Goal: Use online tool/utility: Utilize a website feature to perform a specific function

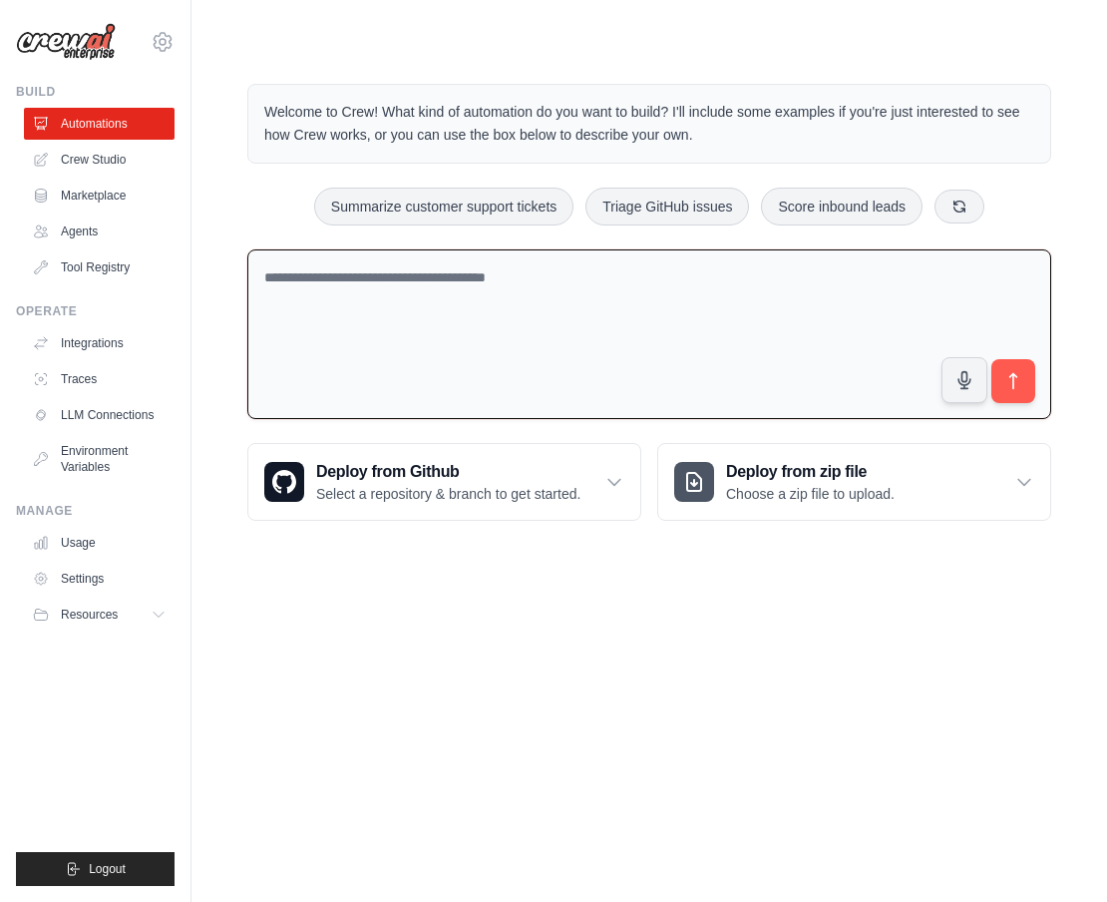
click at [387, 266] on textarea at bounding box center [649, 334] width 804 height 171
click at [379, 285] on textarea at bounding box center [649, 334] width 804 height 171
type textarea "*"
type textarea "**********"
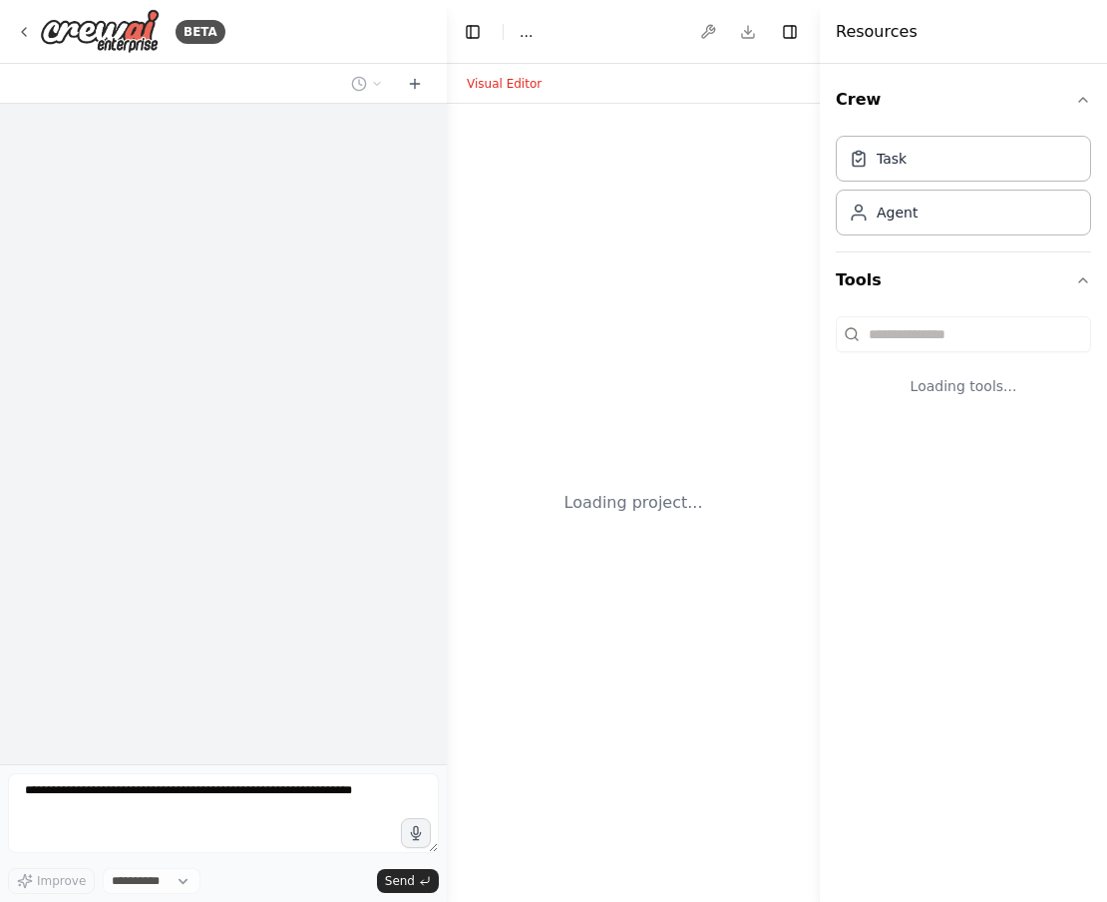
select select "****"
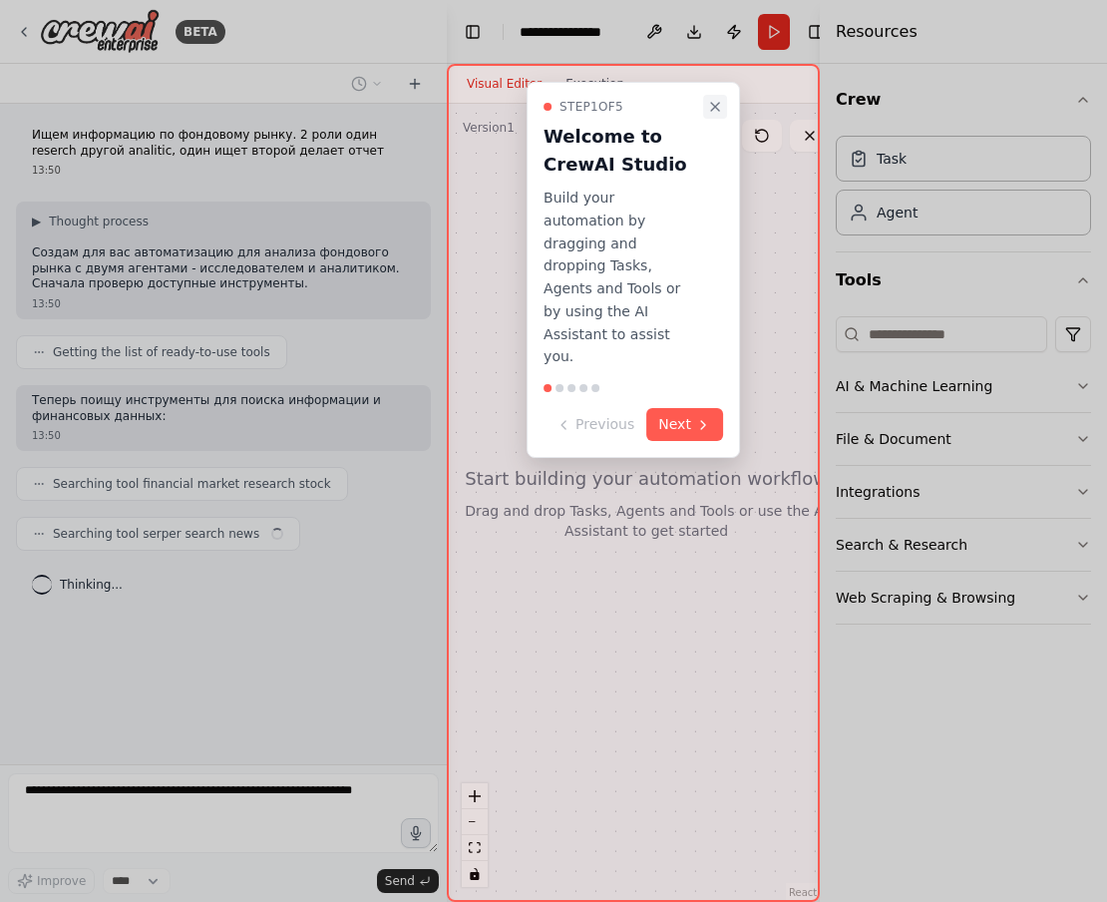
click at [715, 104] on icon "Close walkthrough" at bounding box center [715, 107] width 8 height 8
click at [670, 408] on button "Next" at bounding box center [684, 424] width 77 height 33
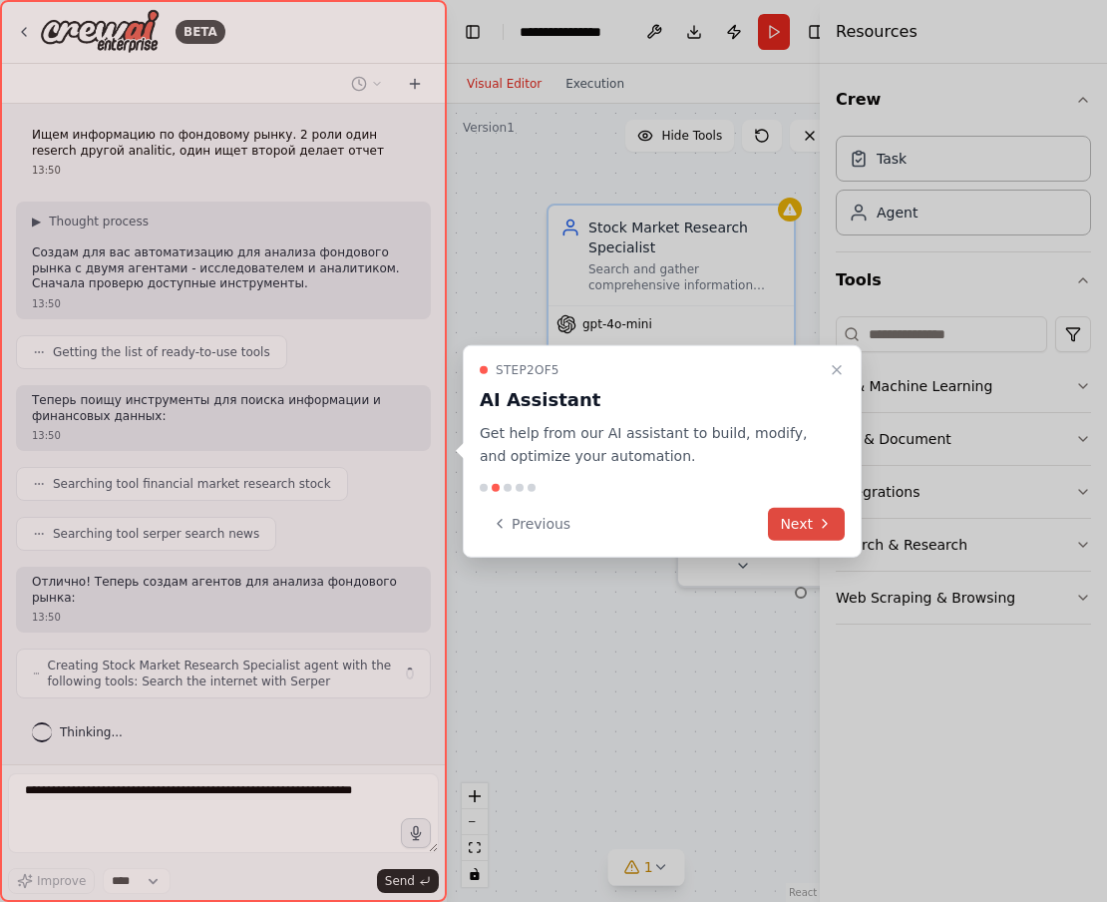
click at [801, 520] on button "Next" at bounding box center [806, 523] width 77 height 33
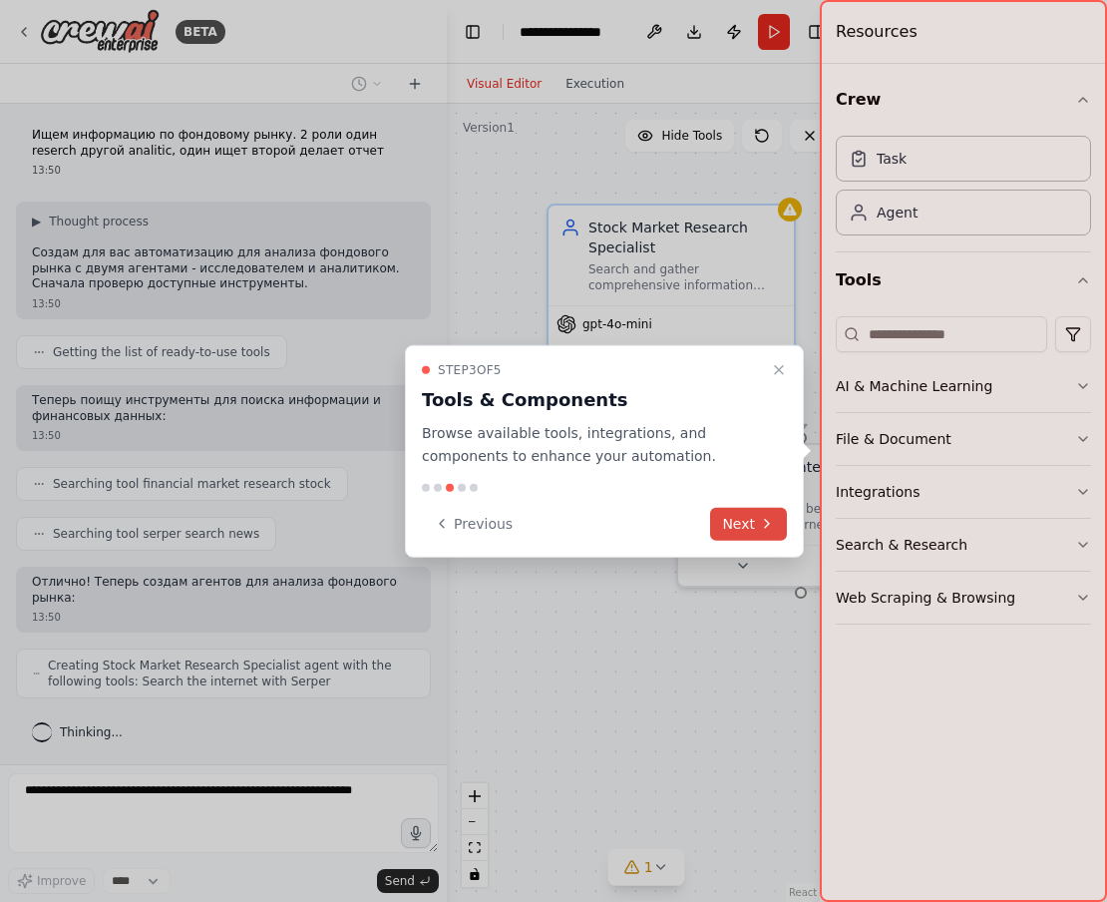
click at [737, 517] on button "Next" at bounding box center [748, 523] width 77 height 33
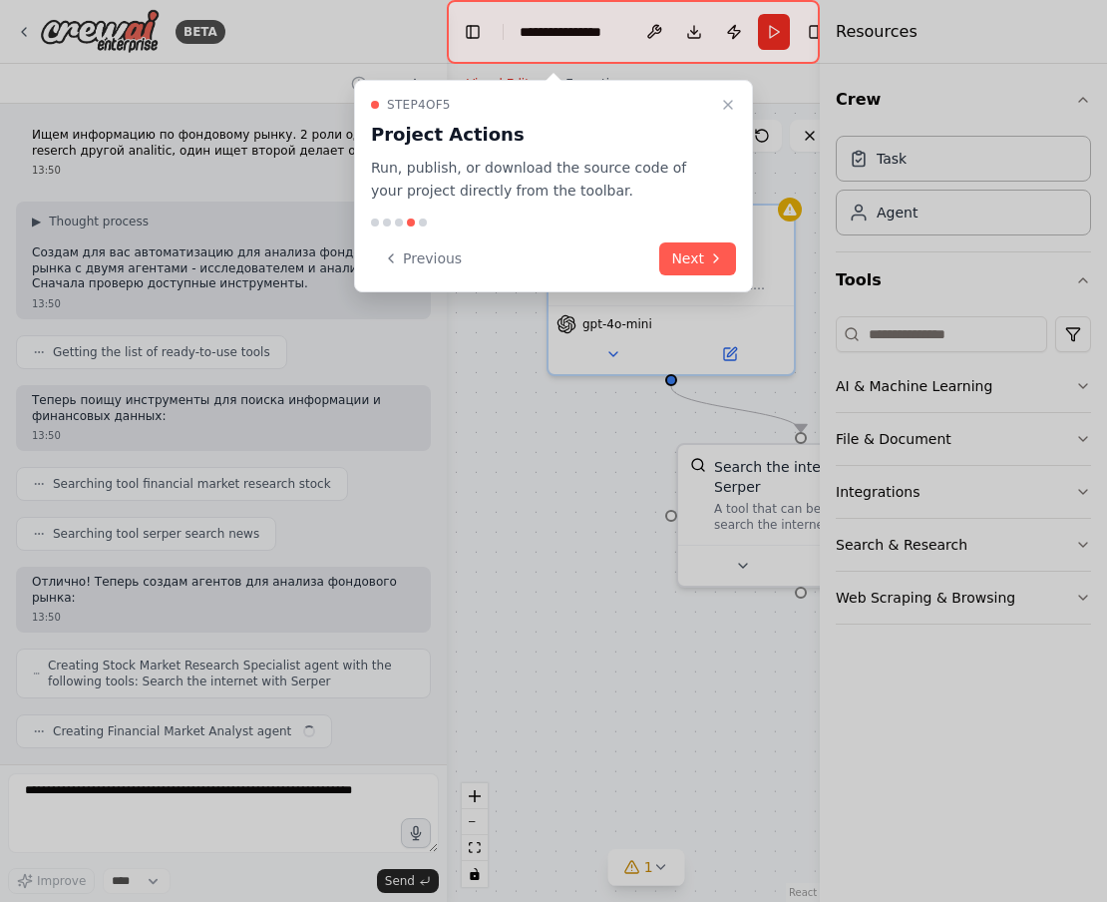
scroll to position [36, 0]
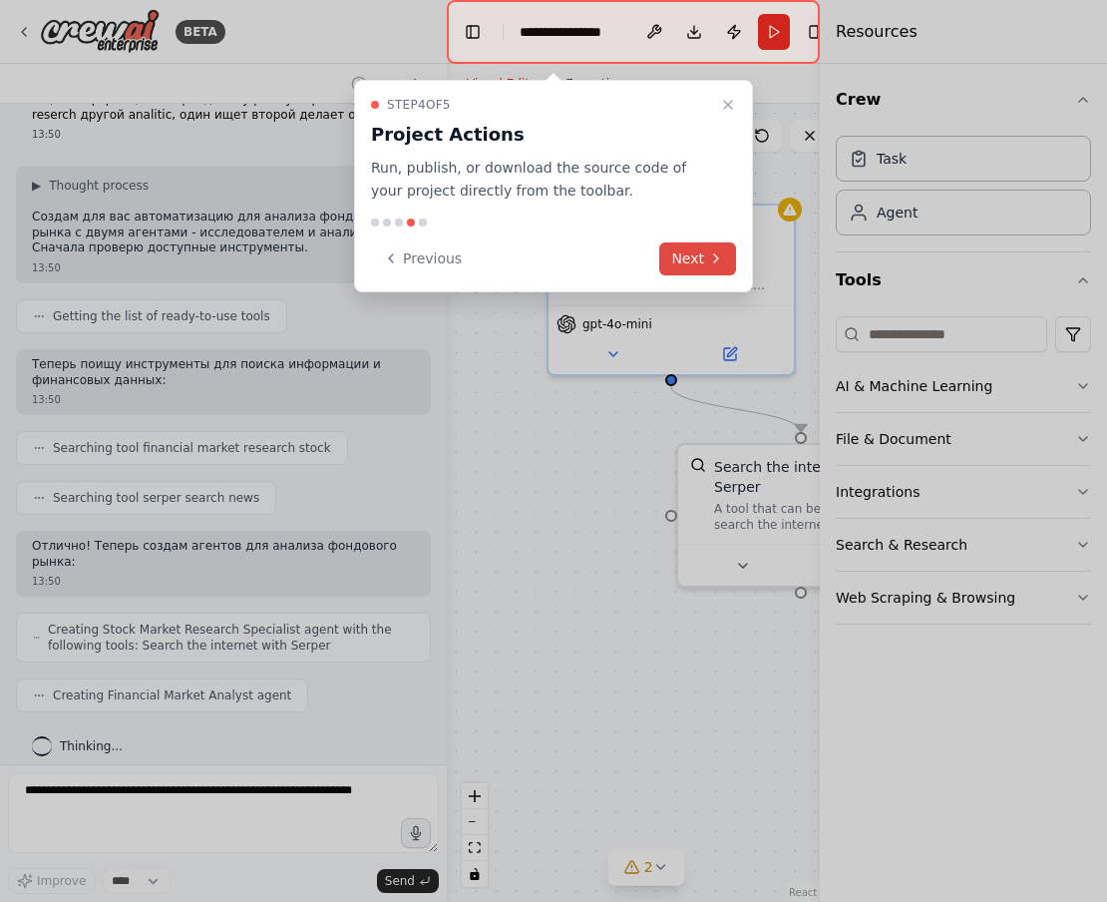
click at [686, 252] on button "Next" at bounding box center [697, 258] width 77 height 33
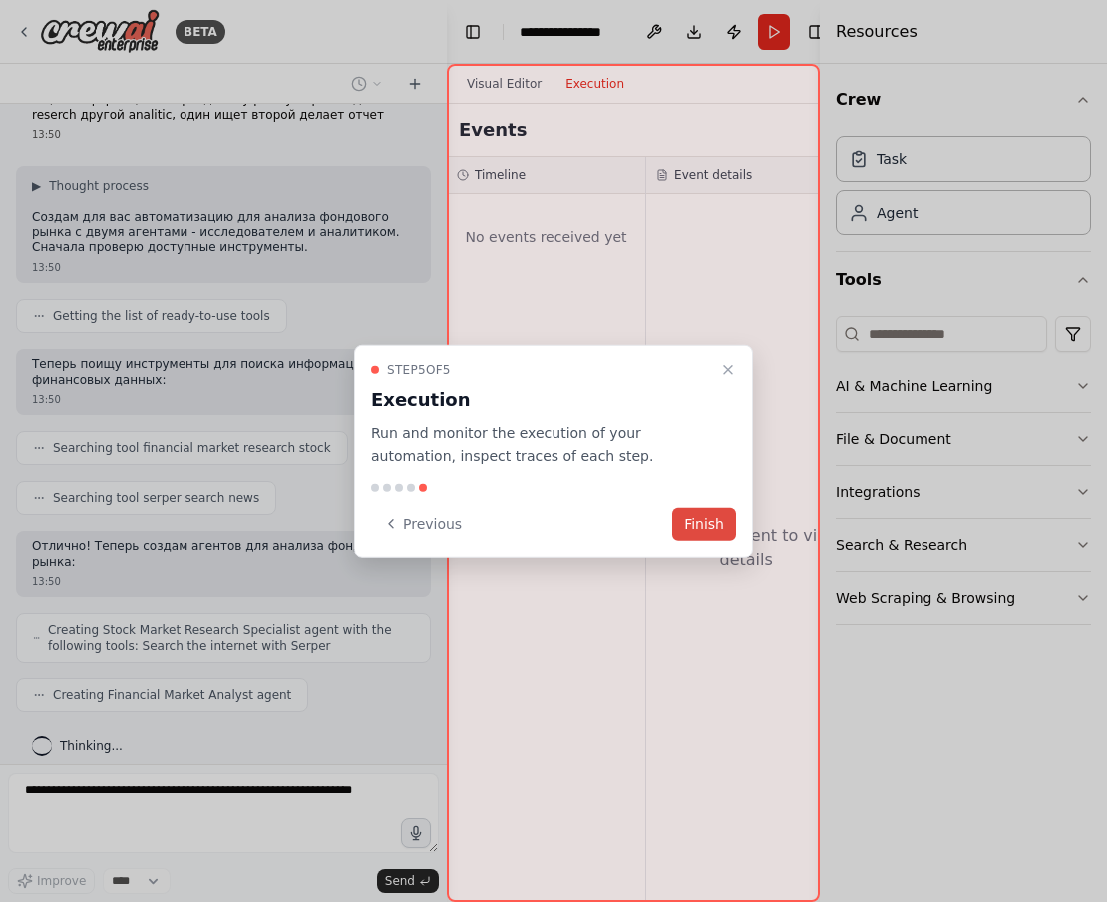
click at [708, 517] on button "Finish" at bounding box center [704, 523] width 64 height 33
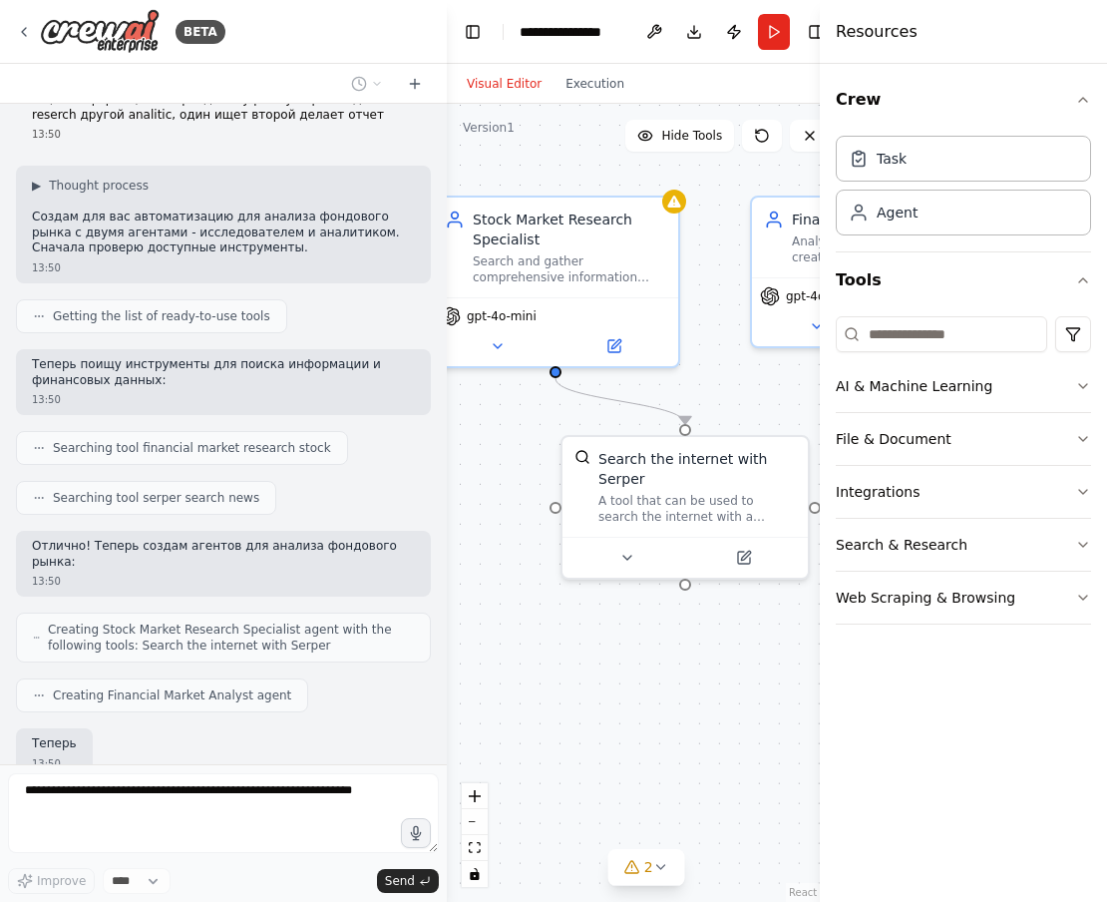
scroll to position [152, 0]
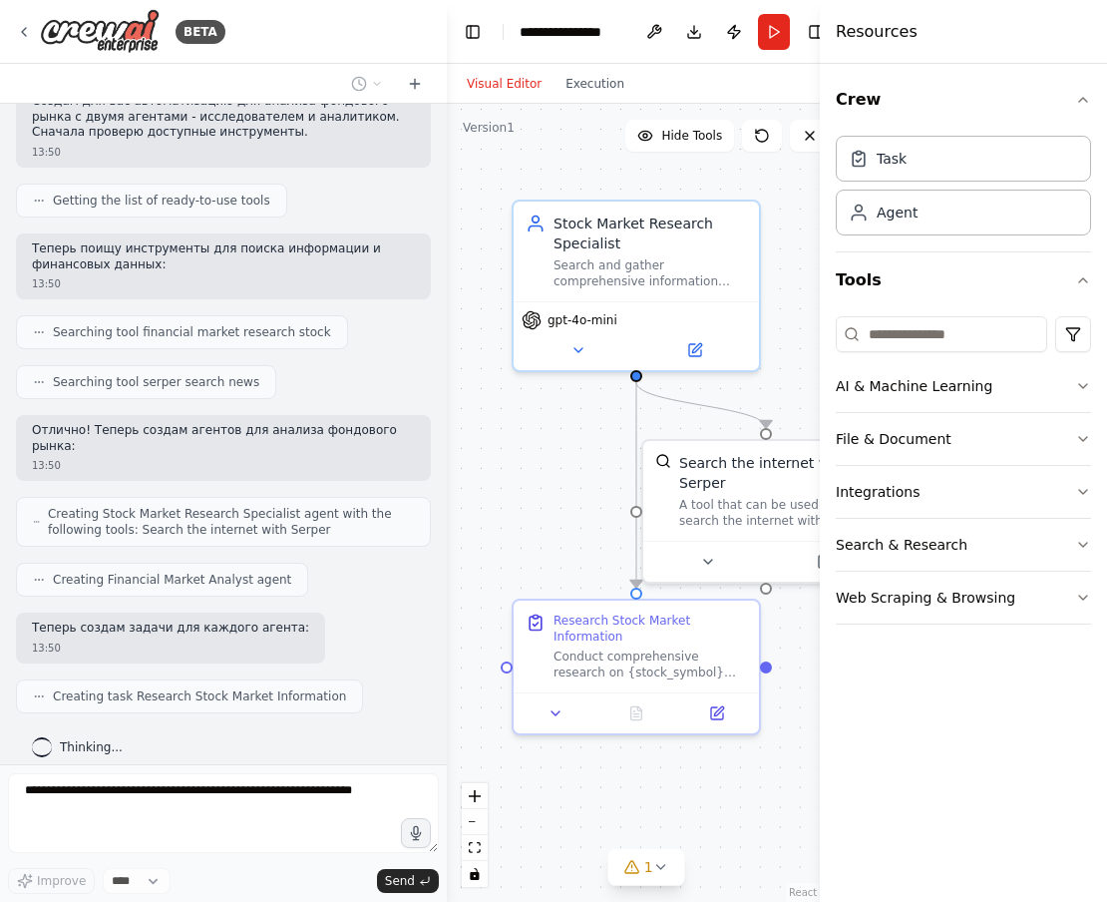
drag, startPoint x: 619, startPoint y: 449, endPoint x: 584, endPoint y: 441, distance: 35.8
click at [584, 441] on div ".deletable-edge-delete-btn { width: 20px; height: 20px; border: 0px solid #ffff…" at bounding box center [646, 503] width 399 height 798
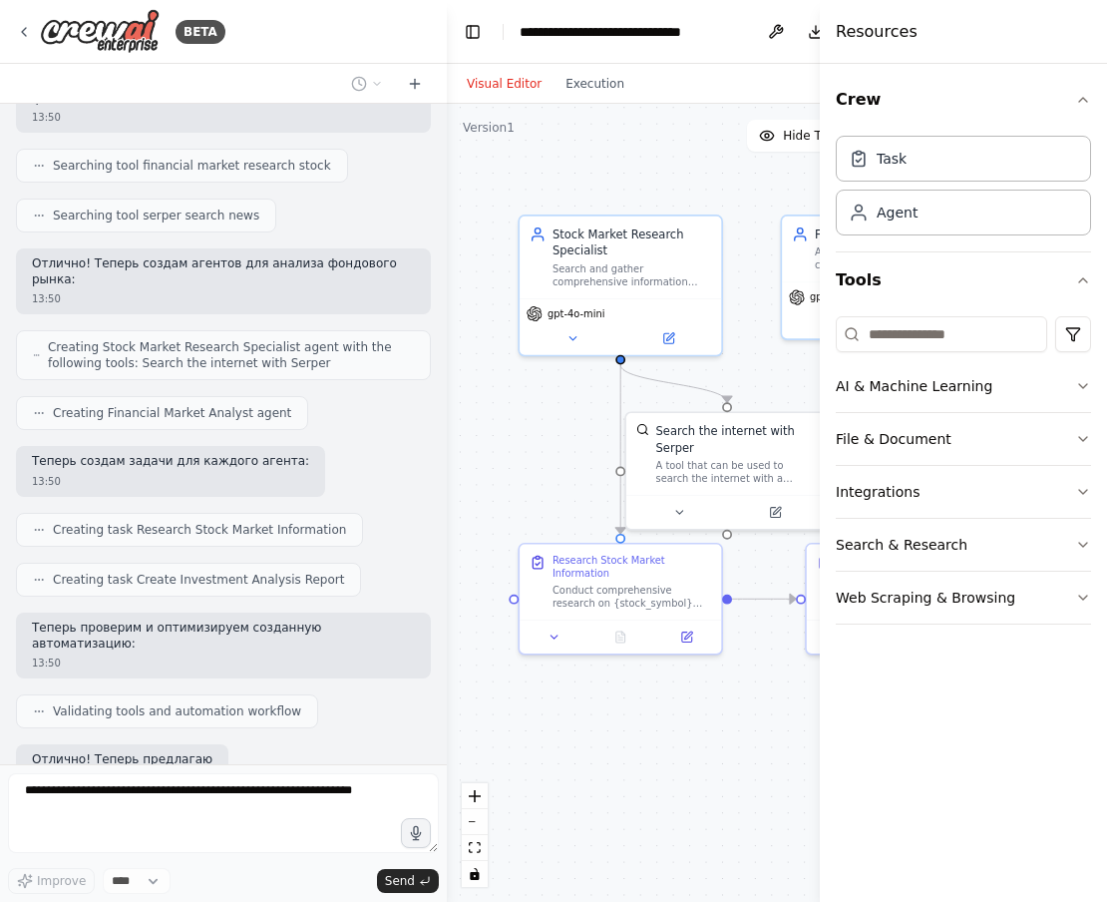
scroll to position [434, 0]
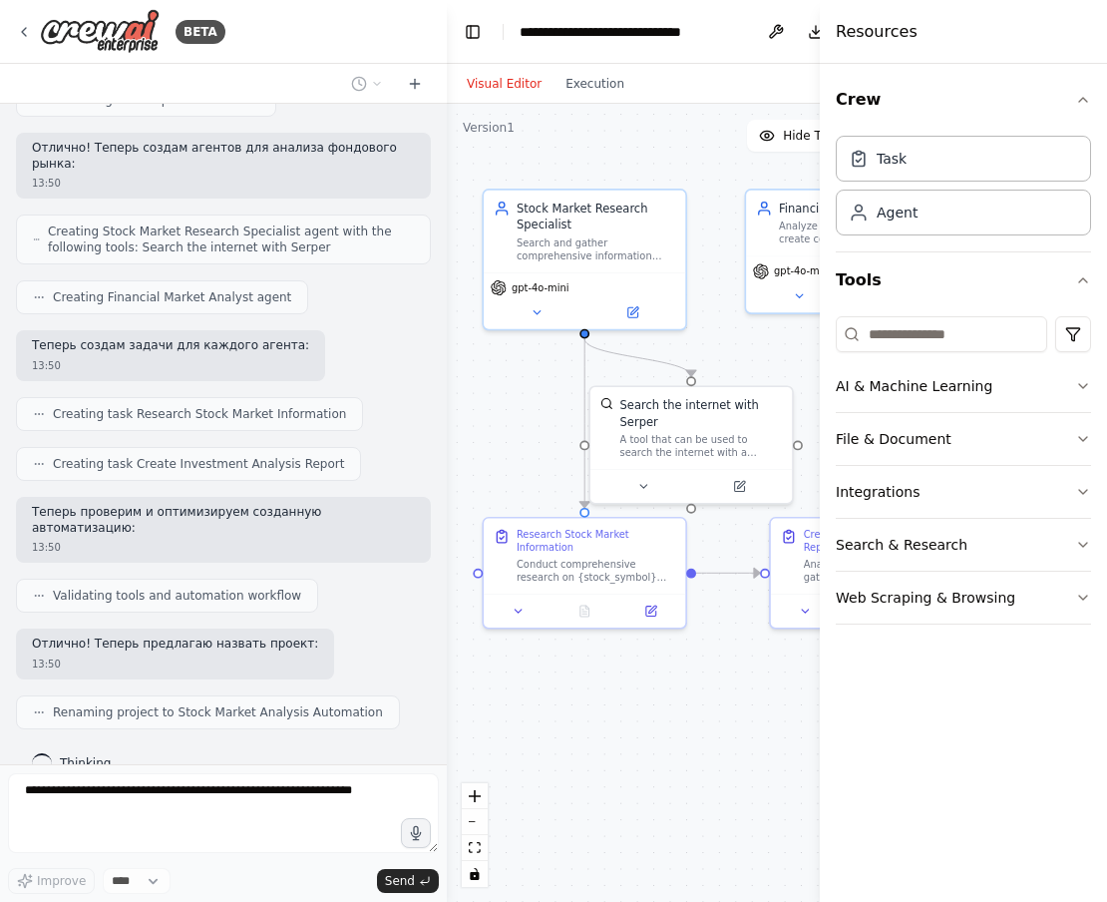
drag, startPoint x: 591, startPoint y: 494, endPoint x: 556, endPoint y: 468, distance: 44.3
click at [556, 468] on div ".deletable-edge-delete-btn { width: 20px; height: 20px; border: 0px solid #ffff…" at bounding box center [707, 503] width 521 height 798
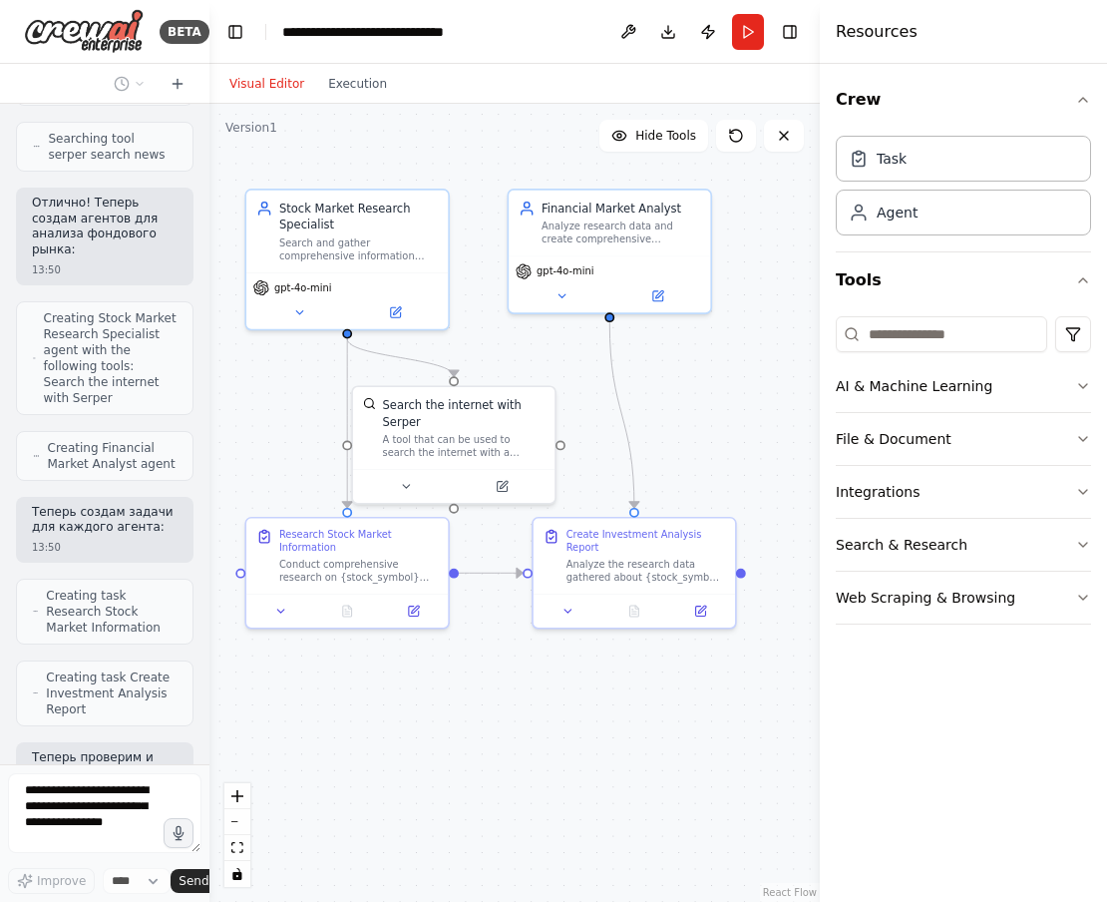
scroll to position [661, 0]
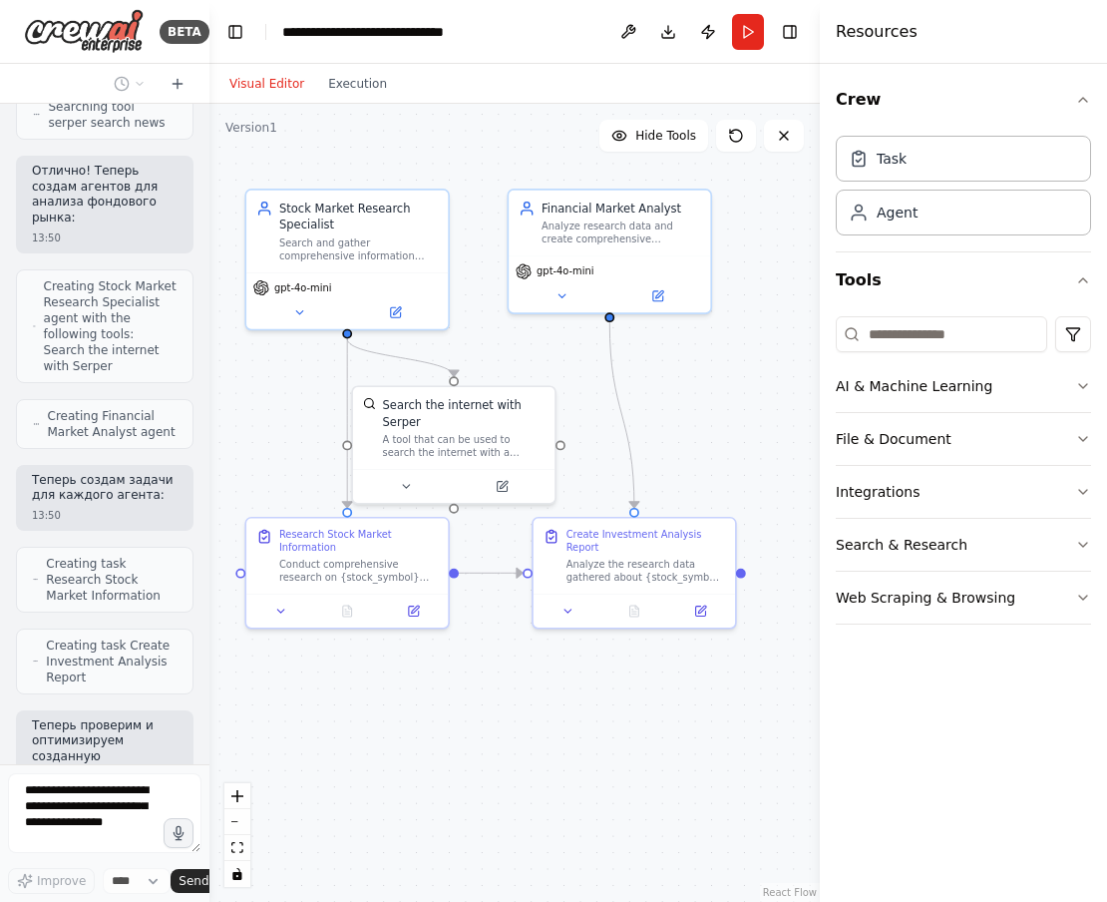
drag, startPoint x: 443, startPoint y: 25, endPoint x: 209, endPoint y: 37, distance: 233.7
click at [209, 37] on div "BETA Ищем информацию по фондовому рынку. 2 роли один reserch другой analitic, о…" at bounding box center [553, 451] width 1107 height 902
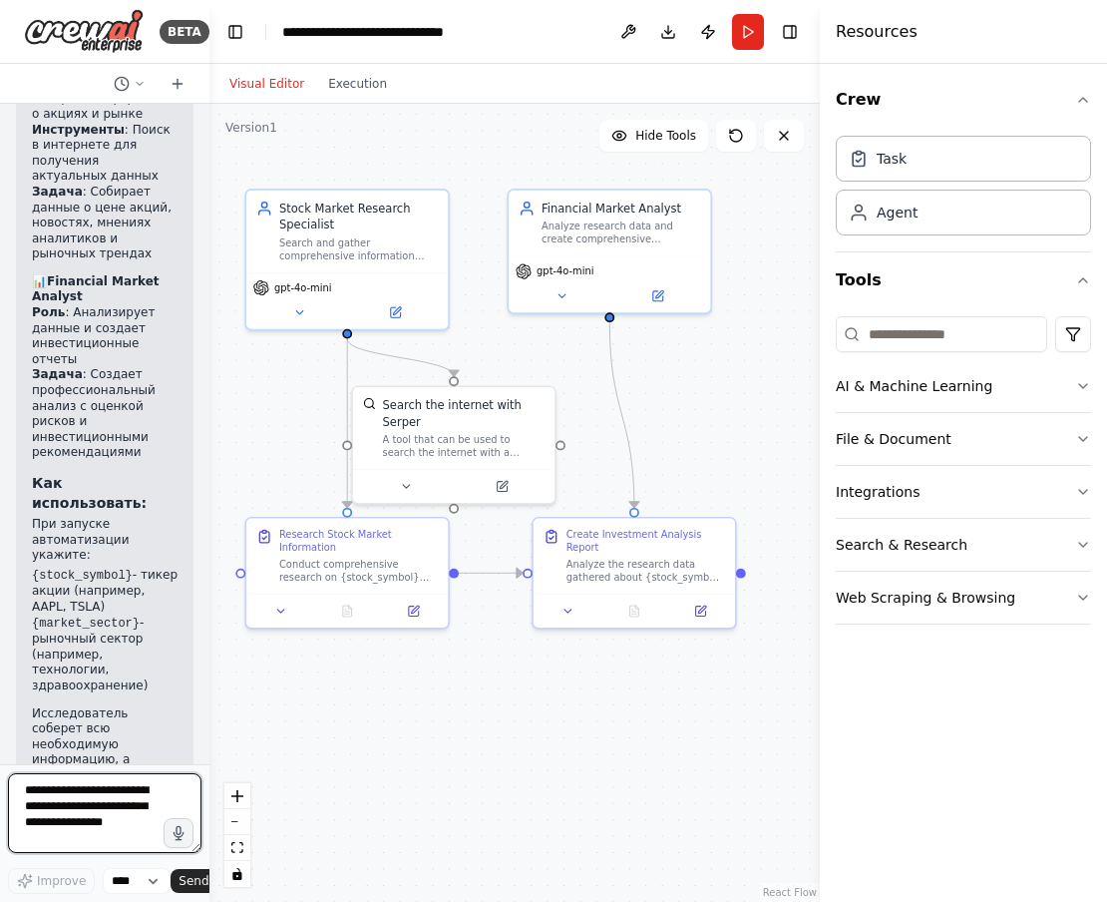
scroll to position [1799, 0]
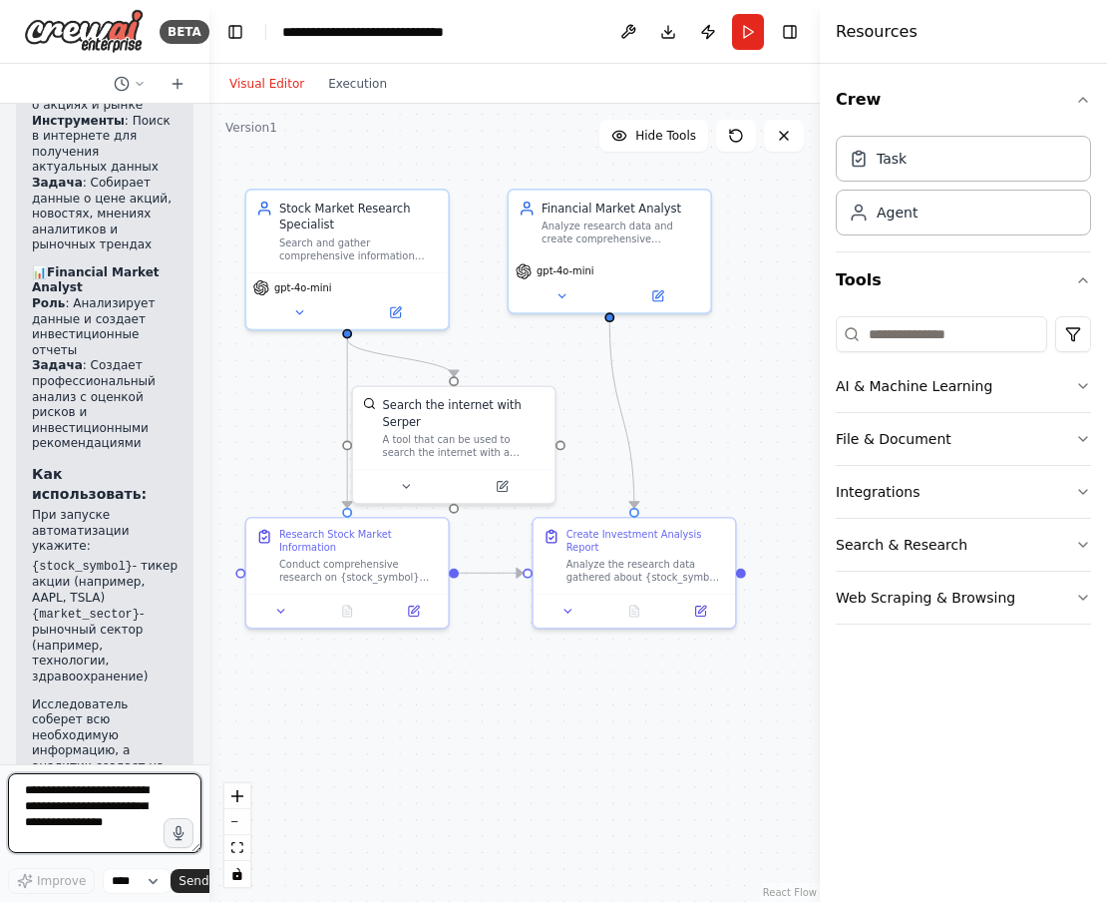
click at [86, 807] on textarea at bounding box center [104, 813] width 193 height 80
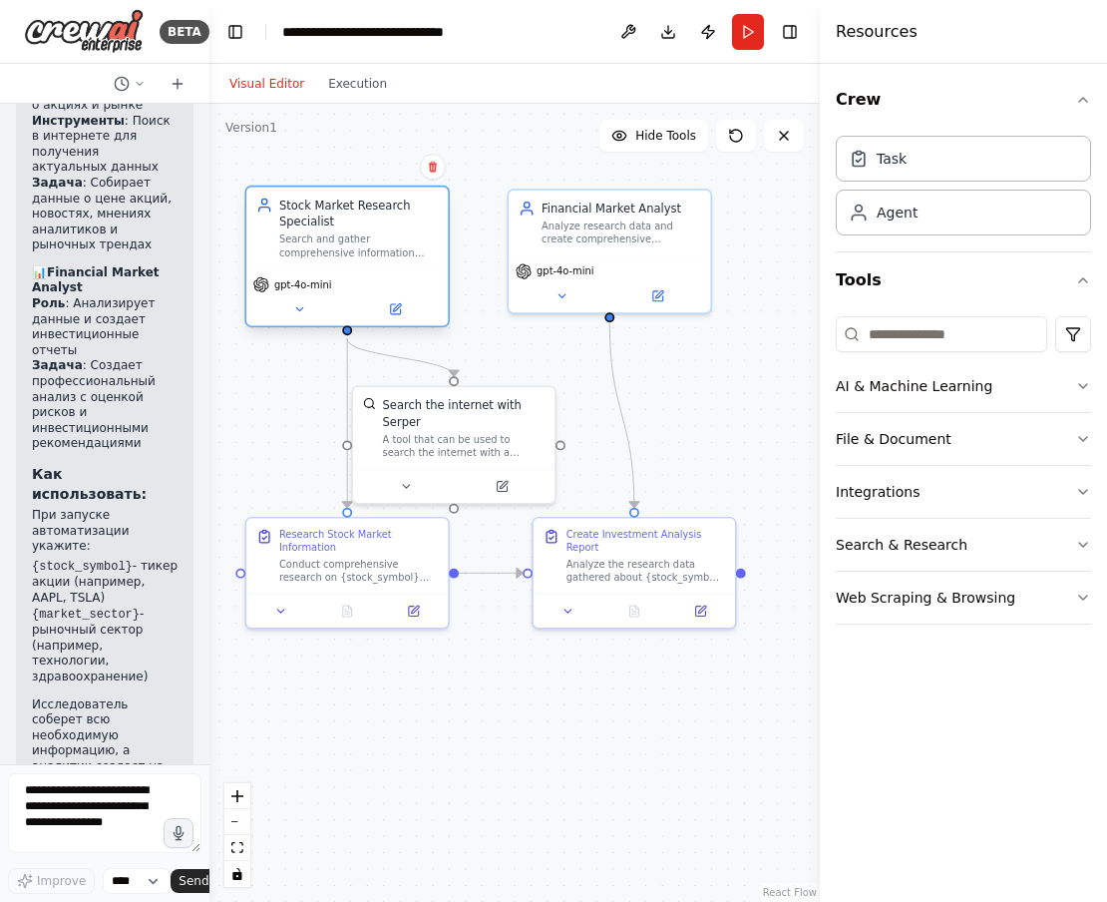
click at [345, 241] on div "Search and gather comprehensive information about {stock_symbol} and {market_se…" at bounding box center [358, 245] width 159 height 26
click at [397, 310] on icon at bounding box center [395, 309] width 10 height 10
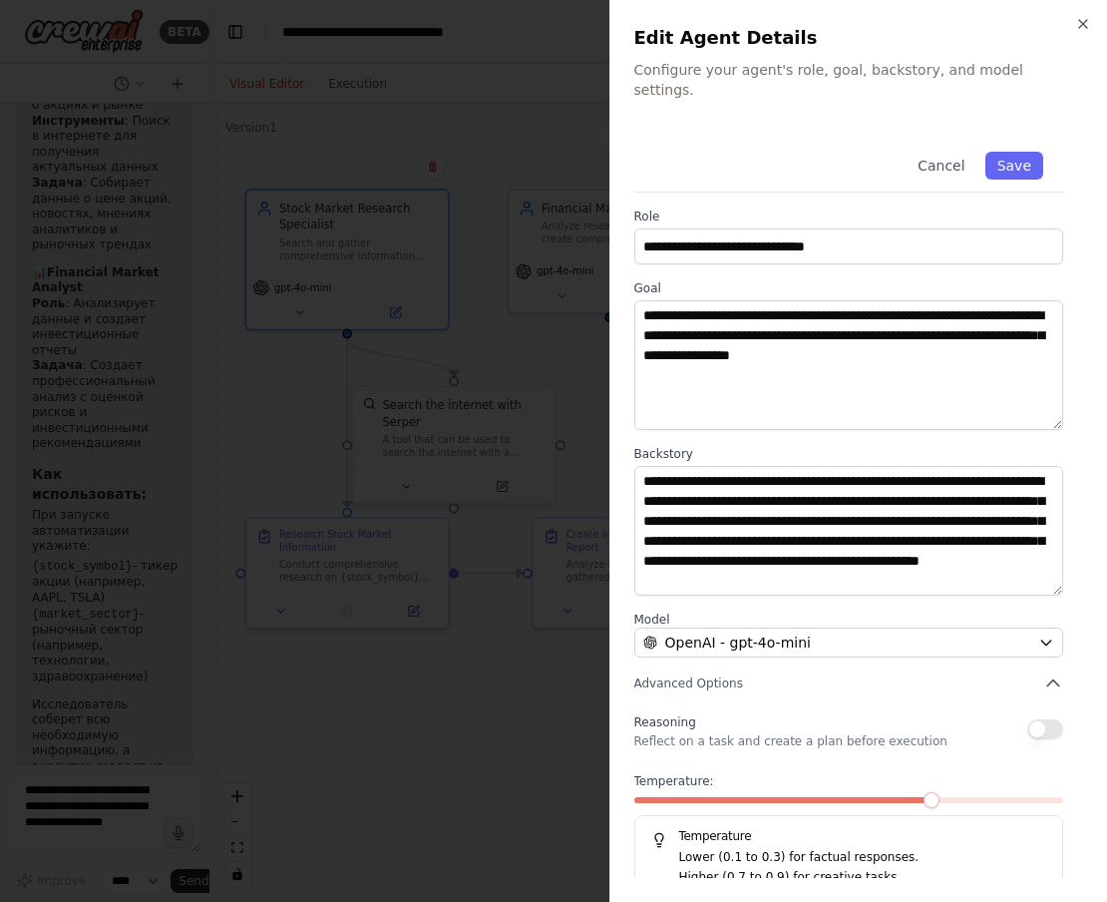
scroll to position [2, 0]
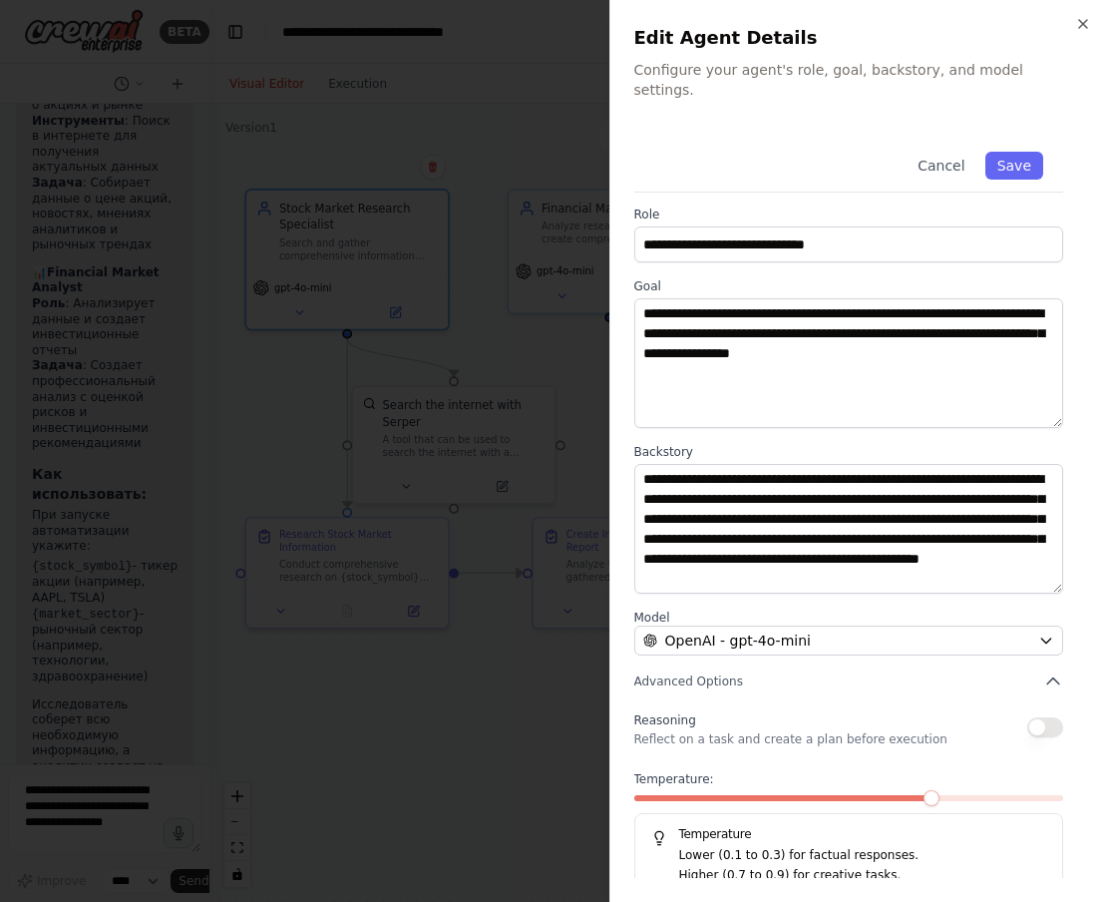
click at [481, 759] on div at bounding box center [553, 451] width 1107 height 902
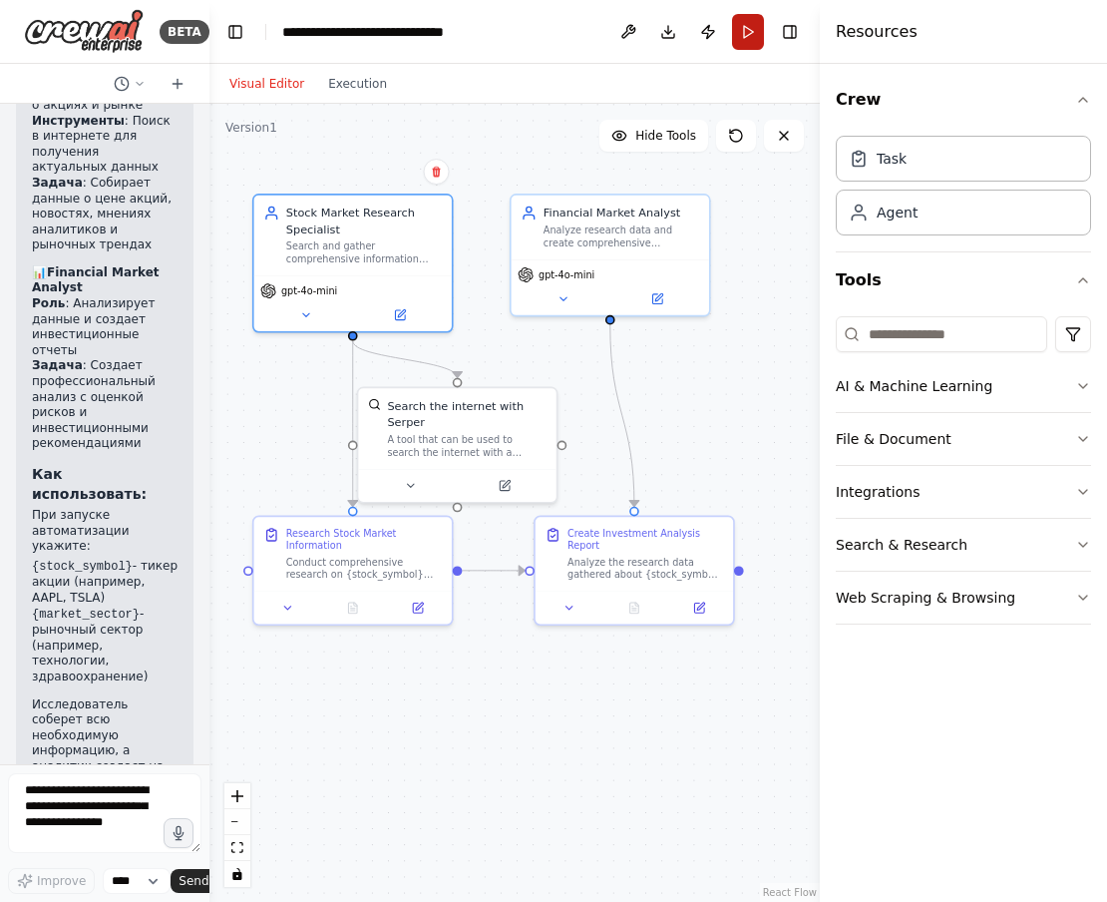
click at [751, 36] on button "Run" at bounding box center [748, 32] width 32 height 36
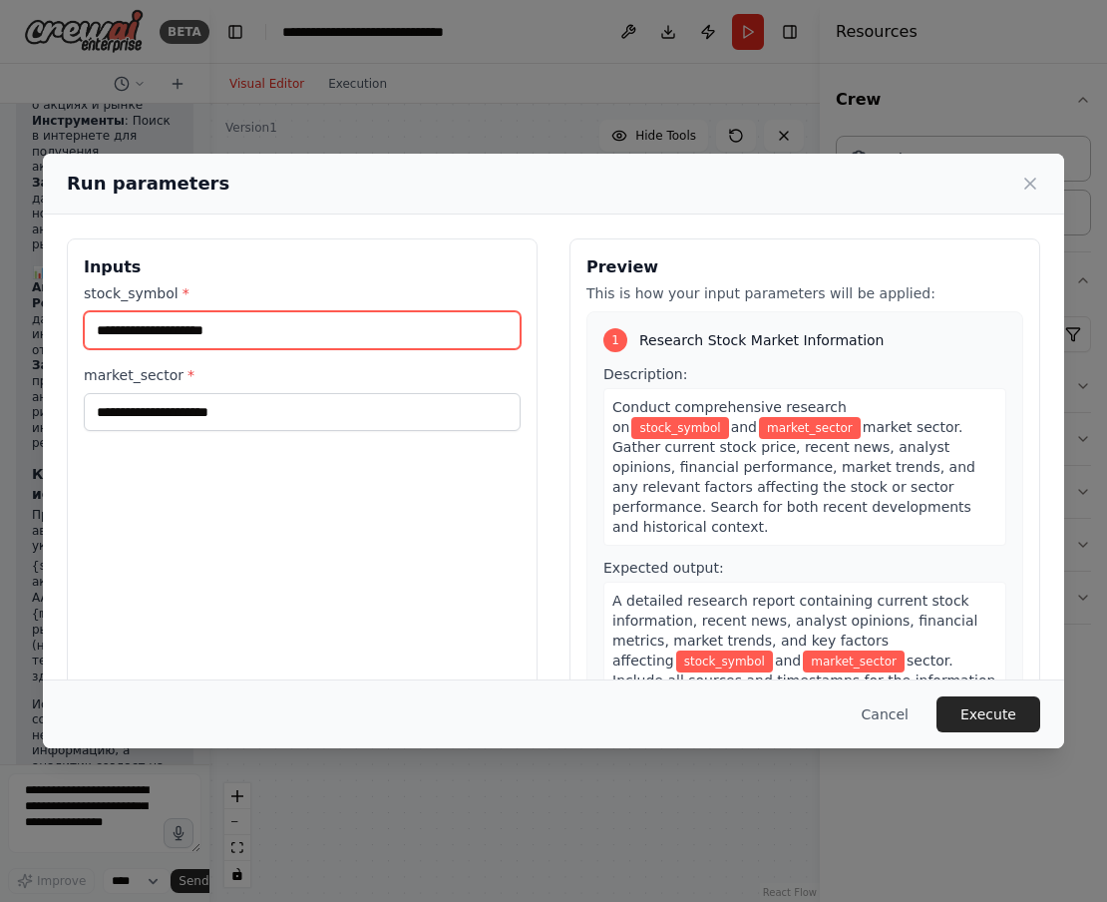
click at [411, 314] on input "stock_symbol *" at bounding box center [302, 330] width 437 height 38
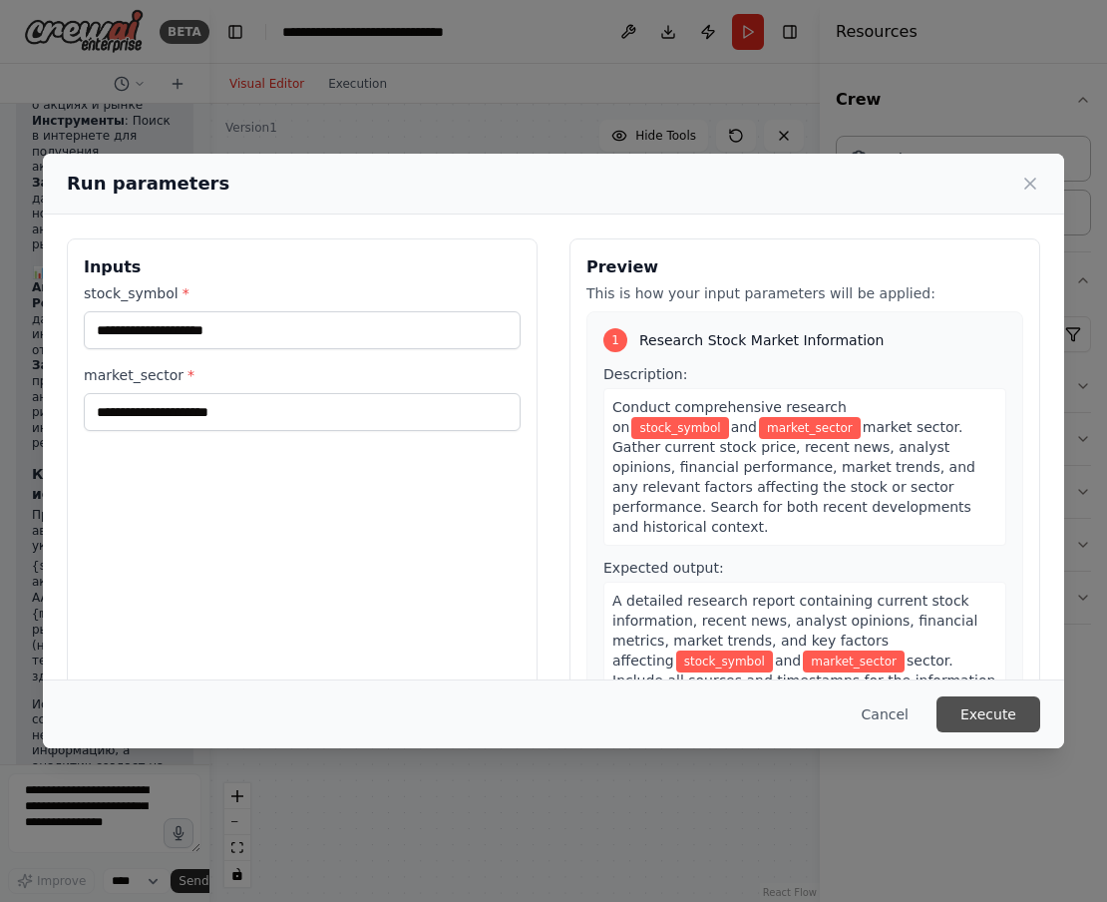
click at [984, 720] on button "Execute" at bounding box center [988, 714] width 104 height 36
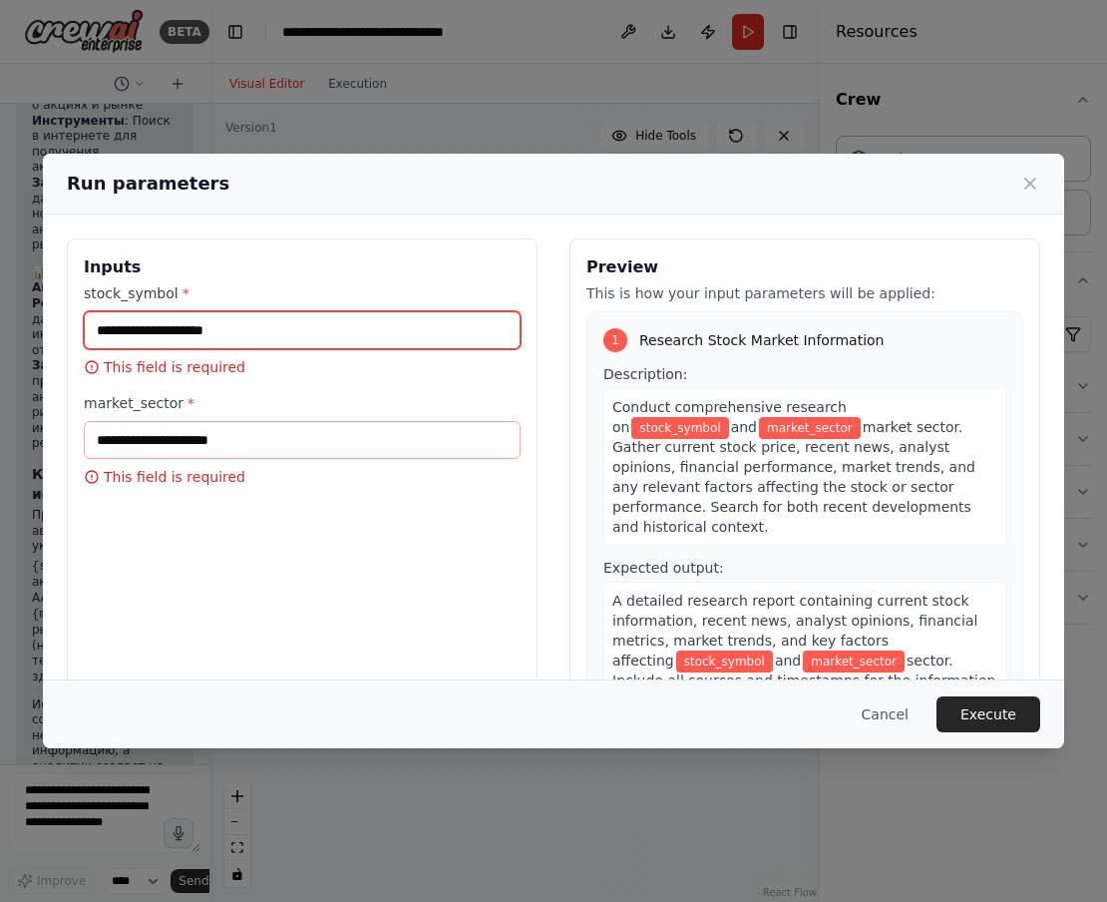
click at [209, 338] on input "stock_symbol *" at bounding box center [302, 330] width 437 height 38
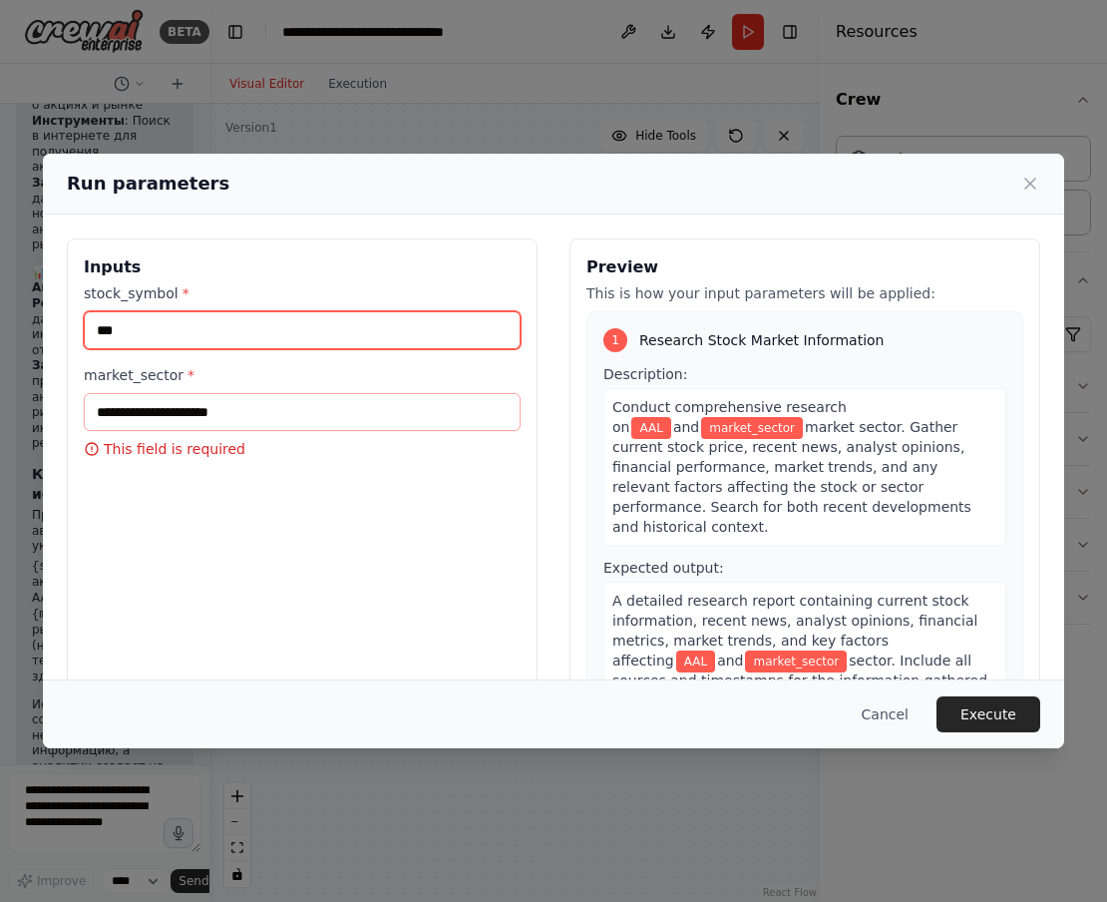
type input "***"
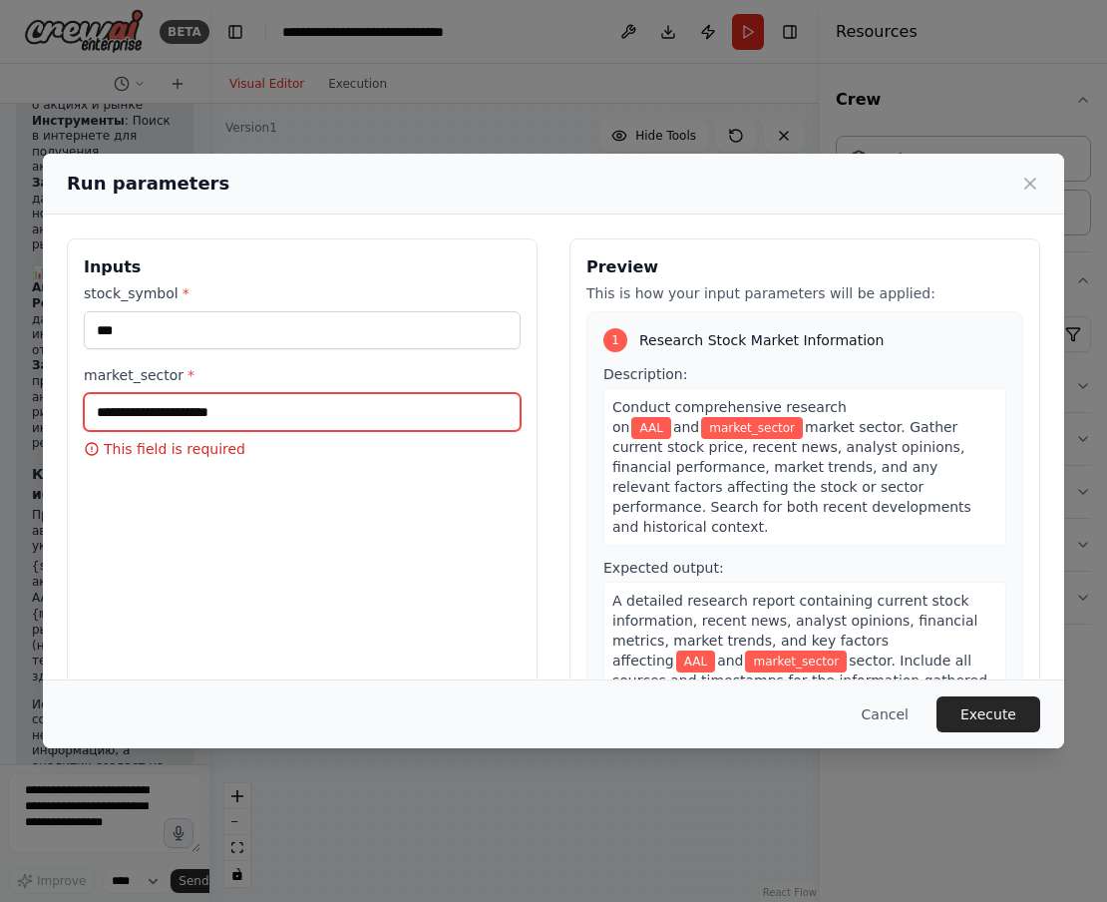
click at [194, 394] on input "market_sector *" at bounding box center [302, 412] width 437 height 38
click at [196, 417] on input "market_sector *" at bounding box center [302, 412] width 437 height 38
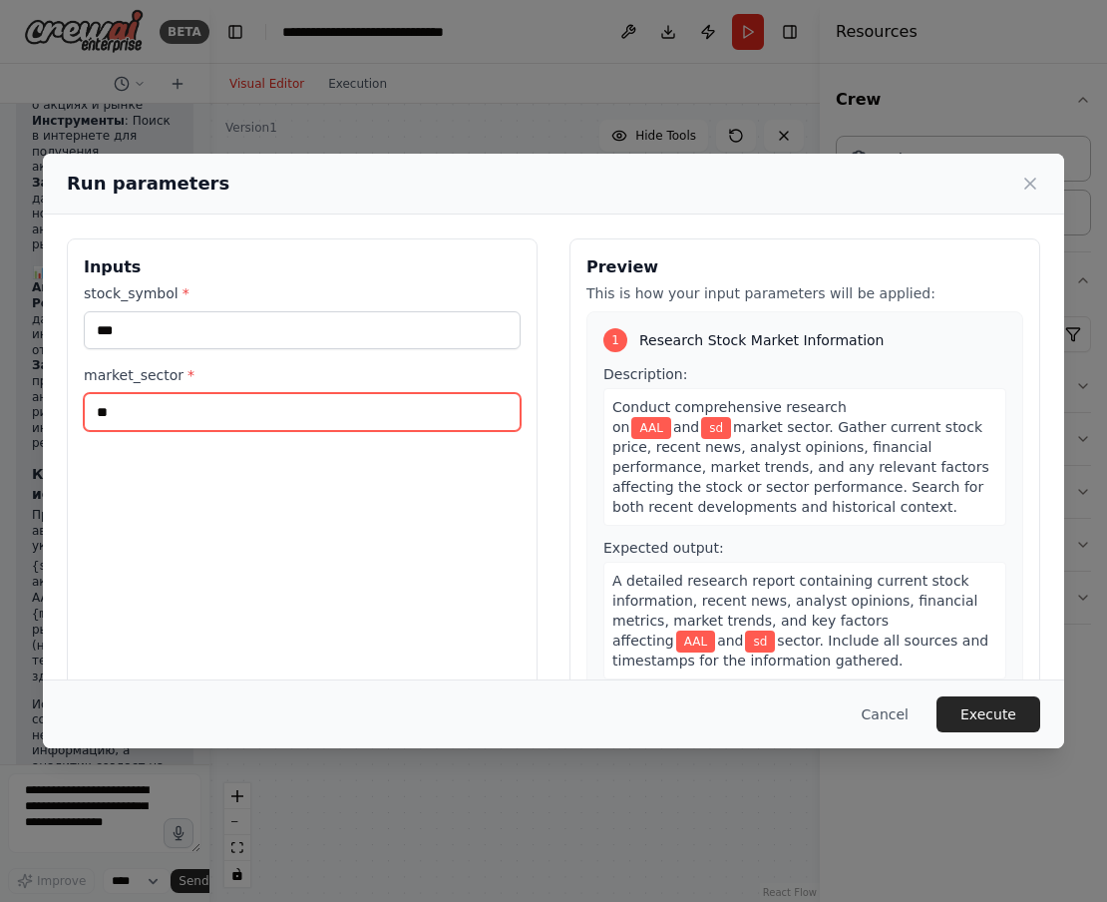
type input "*"
type input "*****"
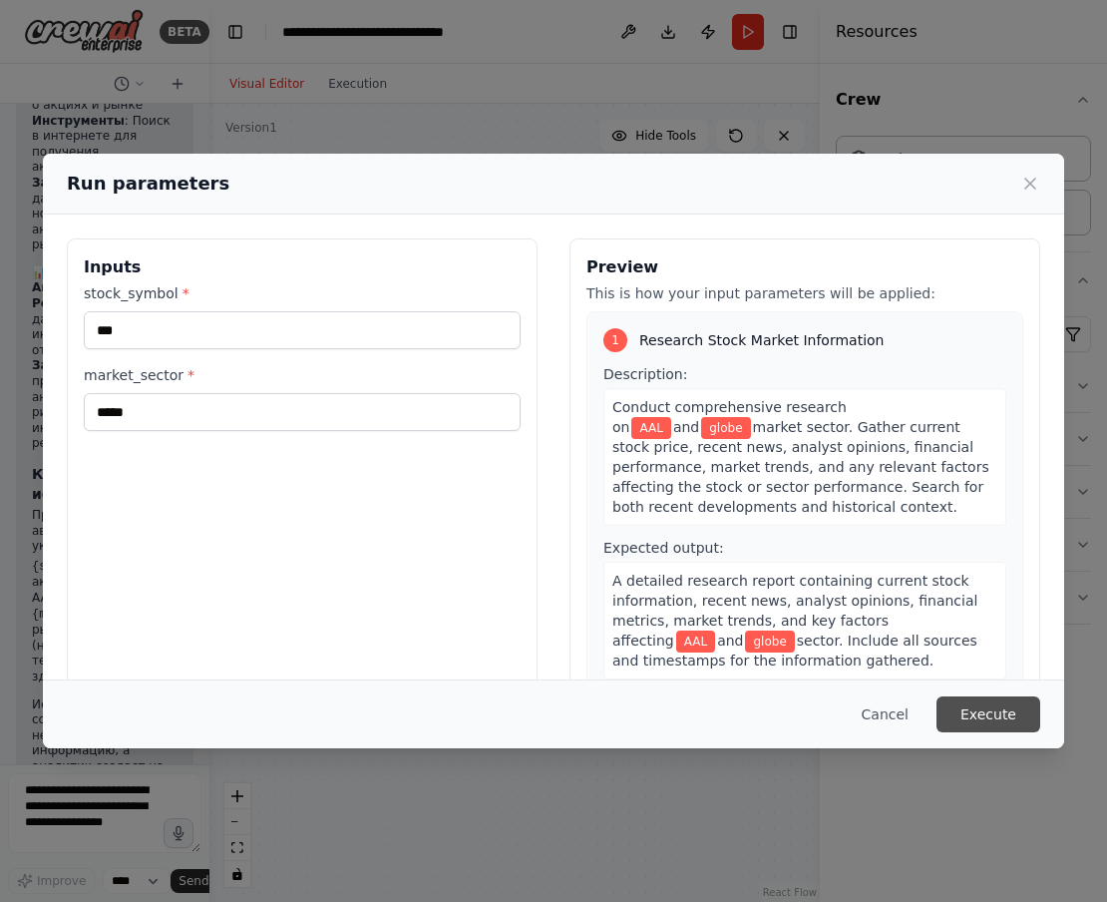
click at [993, 712] on button "Execute" at bounding box center [988, 714] width 104 height 36
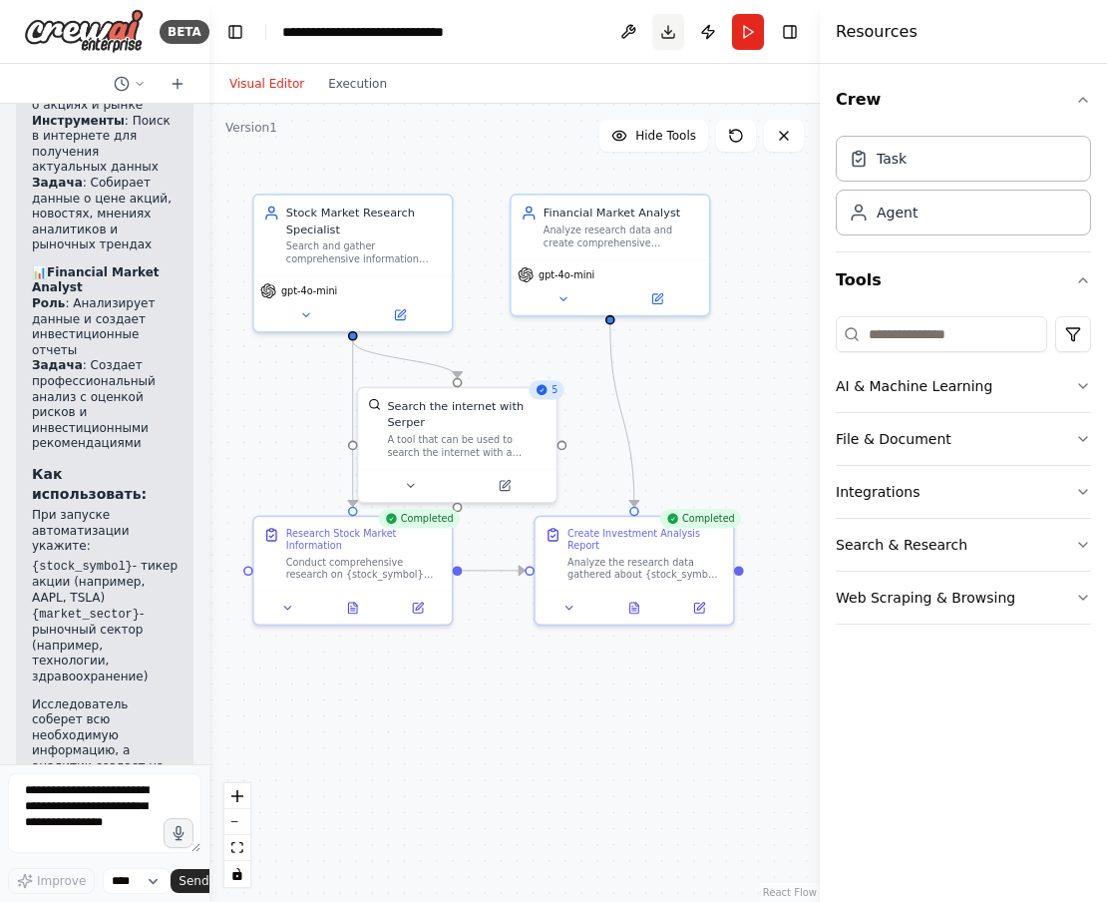
click at [665, 34] on button "Download" at bounding box center [668, 32] width 32 height 36
click at [771, 245] on div ".deletable-edge-delete-btn { width: 20px; height: 20px; border: 0px solid #ffff…" at bounding box center [514, 503] width 610 height 798
click at [916, 216] on div "Agent" at bounding box center [963, 211] width 255 height 46
click at [925, 175] on div "Task" at bounding box center [963, 158] width 255 height 46
click at [889, 594] on button "Web Scraping & Browsing" at bounding box center [963, 597] width 255 height 52
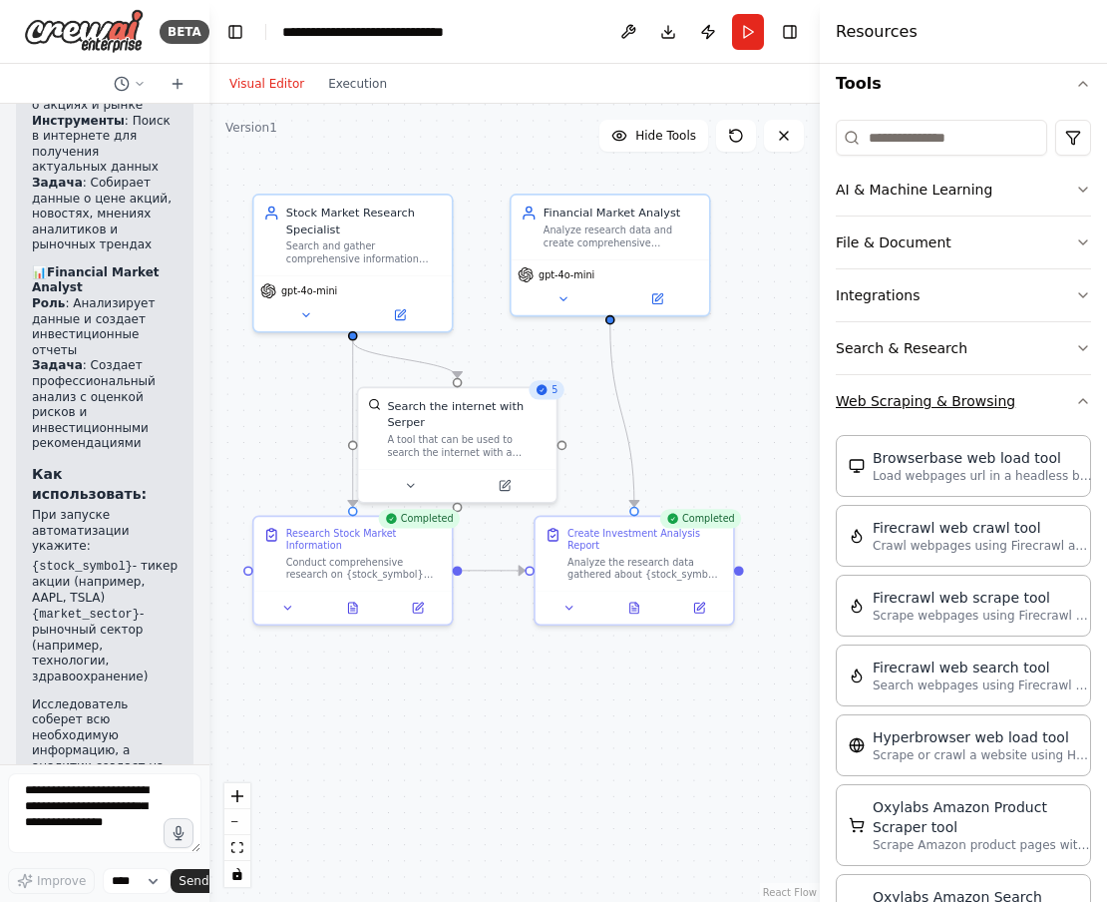
scroll to position [199, 0]
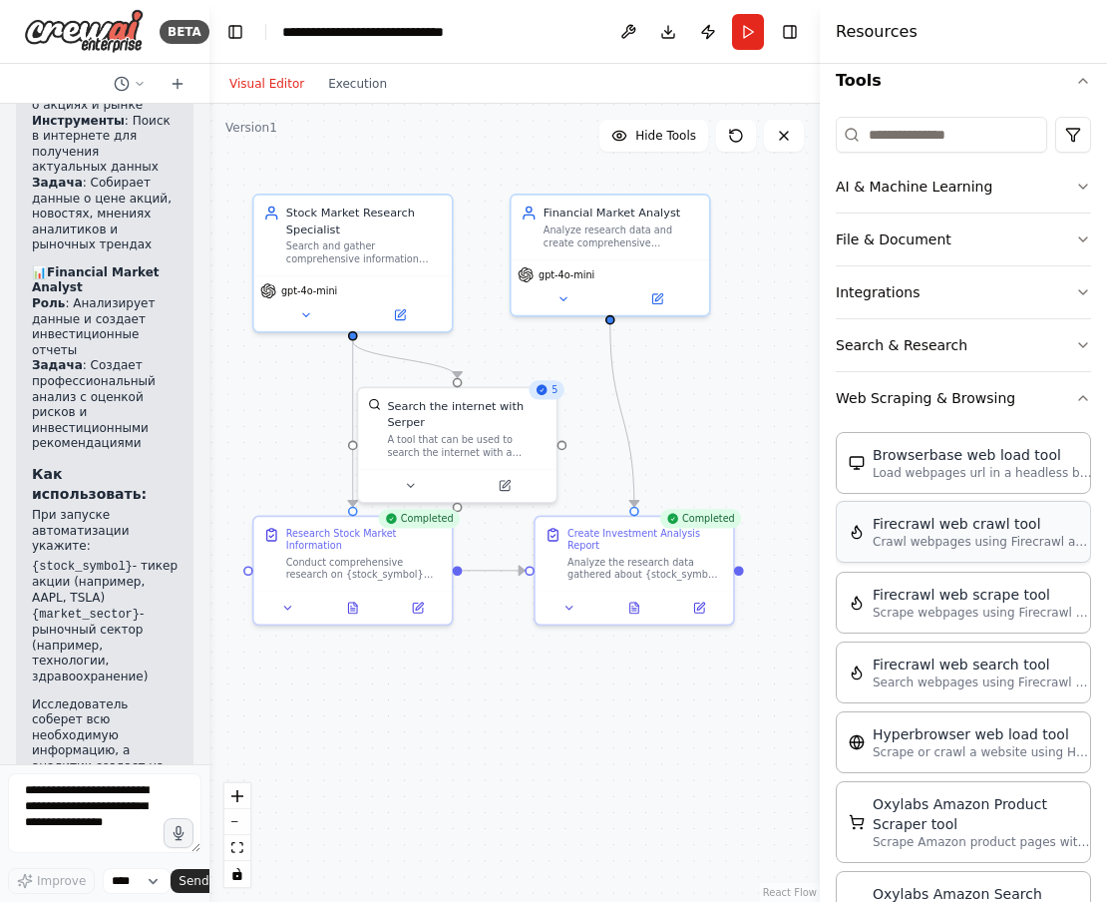
click at [914, 514] on div "Firecrawl web crawl tool" at bounding box center [982, 524] width 219 height 20
click at [899, 531] on div "Firecrawl web crawl tool" at bounding box center [982, 524] width 219 height 20
click at [929, 355] on button "Search & Research" at bounding box center [963, 345] width 255 height 52
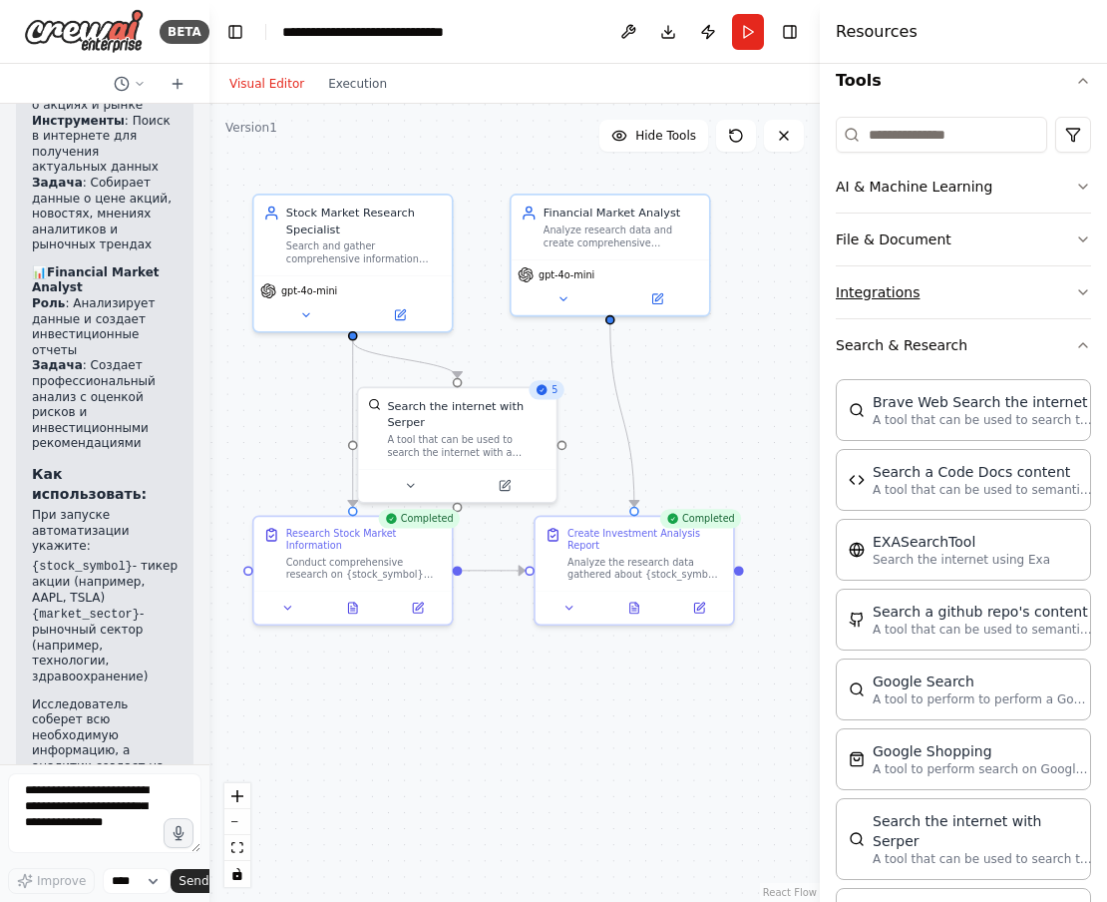
click at [902, 279] on button "Integrations" at bounding box center [963, 292] width 255 height 52
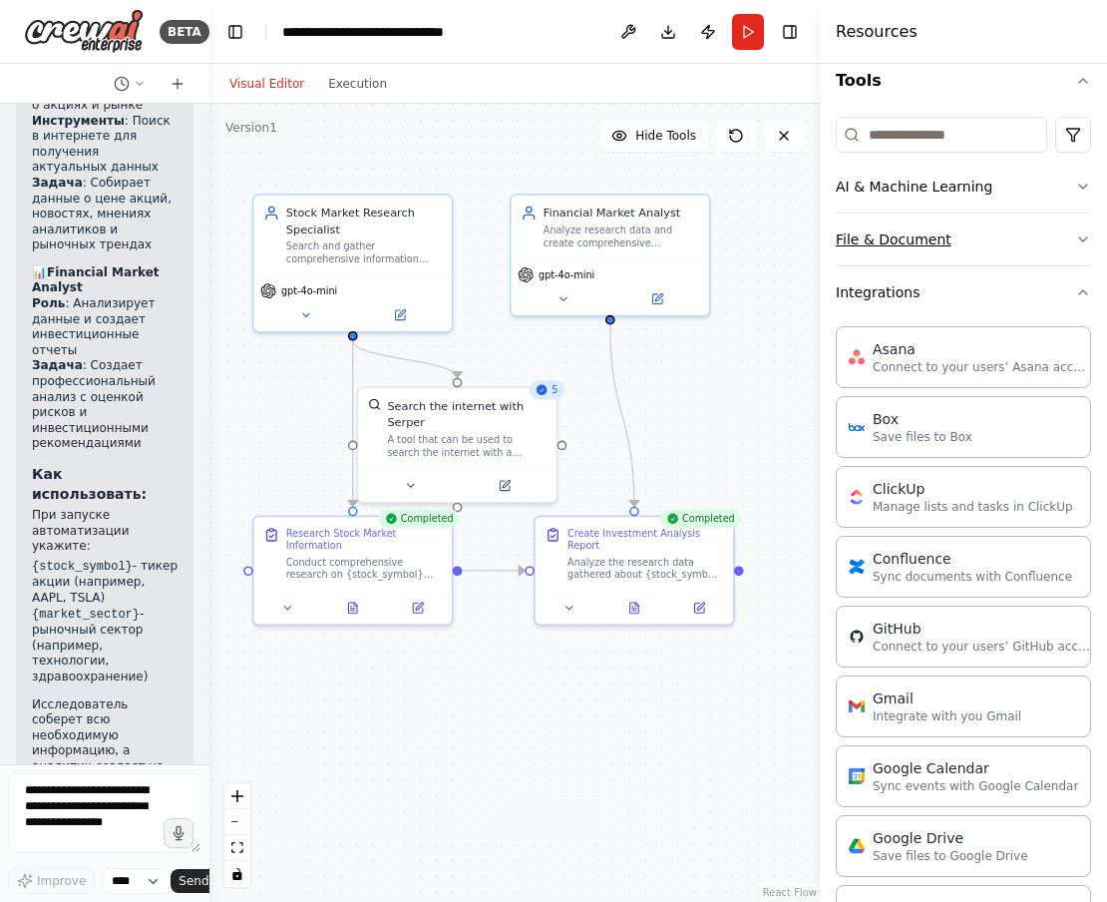
click at [906, 232] on button "File & Document" at bounding box center [963, 239] width 255 height 52
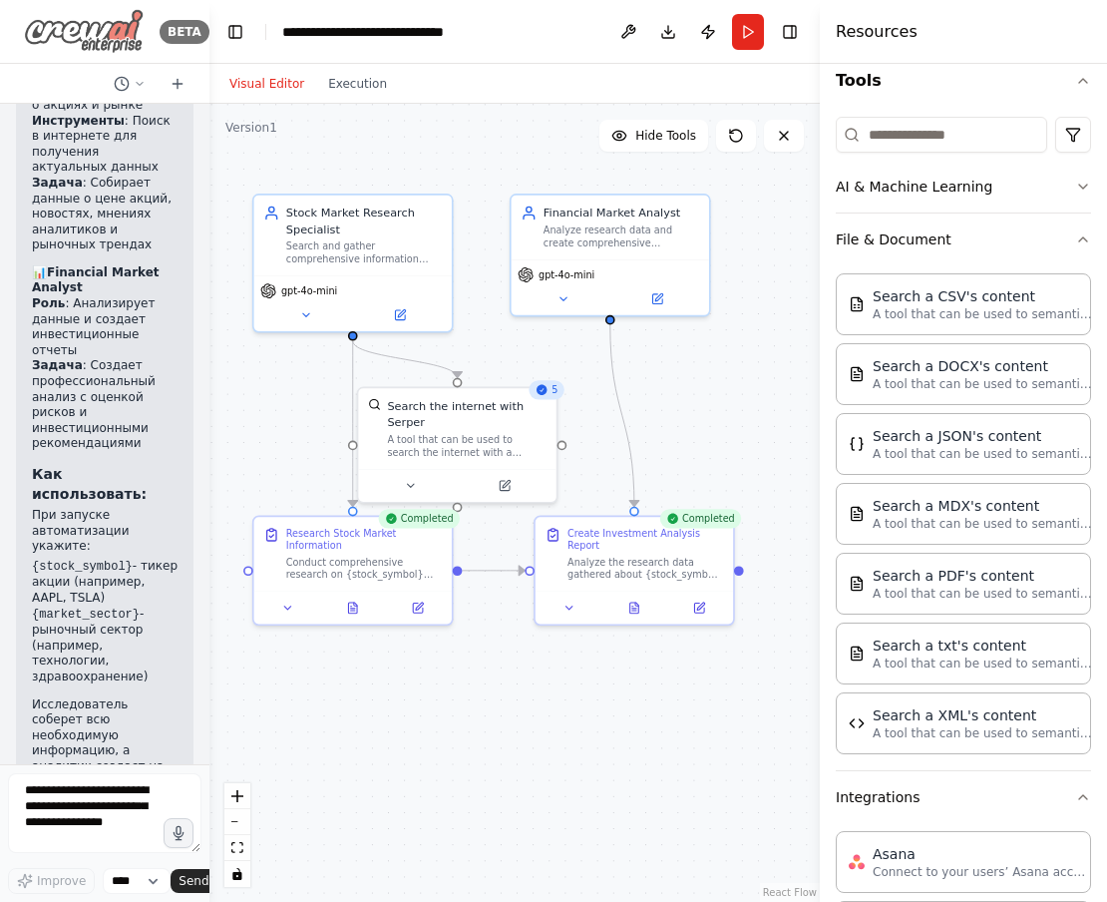
click at [131, 39] on img at bounding box center [84, 31] width 120 height 45
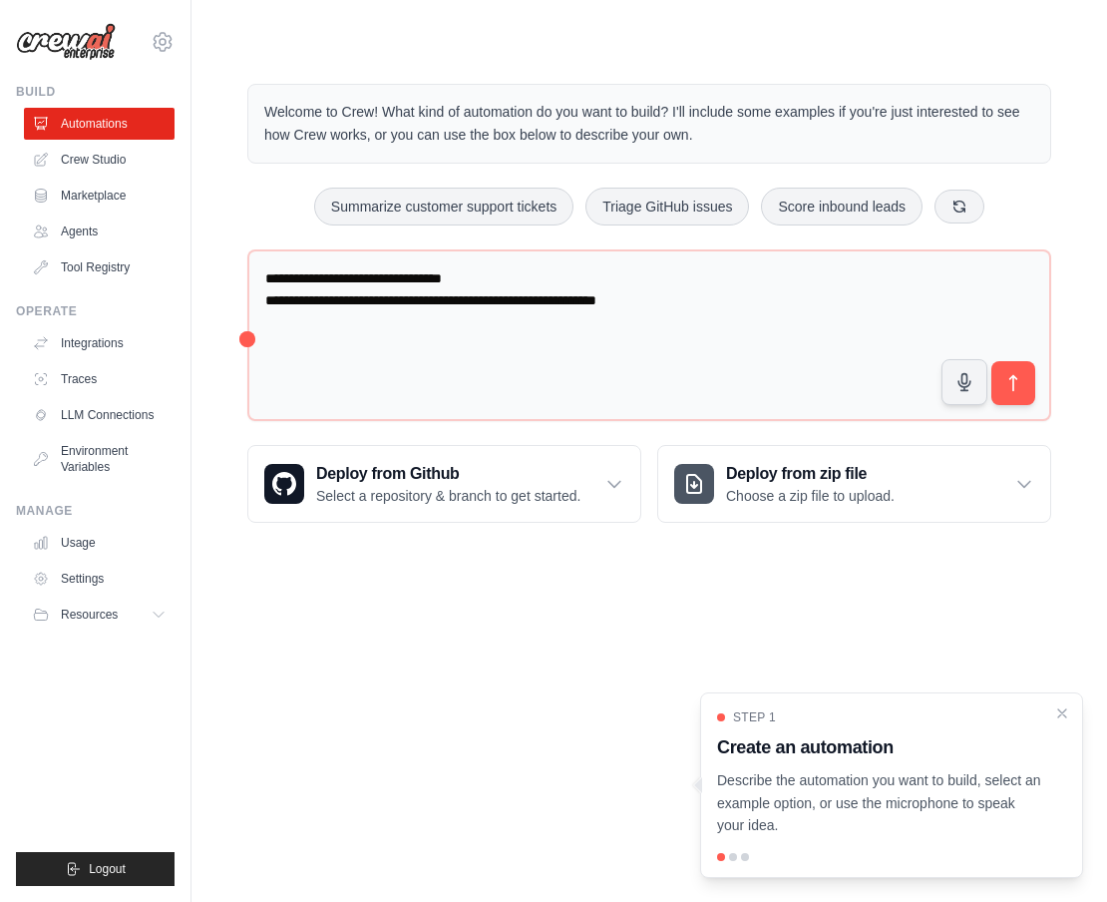
click at [937, 794] on p "Describe the automation you want to build, select an example option, or use the…" at bounding box center [879, 803] width 325 height 68
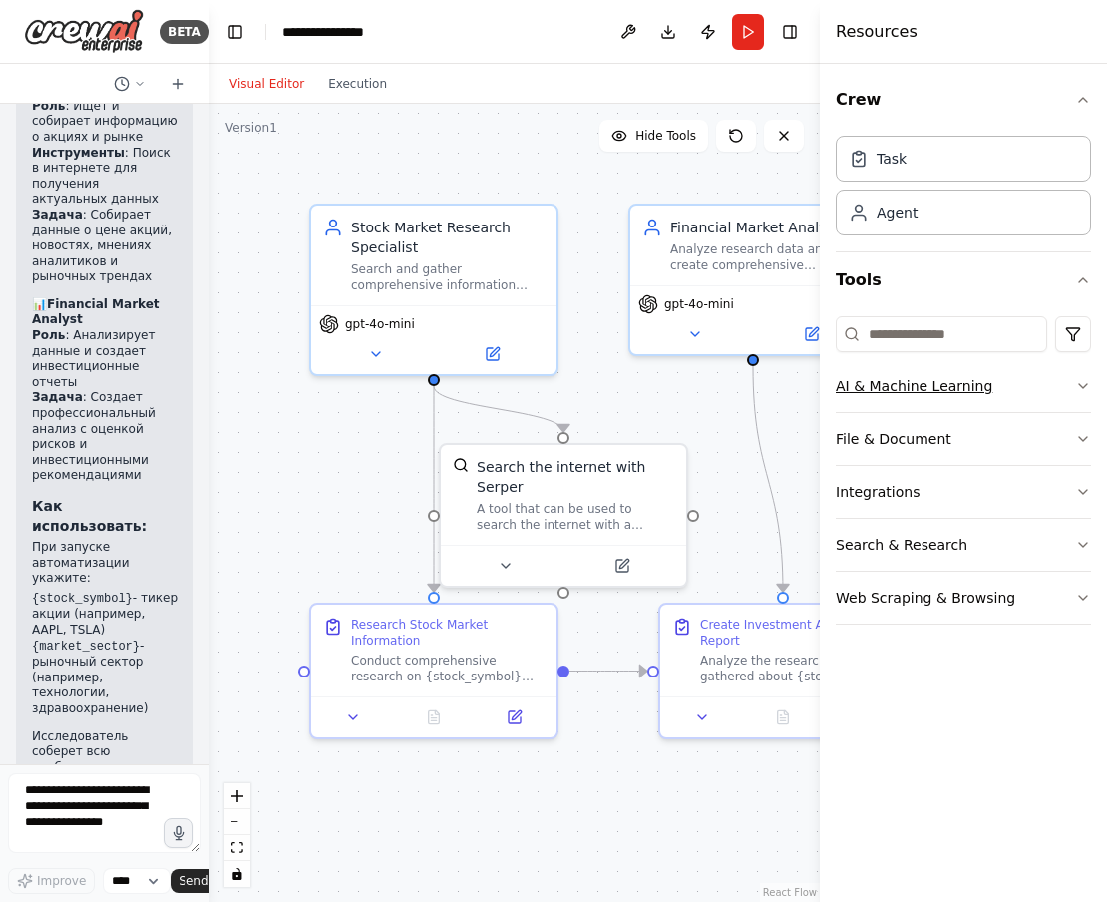
scroll to position [1799, 0]
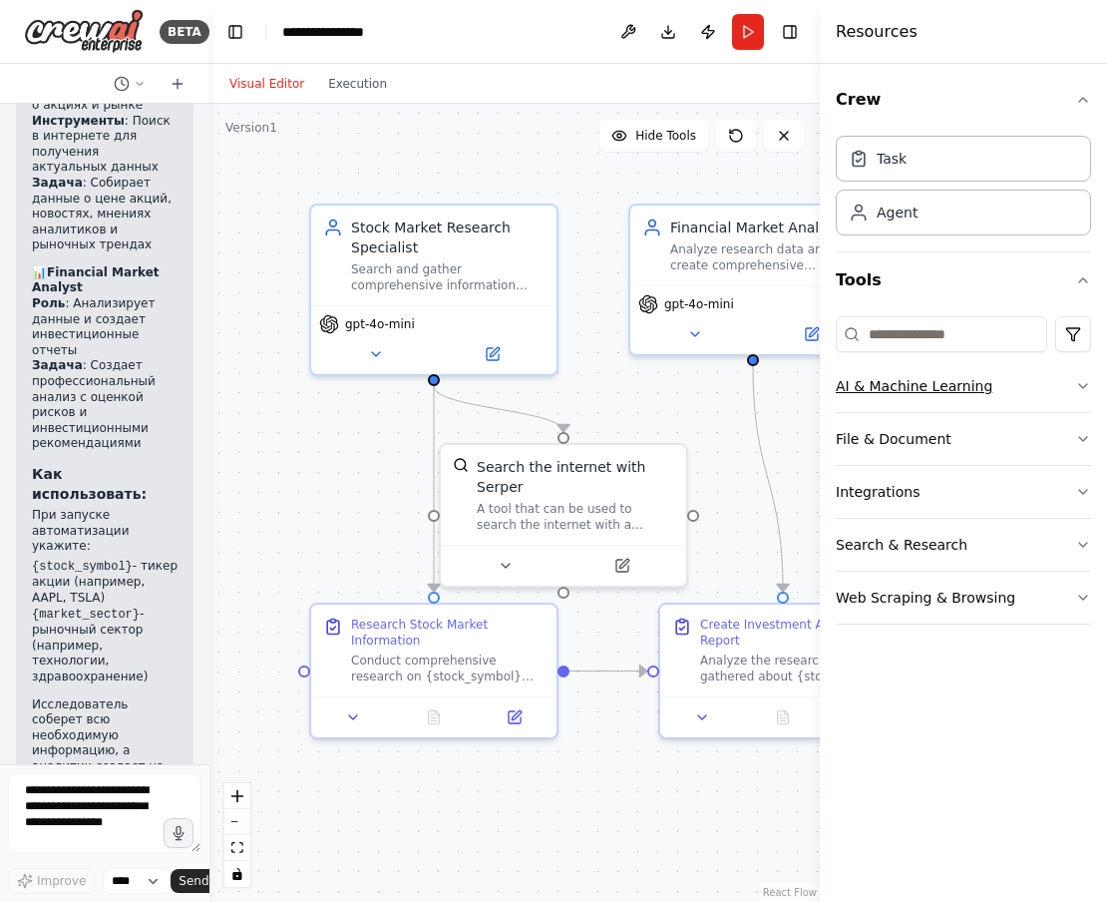
click at [932, 392] on button "AI & Machine Learning" at bounding box center [963, 386] width 255 height 52
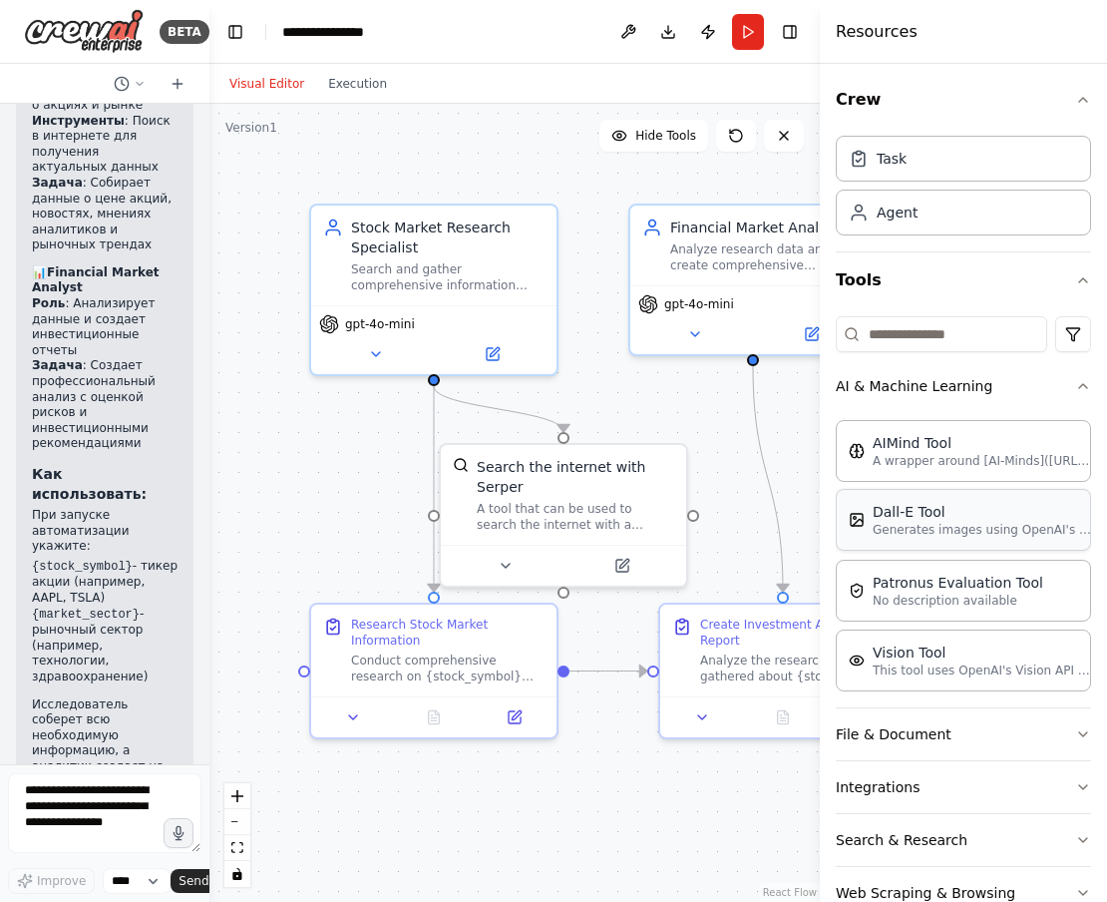
click at [909, 535] on p "Generates images using OpenAI's Dall-E model." at bounding box center [982, 530] width 219 height 16
click at [898, 609] on div "Patronus Evaluation Tool No description available" at bounding box center [963, 590] width 255 height 62
click at [888, 645] on div "Vision Tool" at bounding box center [982, 651] width 219 height 20
click at [739, 22] on button "Run" at bounding box center [748, 32] width 32 height 36
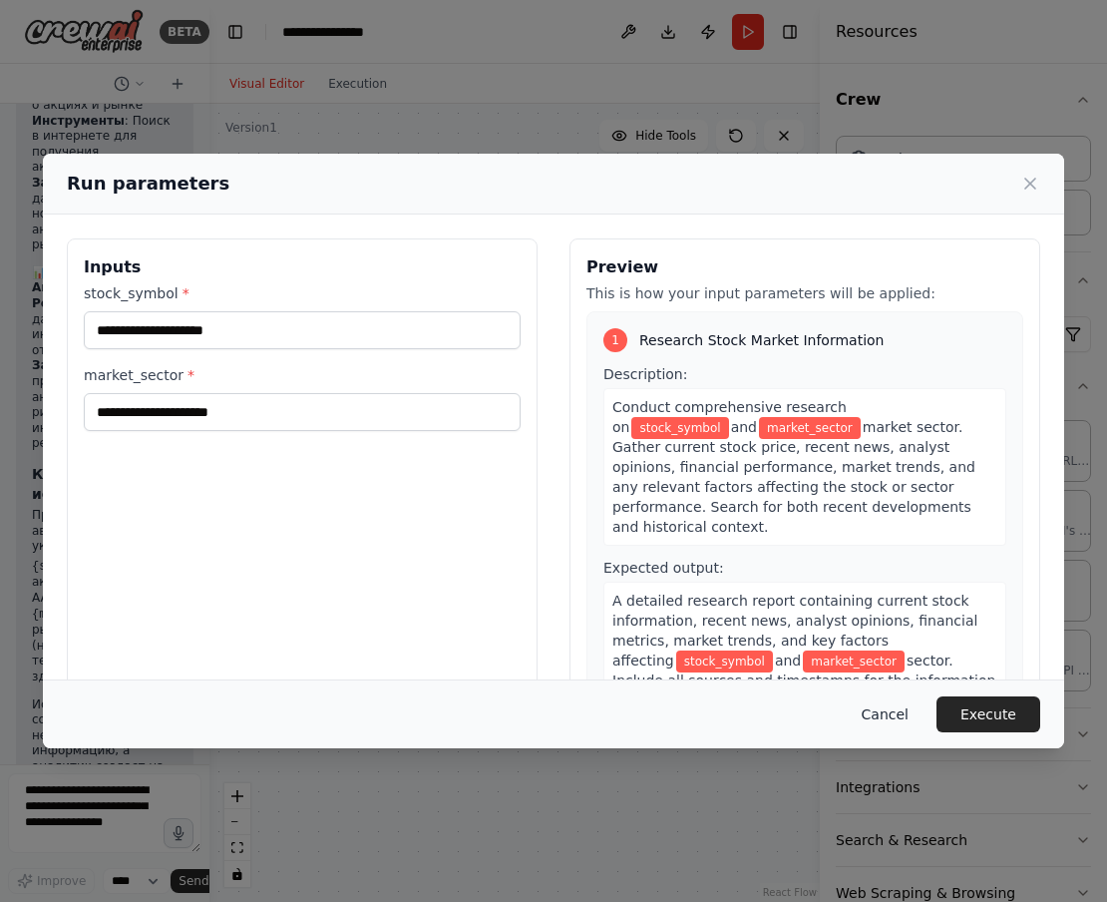
click at [900, 717] on button "Cancel" at bounding box center [885, 714] width 79 height 36
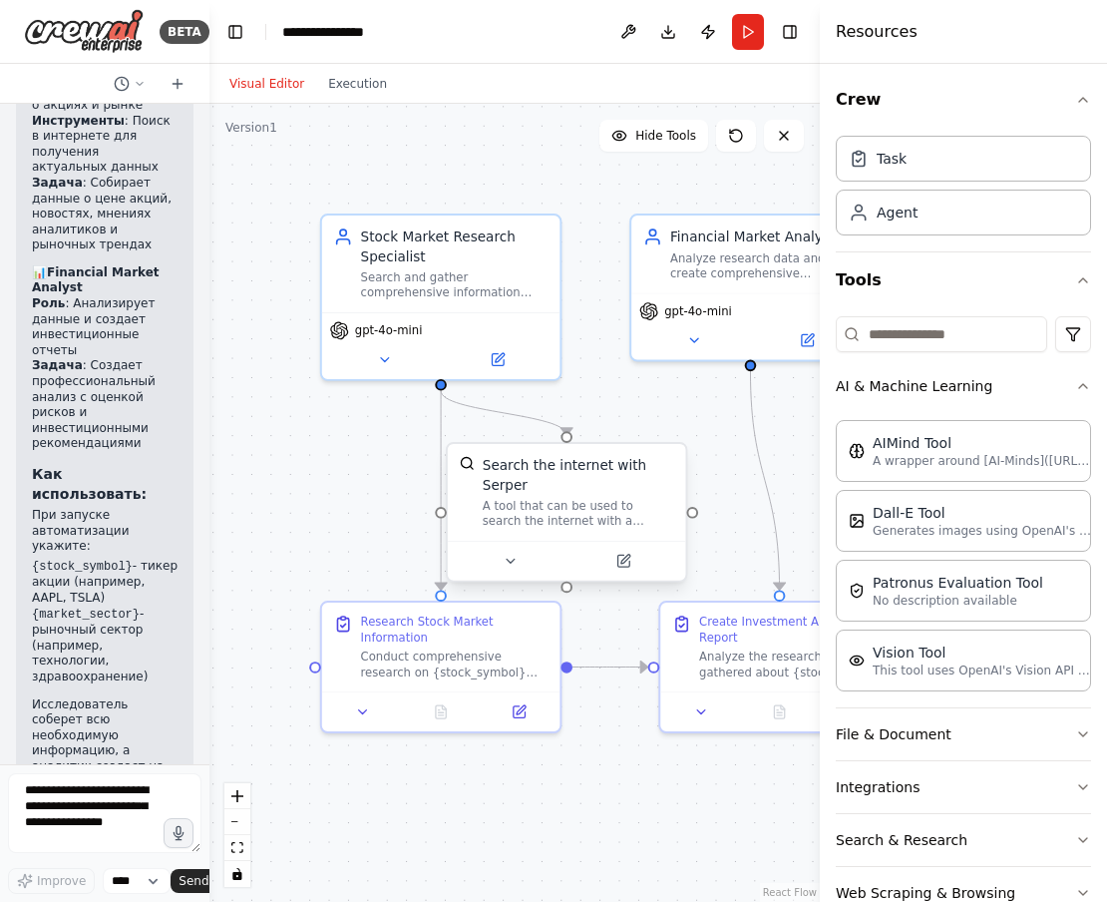
click at [589, 516] on div "A tool that can be used to search the internet with a search_query. Supports di…" at bounding box center [578, 513] width 191 height 31
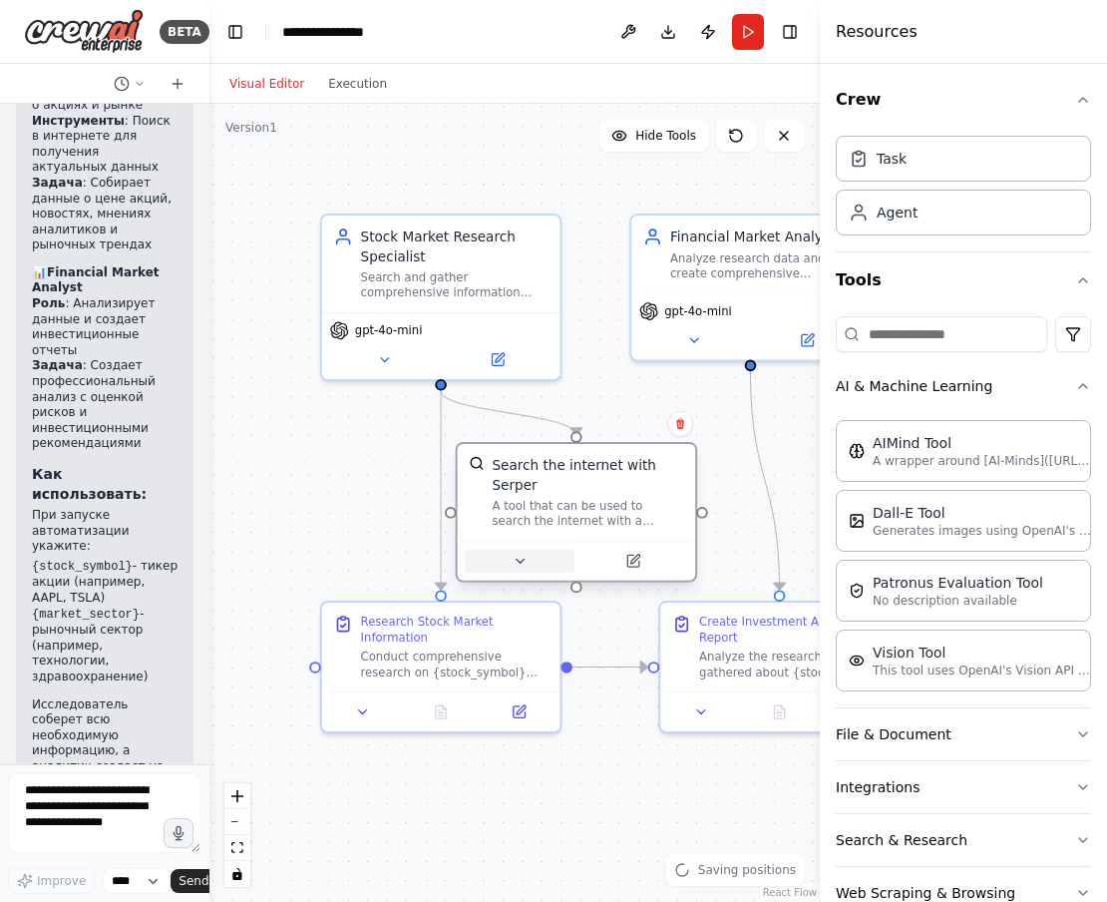
click at [528, 558] on button at bounding box center [520, 561] width 110 height 23
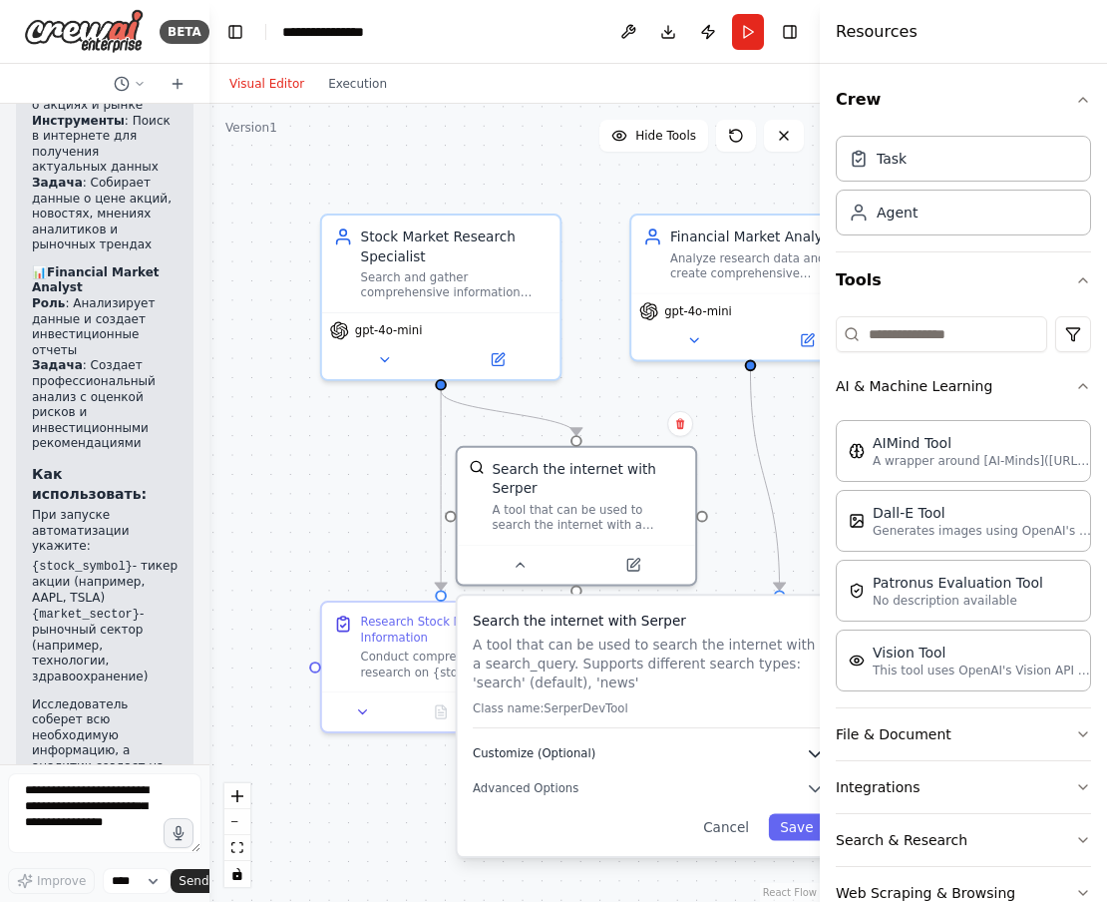
click at [646, 751] on button "Customize (Optional)" at bounding box center [649, 753] width 352 height 19
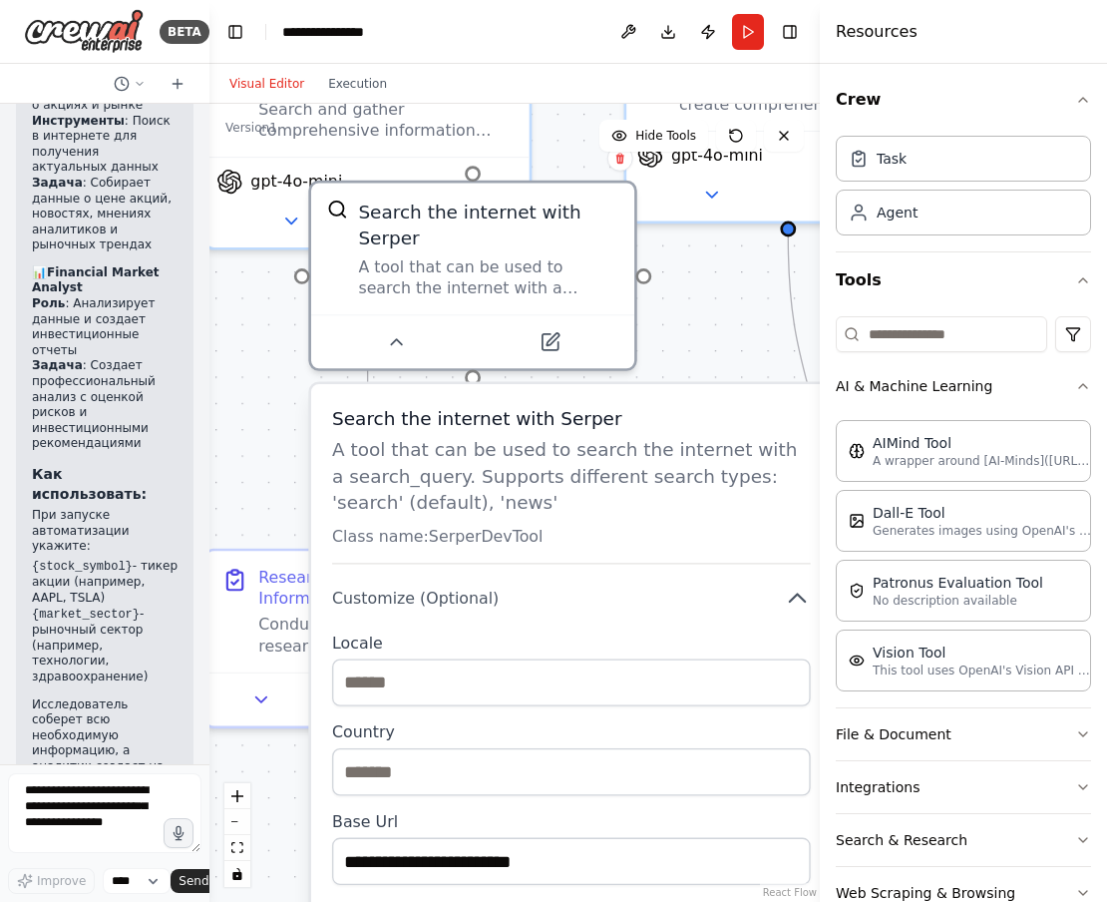
drag, startPoint x: 655, startPoint y: 667, endPoint x: 571, endPoint y: 513, distance: 175.8
click at [571, 513] on p "A tool that can be used to search the internet with a search_query. Supports di…" at bounding box center [571, 476] width 479 height 79
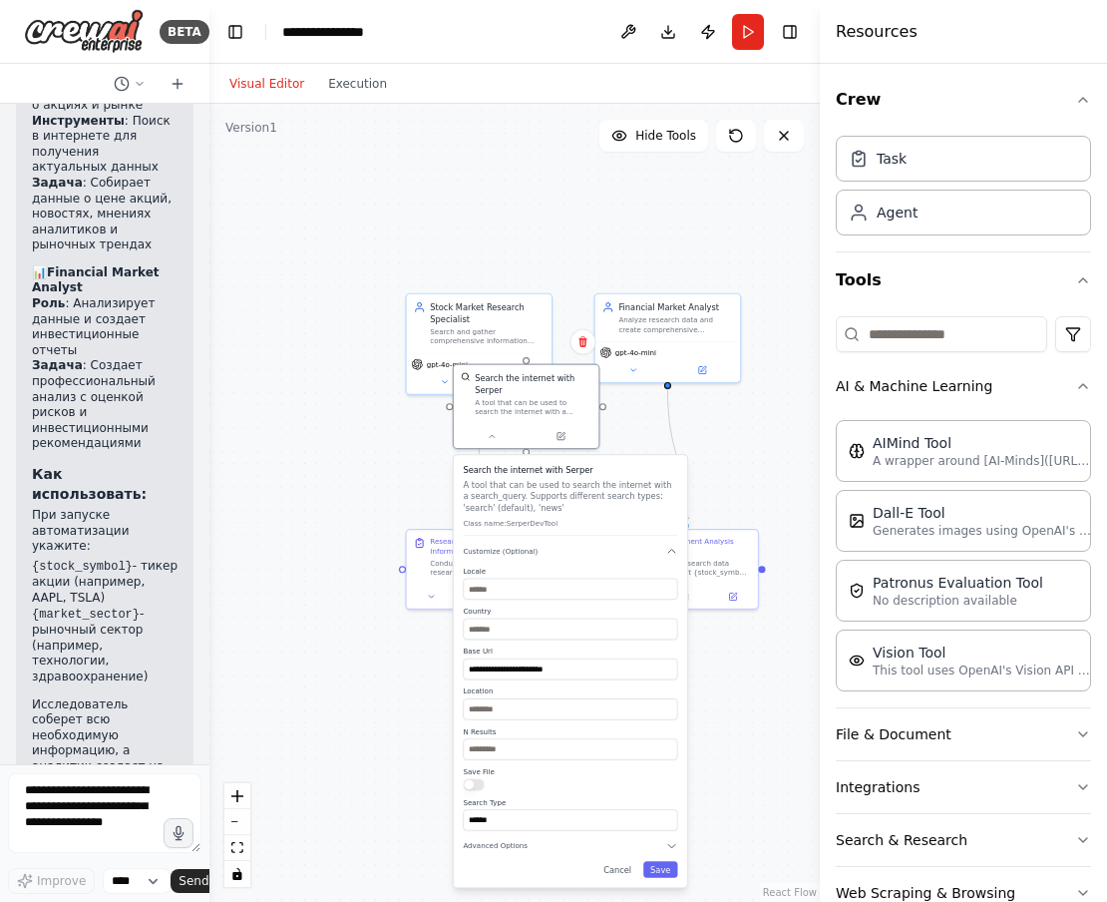
click at [376, 517] on div ".deletable-edge-delete-btn { width: 20px; height: 20px; border: 0px solid #ffff…" at bounding box center [514, 503] width 610 height 798
click at [697, 369] on icon at bounding box center [701, 367] width 9 height 9
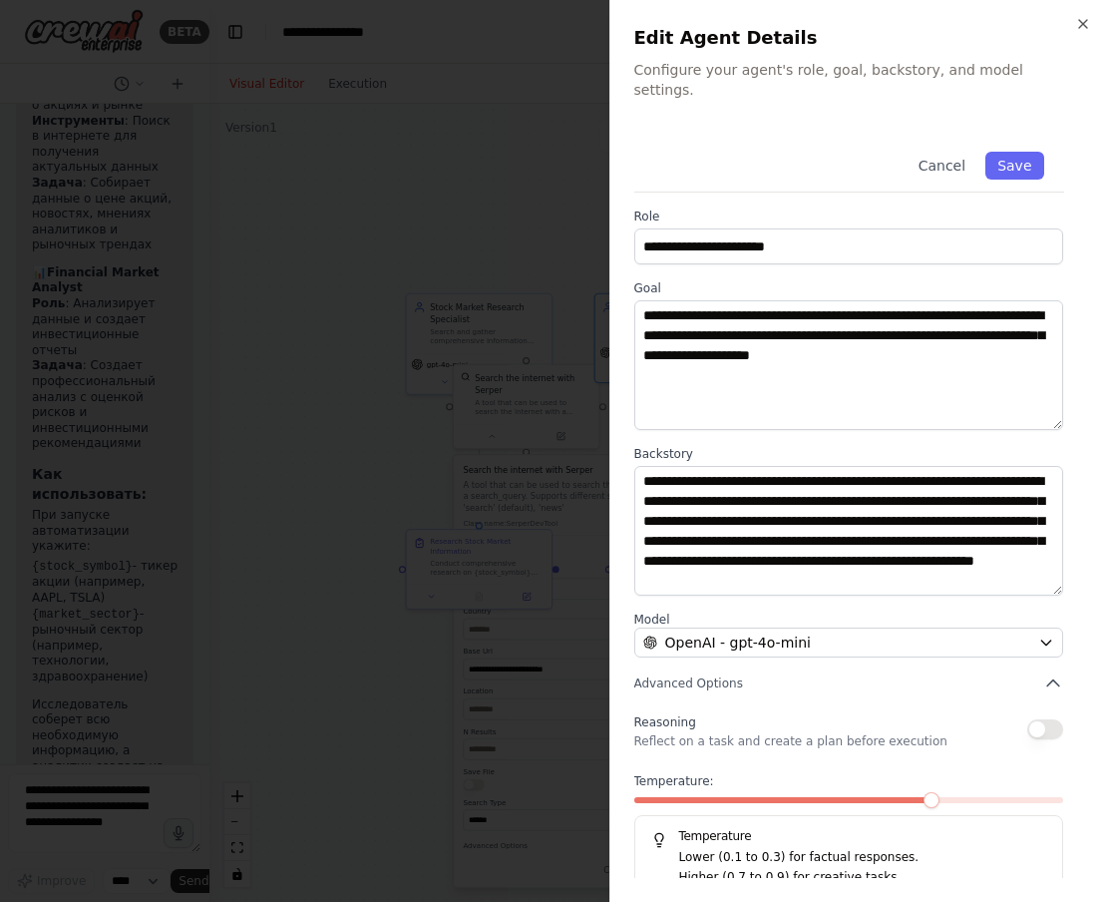
click at [470, 393] on div at bounding box center [553, 451] width 1107 height 902
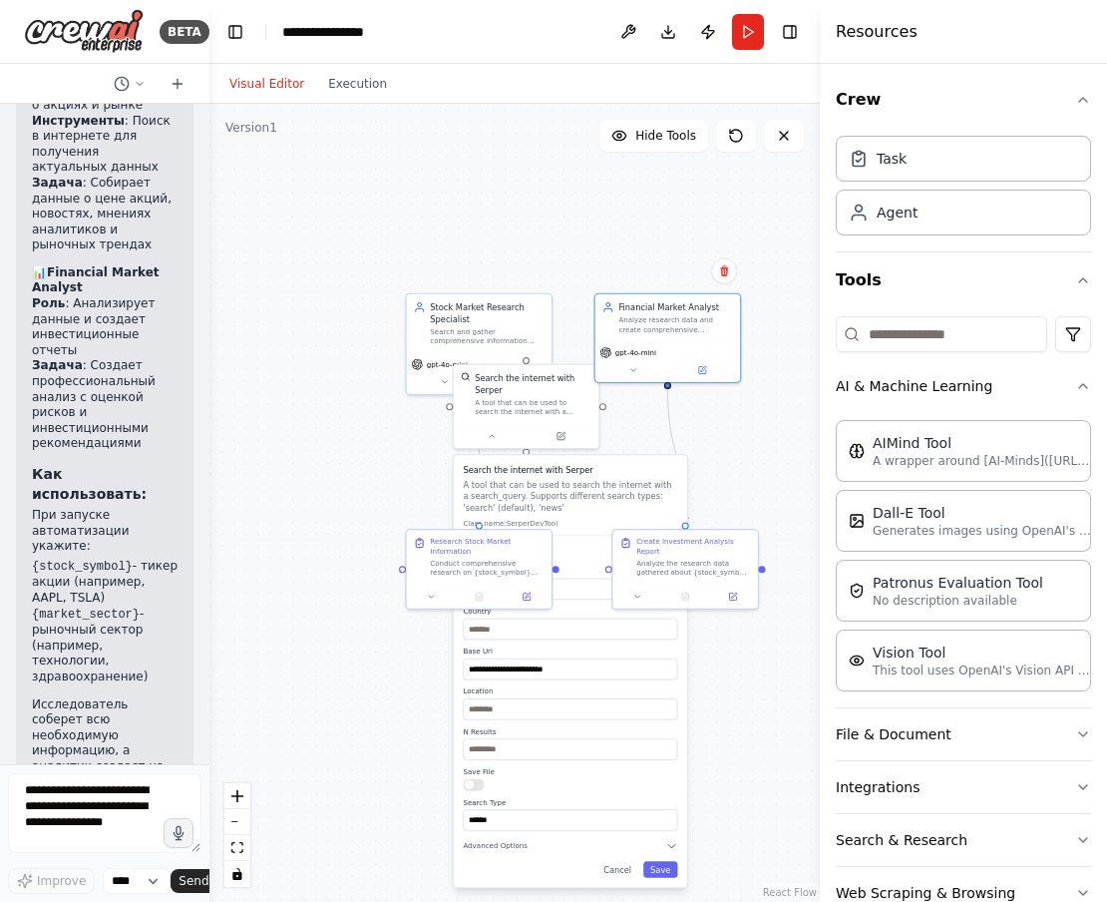
click at [713, 438] on div ".deletable-edge-delete-btn { width: 20px; height: 20px; border: 0px solid #ffff…" at bounding box center [514, 503] width 610 height 798
click at [627, 42] on button at bounding box center [628, 32] width 32 height 36
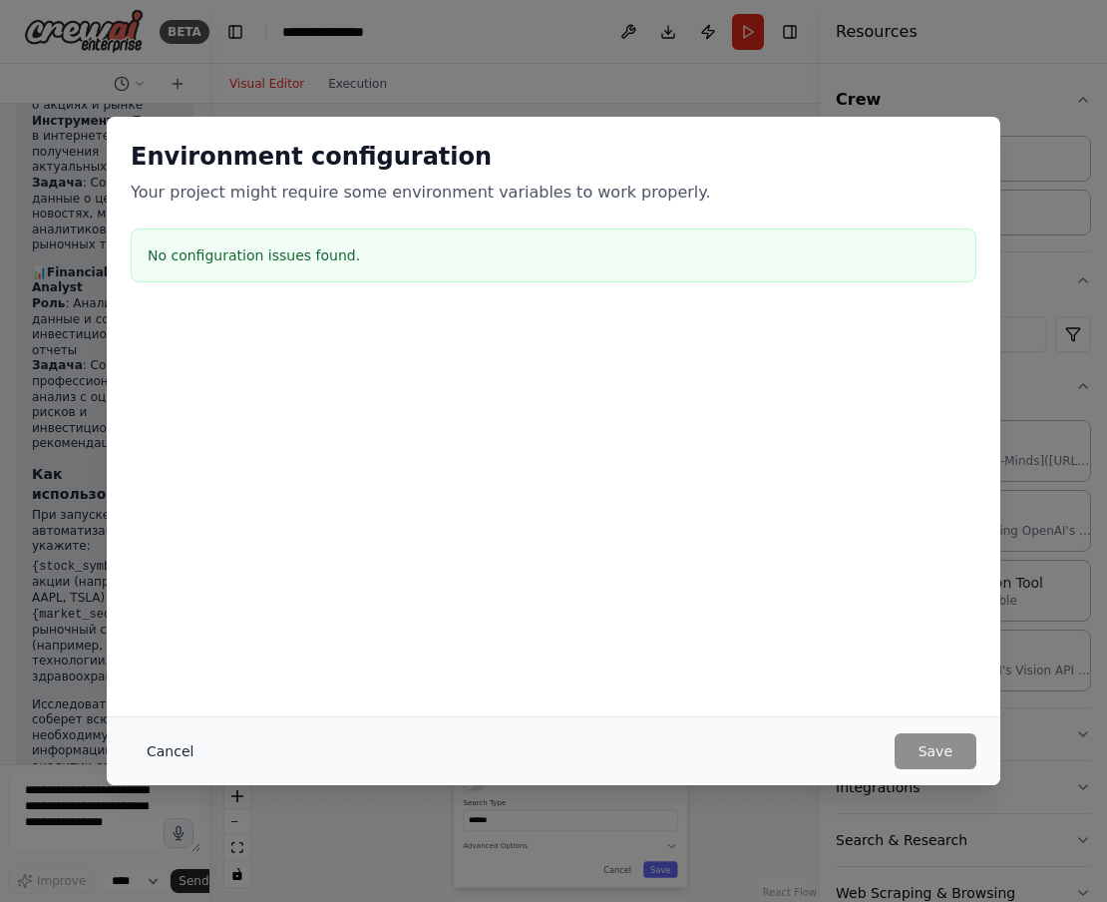
click at [168, 762] on button "Cancel" at bounding box center [170, 751] width 79 height 36
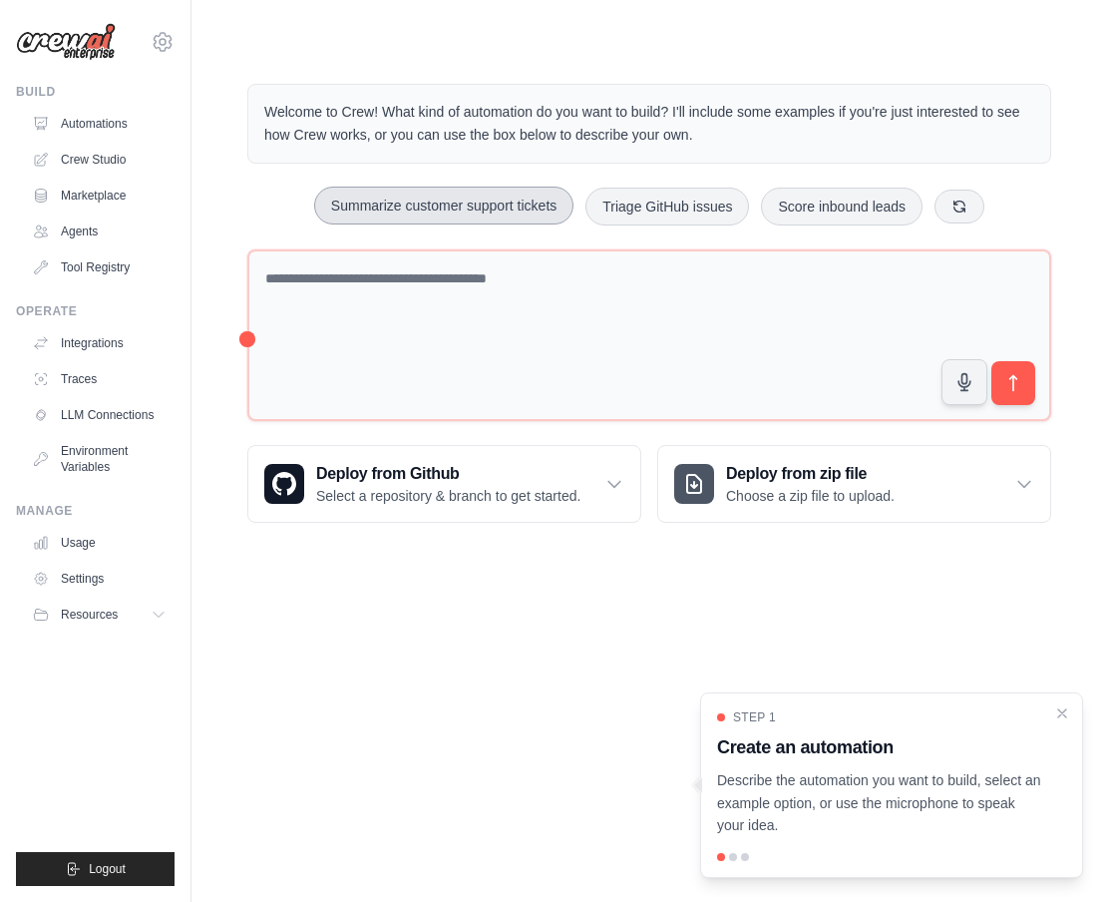
click at [487, 206] on button "Summarize customer support tickets" at bounding box center [443, 206] width 259 height 38
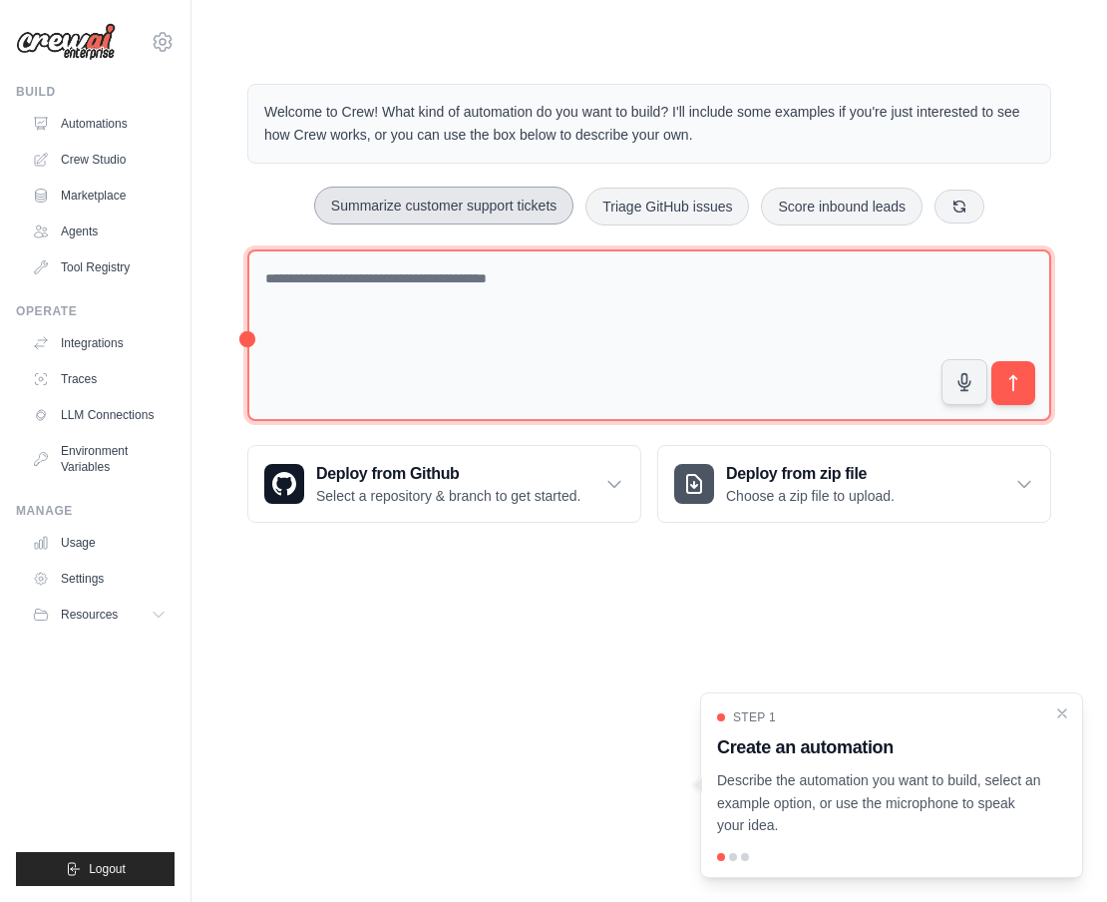
type textarea "**********"
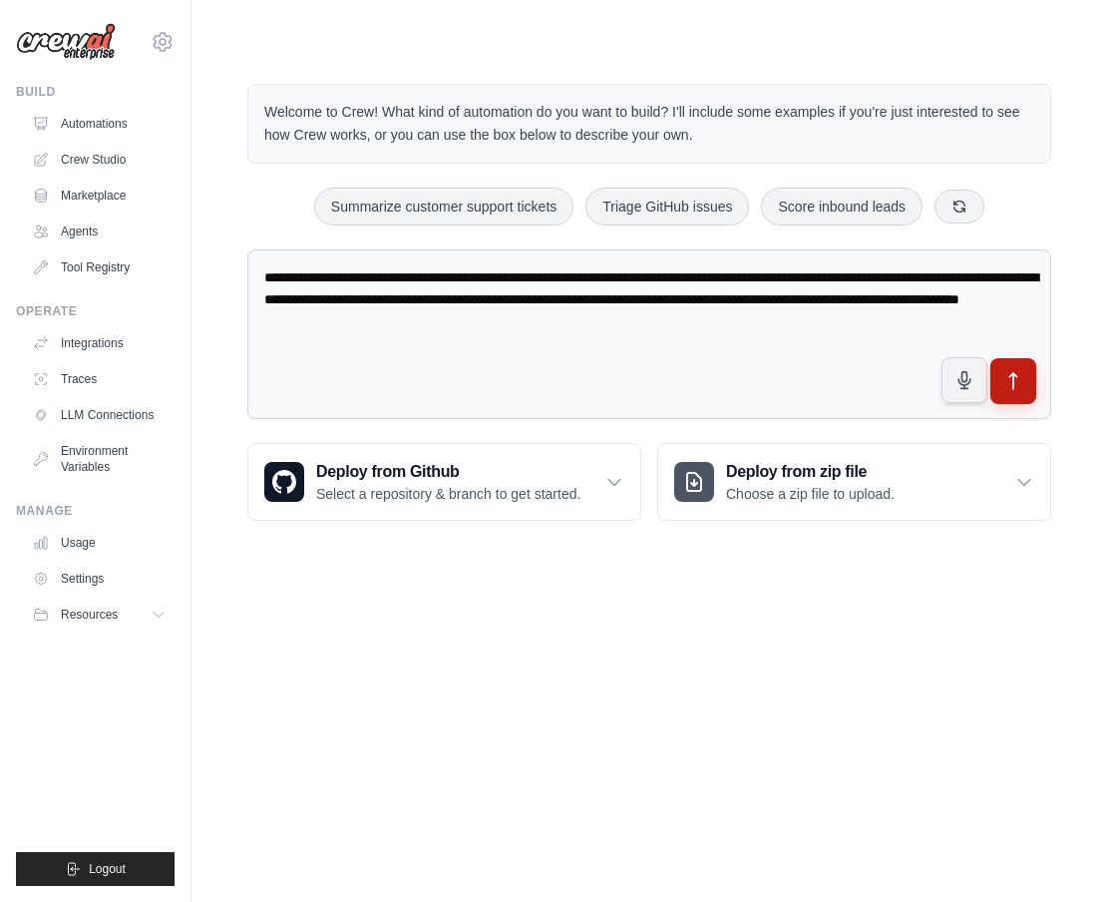
click at [1017, 385] on icon "submit" at bounding box center [1013, 381] width 21 height 21
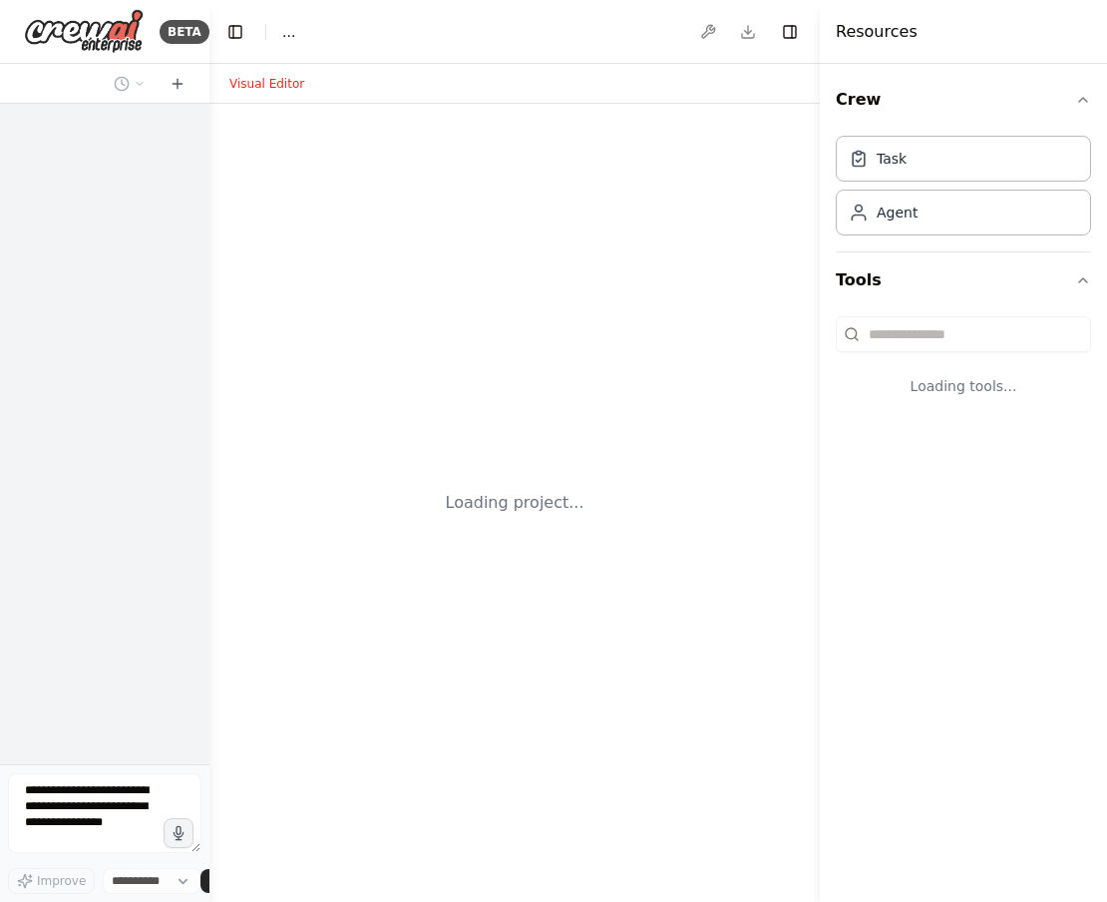
select select "****"
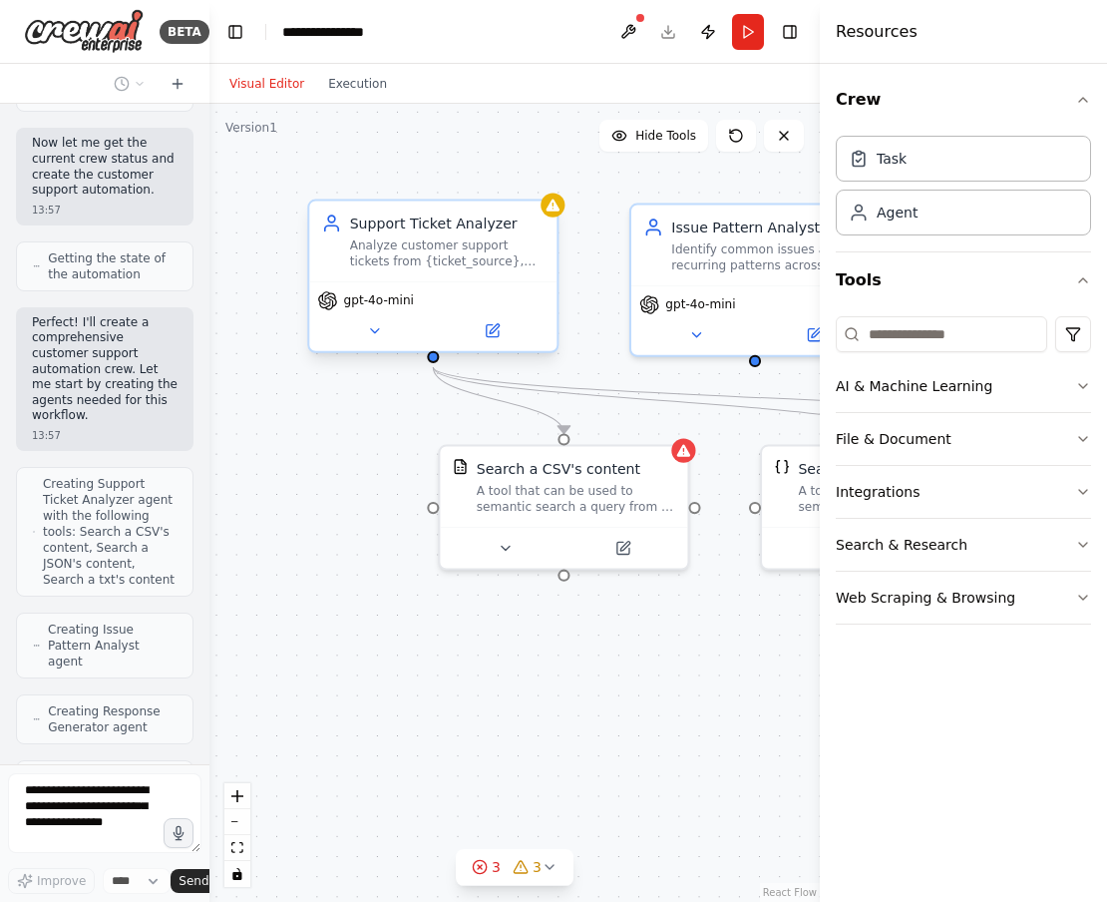
scroll to position [1023, 0]
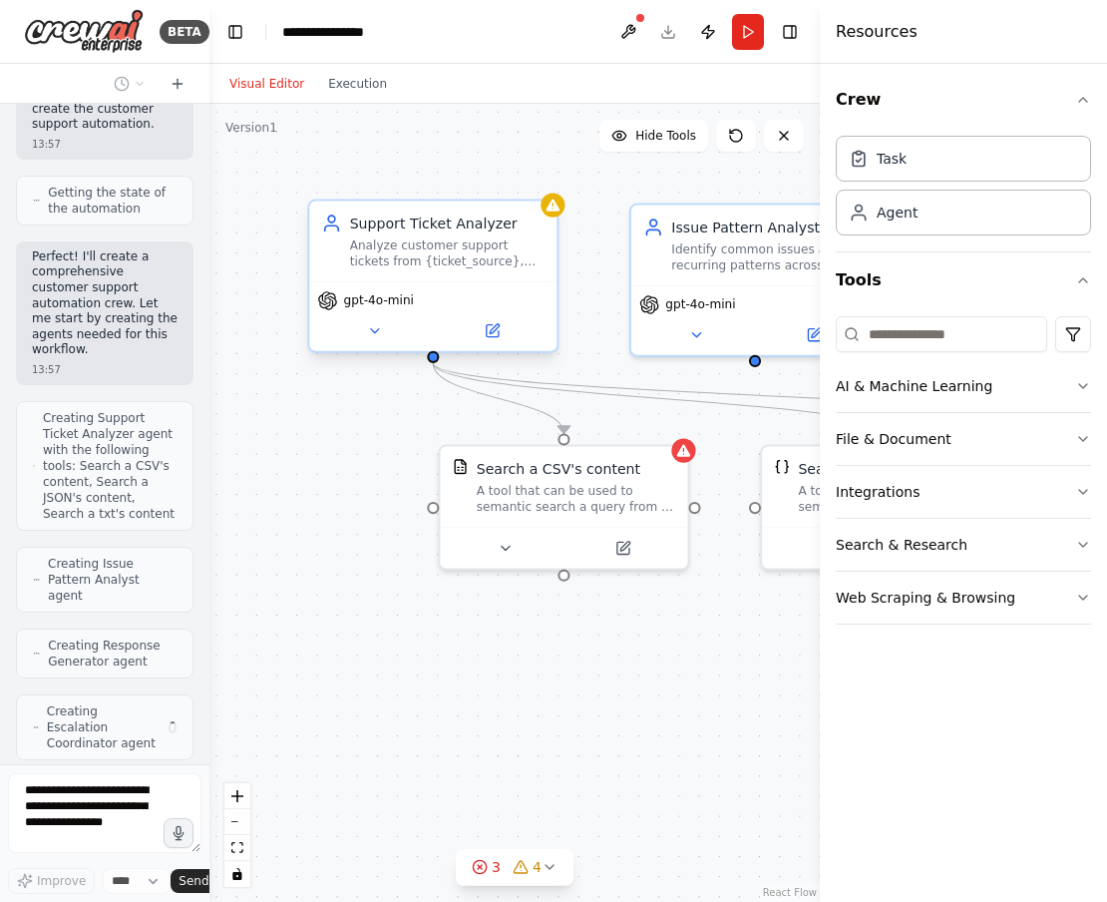
click at [447, 265] on div "Analyze customer support tickets from {ticket_source}, categorize them by urgen…" at bounding box center [447, 253] width 195 height 32
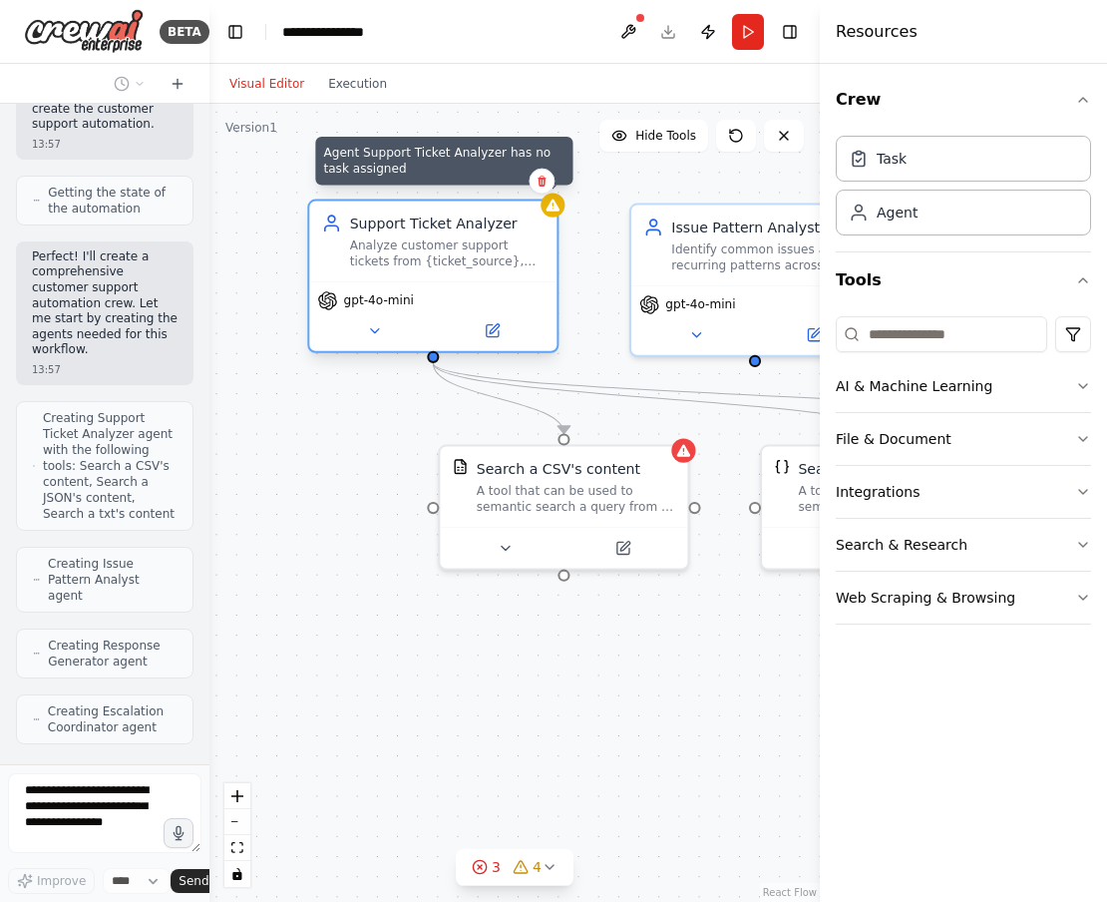
click at [550, 209] on icon at bounding box center [553, 205] width 13 height 12
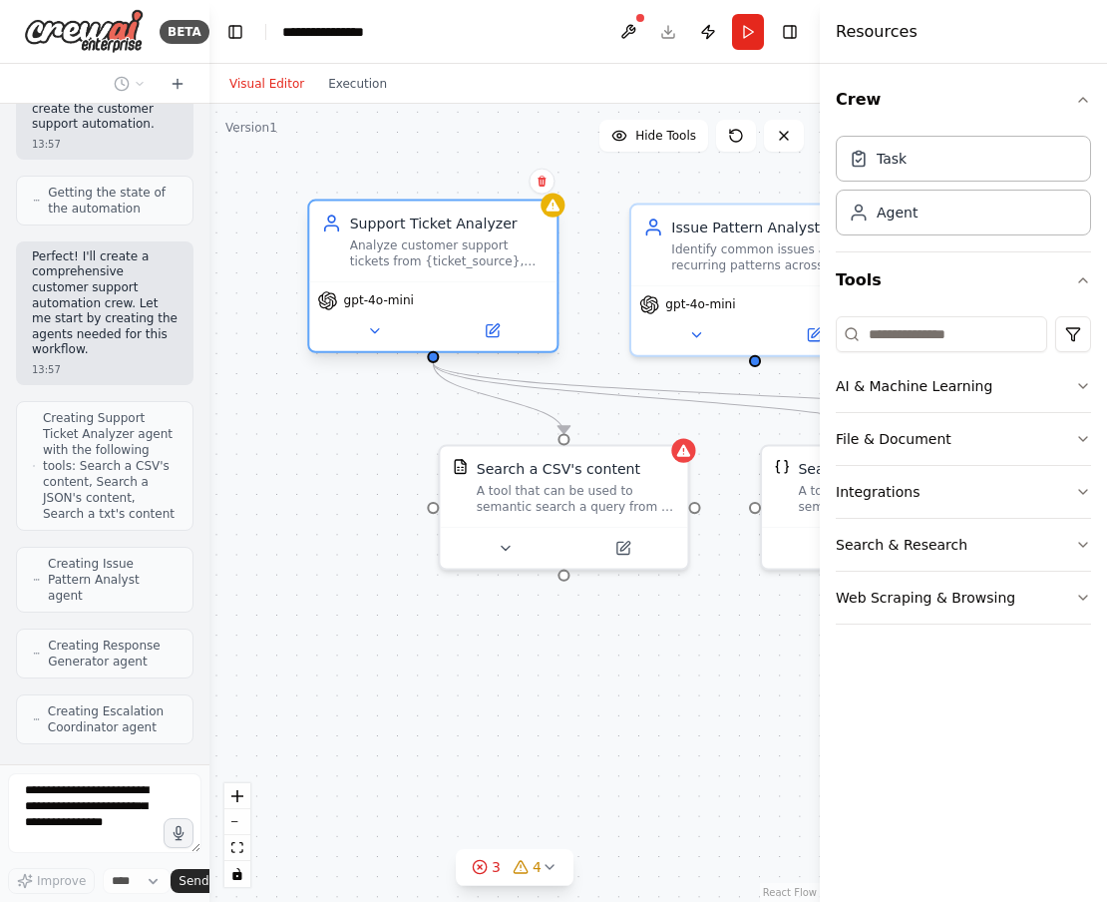
click at [457, 242] on div "Analyze customer support tickets from {ticket_source}, categorize them by urgen…" at bounding box center [447, 253] width 195 height 32
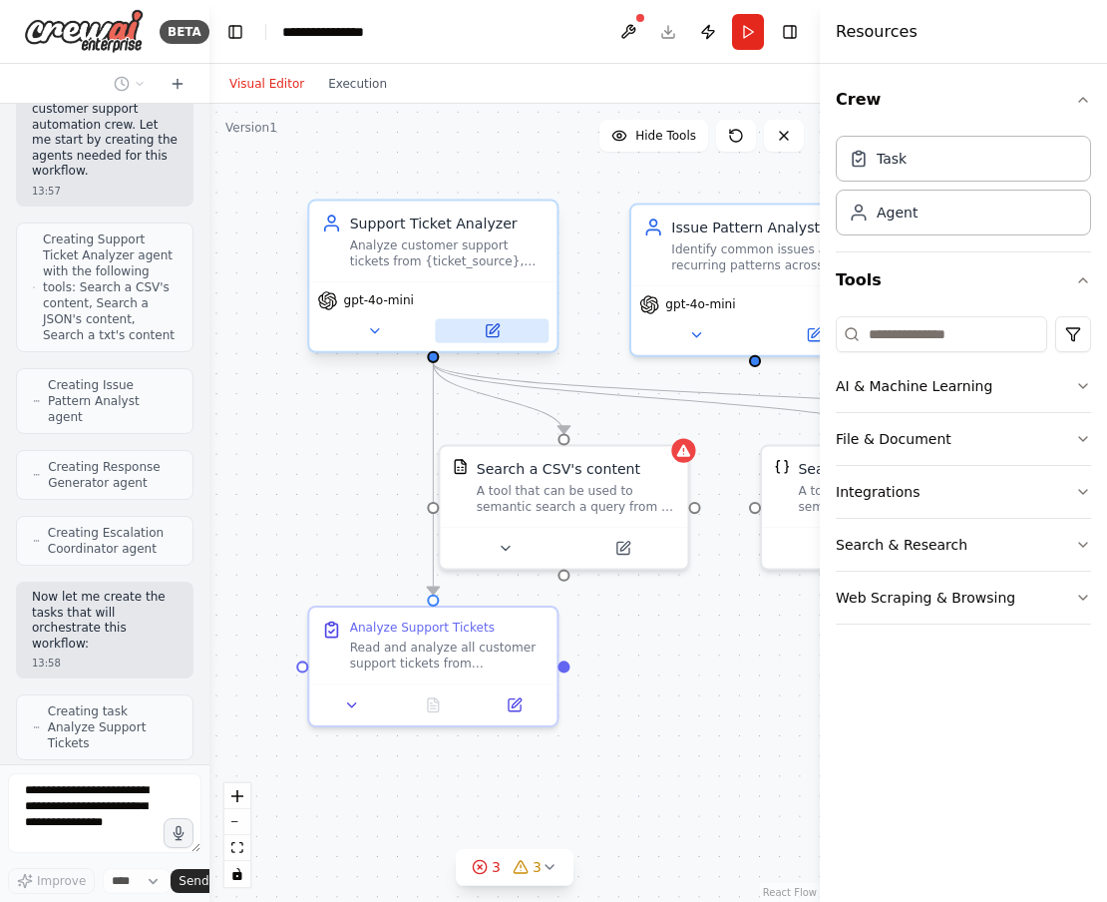
scroll to position [1186, 0]
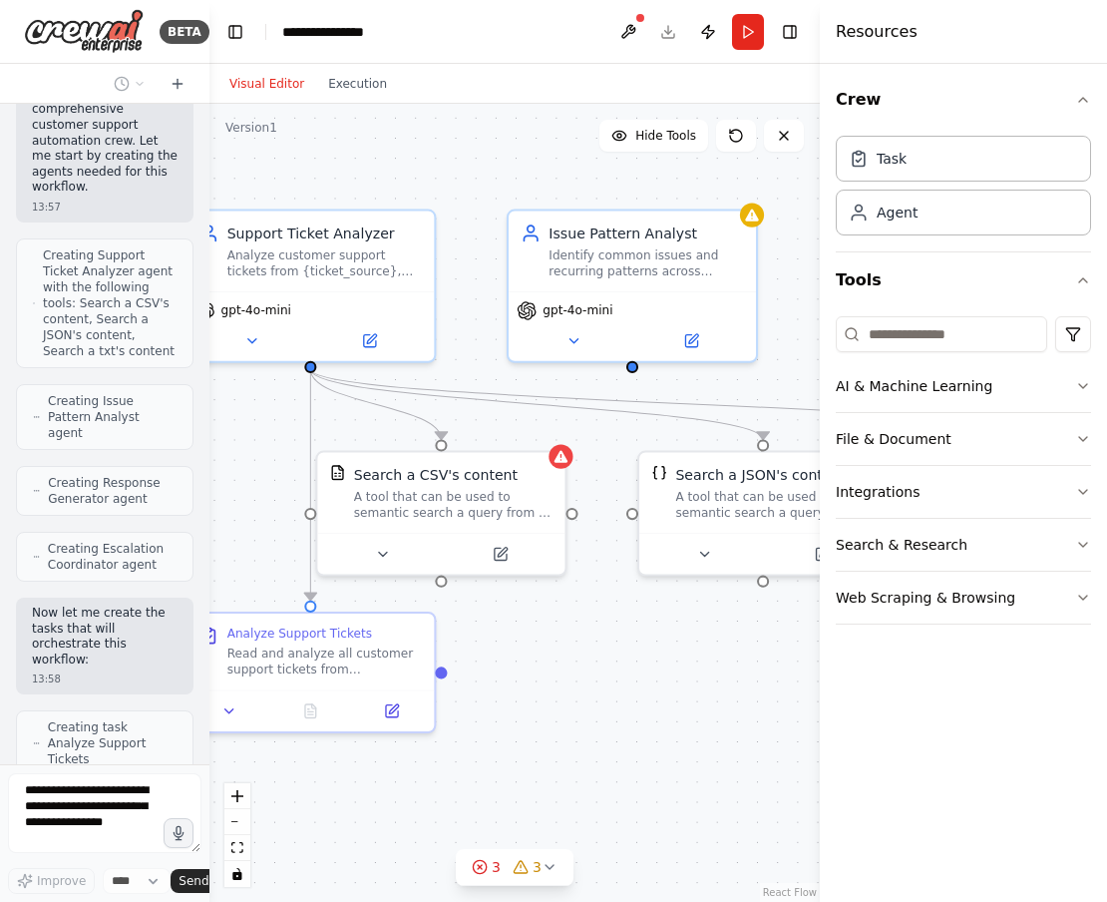
drag, startPoint x: 598, startPoint y: 362, endPoint x: 476, endPoint y: 365, distance: 122.7
click at [476, 365] on div ".deletable-edge-delete-btn { width: 20px; height: 20px; border: 0px solid #ffff…" at bounding box center [514, 503] width 610 height 798
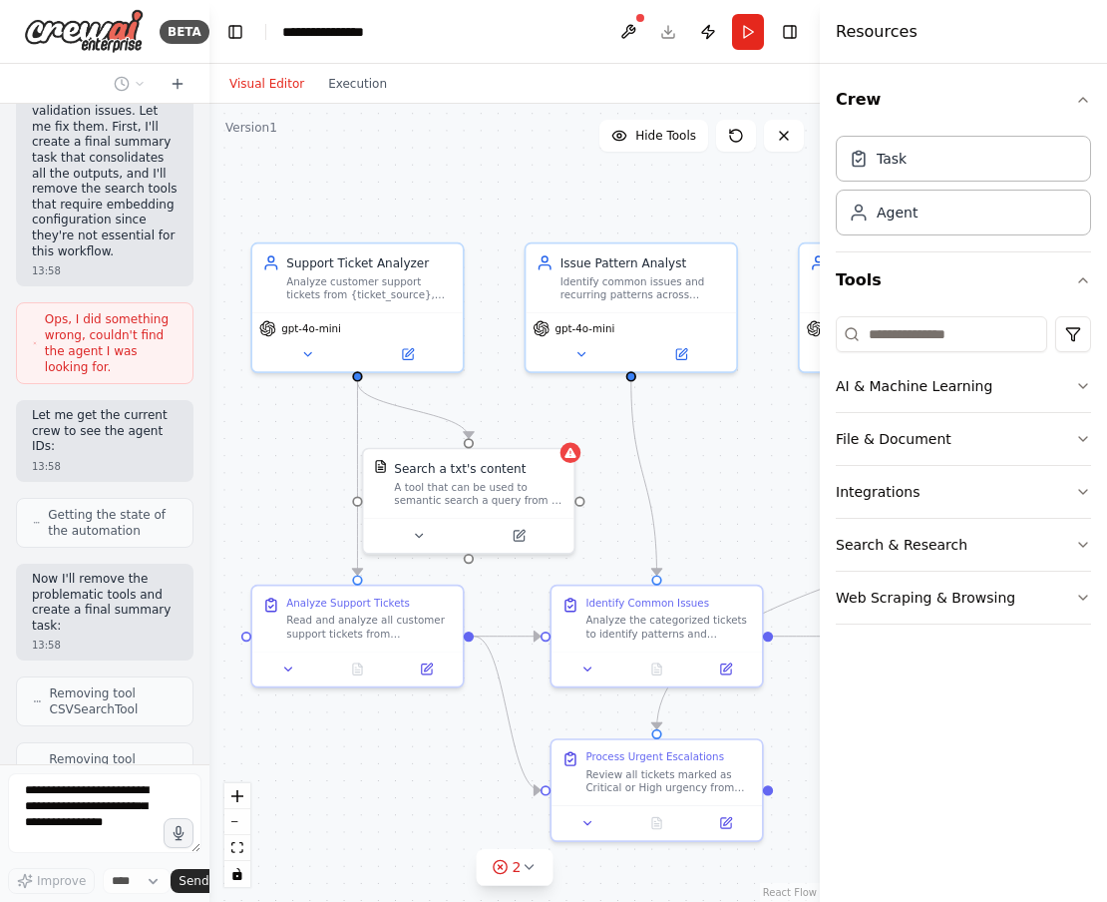
scroll to position [2372, 0]
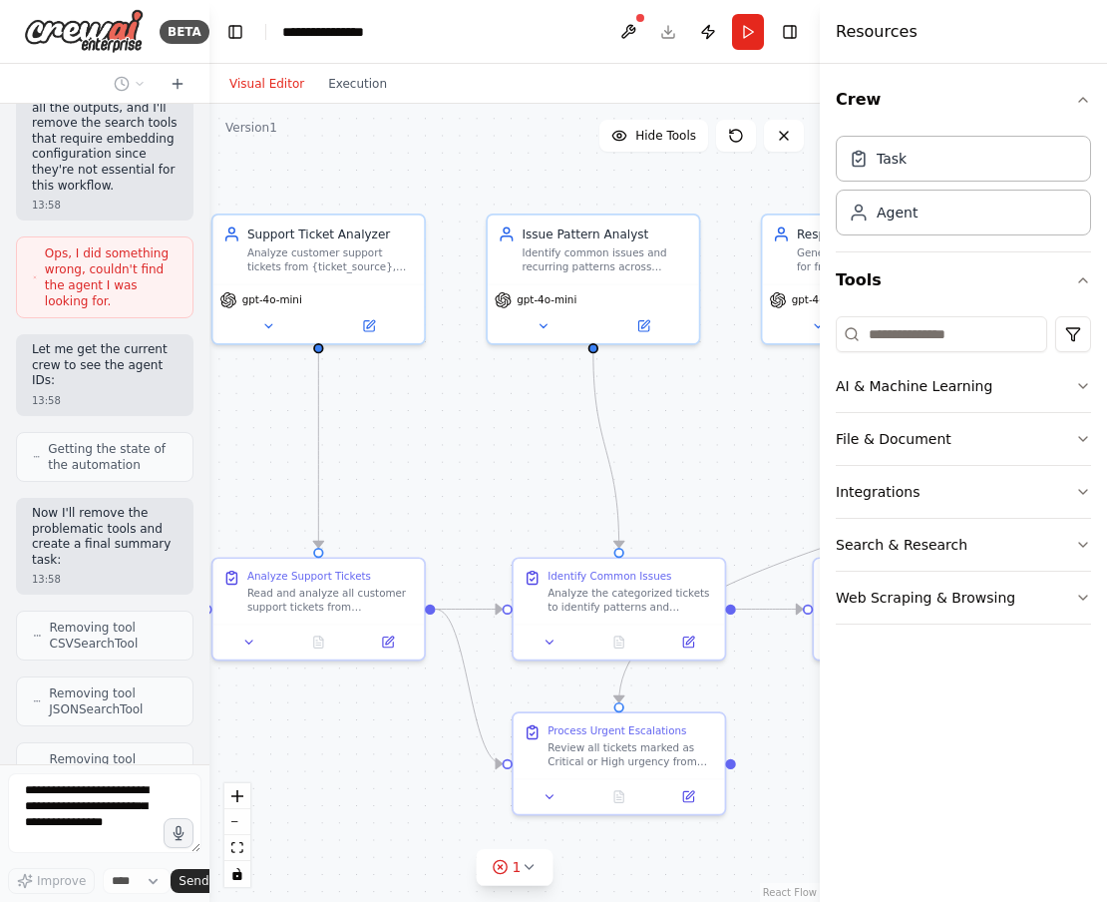
drag, startPoint x: 604, startPoint y: 476, endPoint x: 560, endPoint y: 419, distance: 71.8
click at [560, 419] on div ".deletable-edge-delete-btn { width: 20px; height: 20px; border: 0px solid #ffff…" at bounding box center [514, 503] width 610 height 798
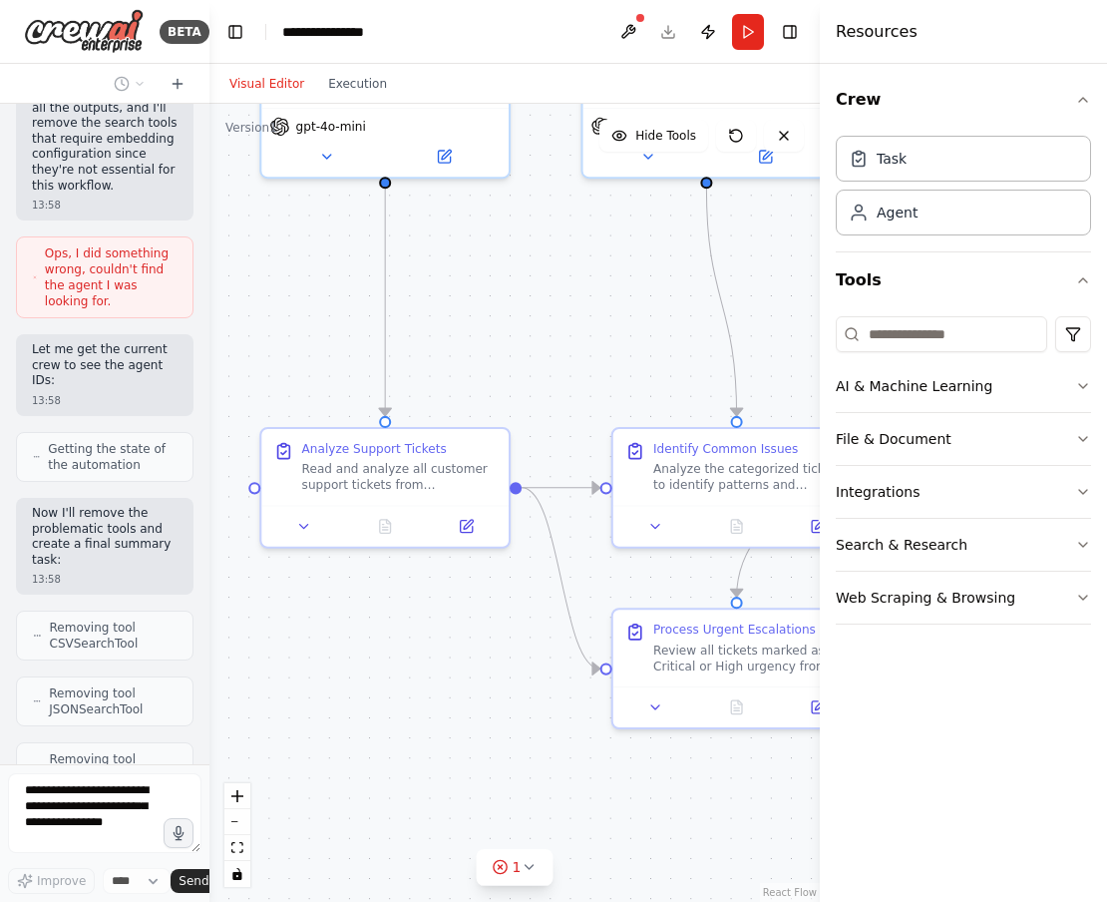
drag, startPoint x: 455, startPoint y: 466, endPoint x: 565, endPoint y: 349, distance: 160.8
click at [565, 349] on div ".deletable-edge-delete-btn { width: 20px; height: 20px; border: 0px solid #ffff…" at bounding box center [514, 503] width 610 height 798
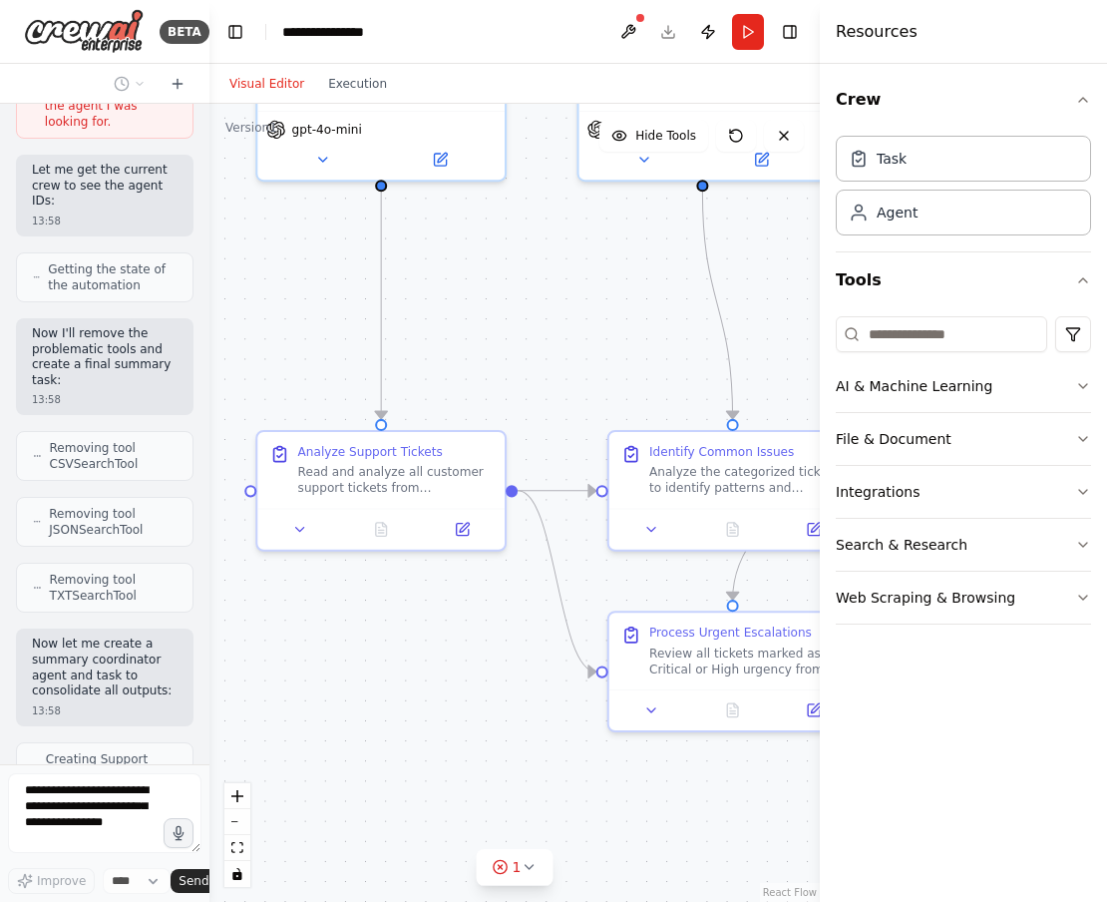
scroll to position [2567, 0]
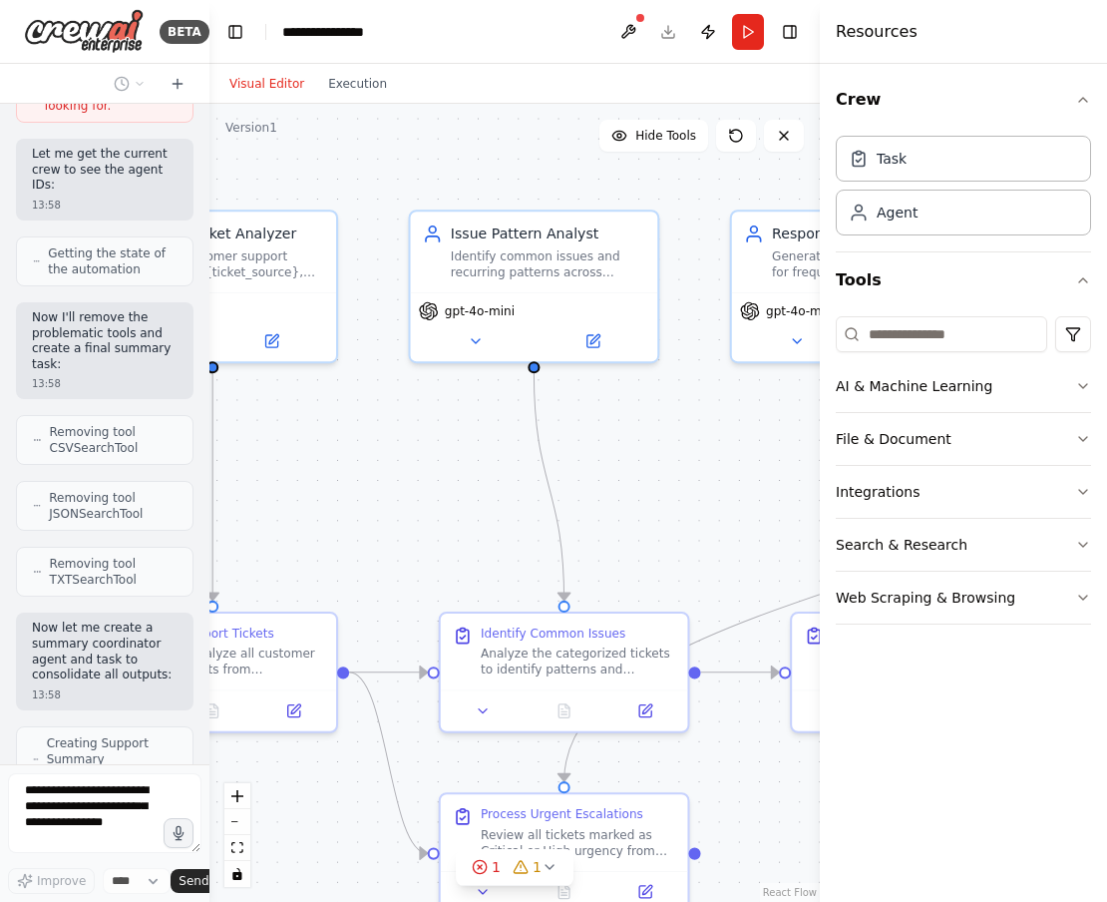
drag, startPoint x: 615, startPoint y: 296, endPoint x: 512, endPoint y: 497, distance: 225.7
click at [512, 497] on div ".deletable-edge-delete-btn { width: 20px; height: 20px; border: 0px solid #ffff…" at bounding box center [514, 503] width 610 height 798
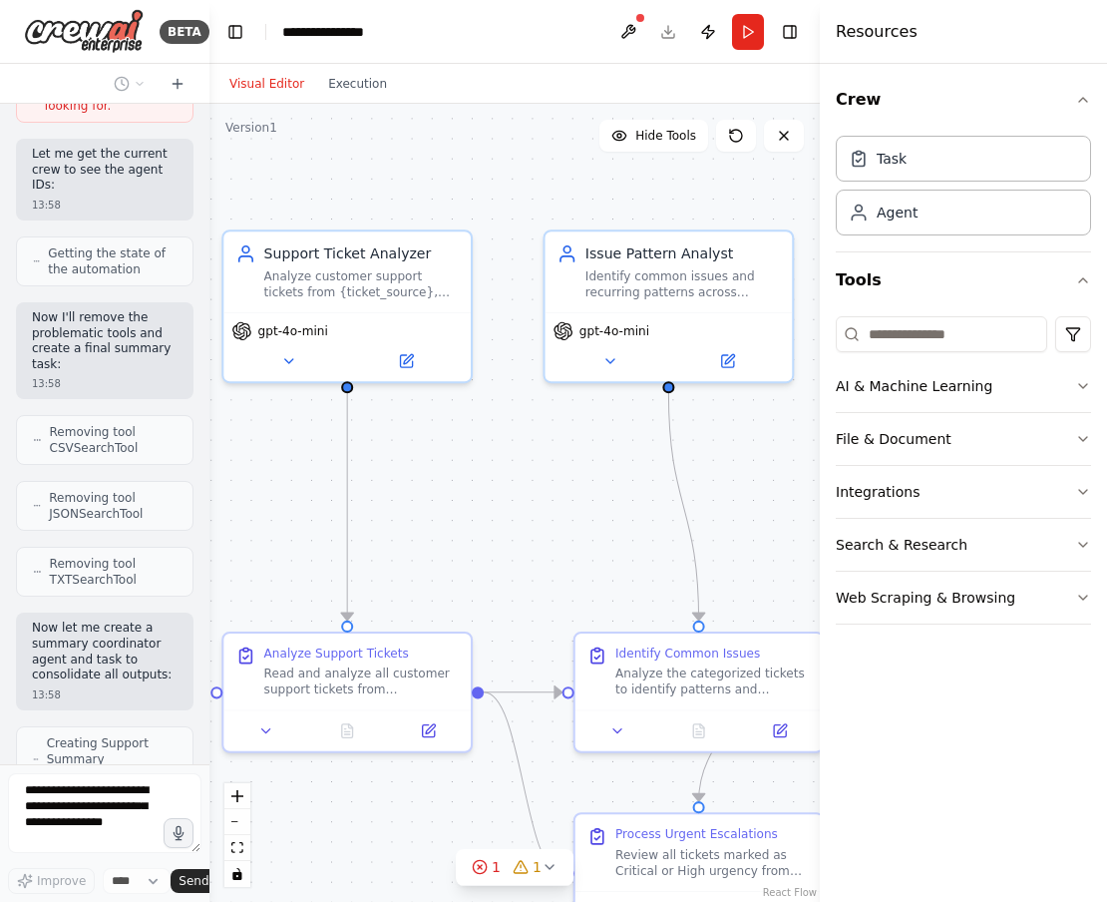
drag, startPoint x: 512, startPoint y: 497, endPoint x: 581, endPoint y: 498, distance: 69.8
click at [581, 498] on div ".deletable-edge-delete-btn { width: 20px; height: 20px; border: 0px solid #ffff…" at bounding box center [514, 503] width 610 height 798
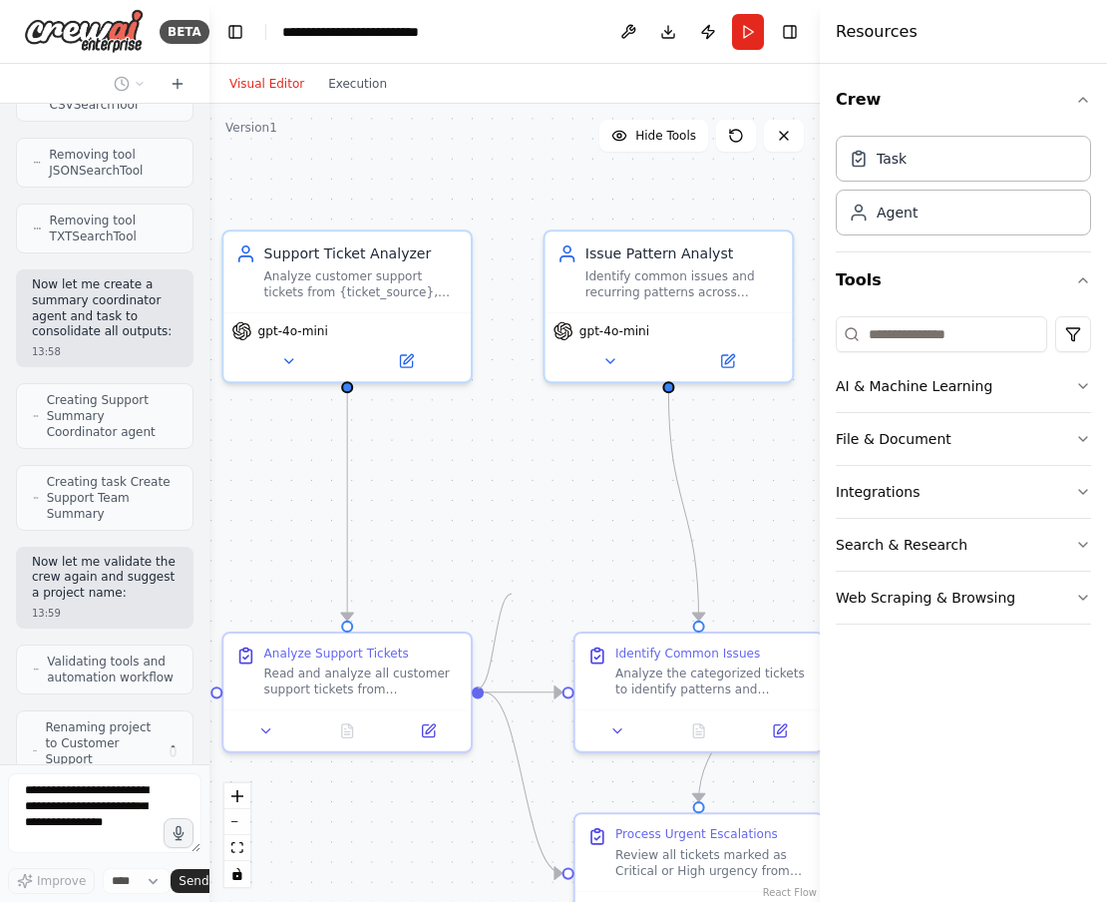
scroll to position [2894, 0]
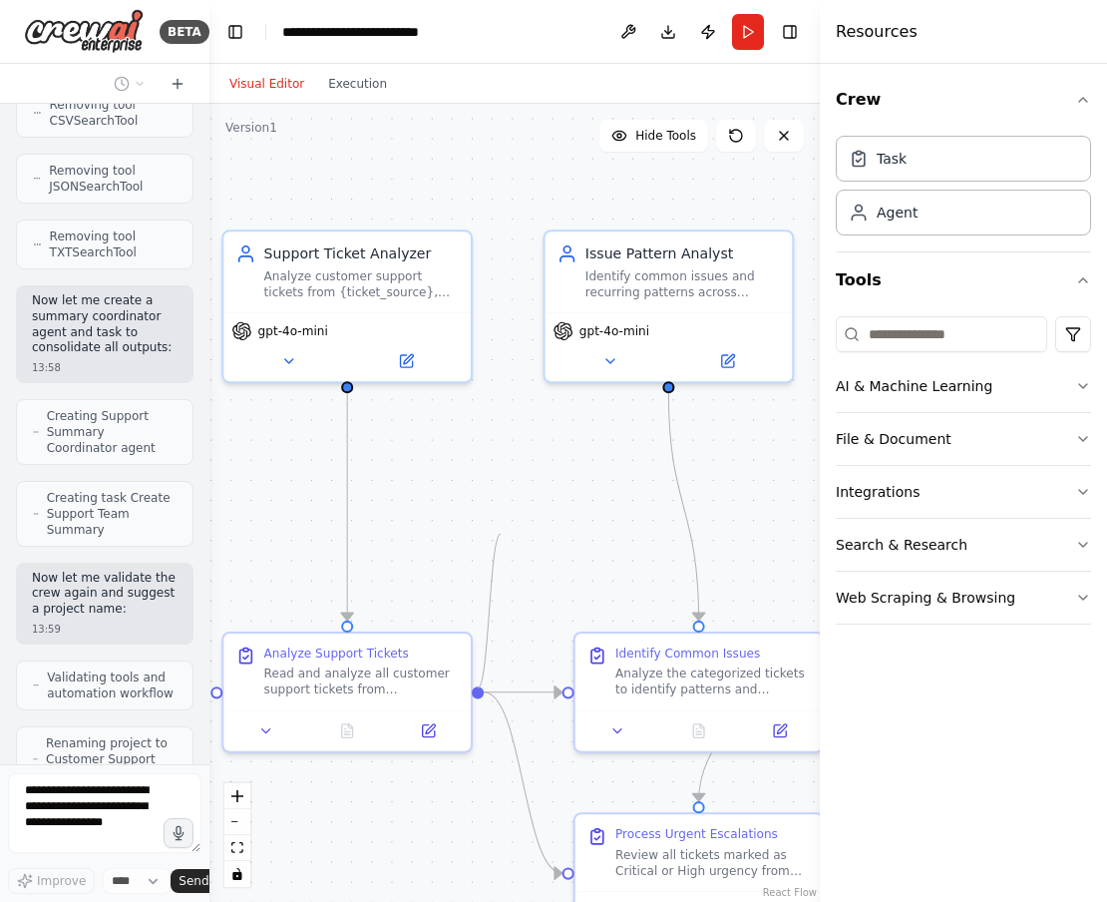
drag, startPoint x: 482, startPoint y: 688, endPoint x: 499, endPoint y: 533, distance: 156.5
click at [499, 533] on div ".deletable-edge-delete-btn { width: 20px; height: 20px; border: 0px solid #ffff…" at bounding box center [514, 503] width 610 height 798
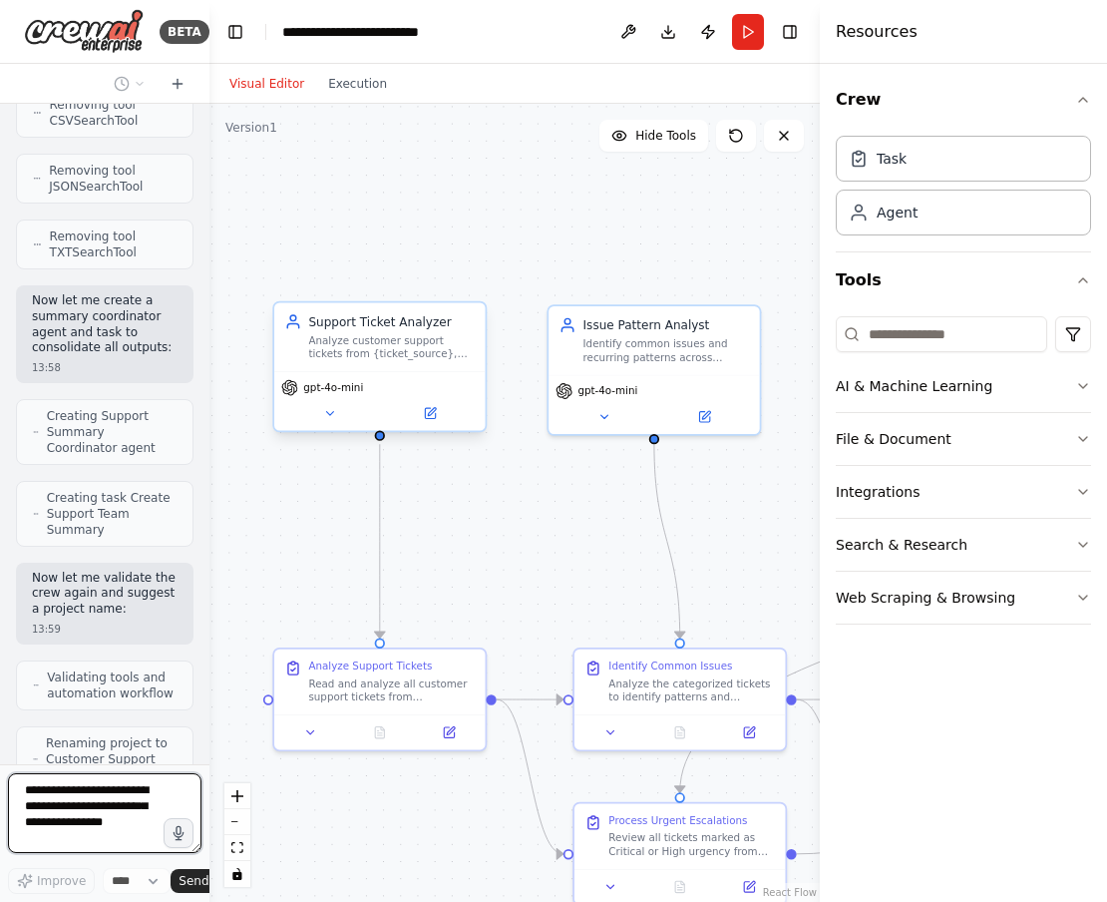
click at [335, 425] on div "gpt-4o-mini" at bounding box center [379, 400] width 210 height 59
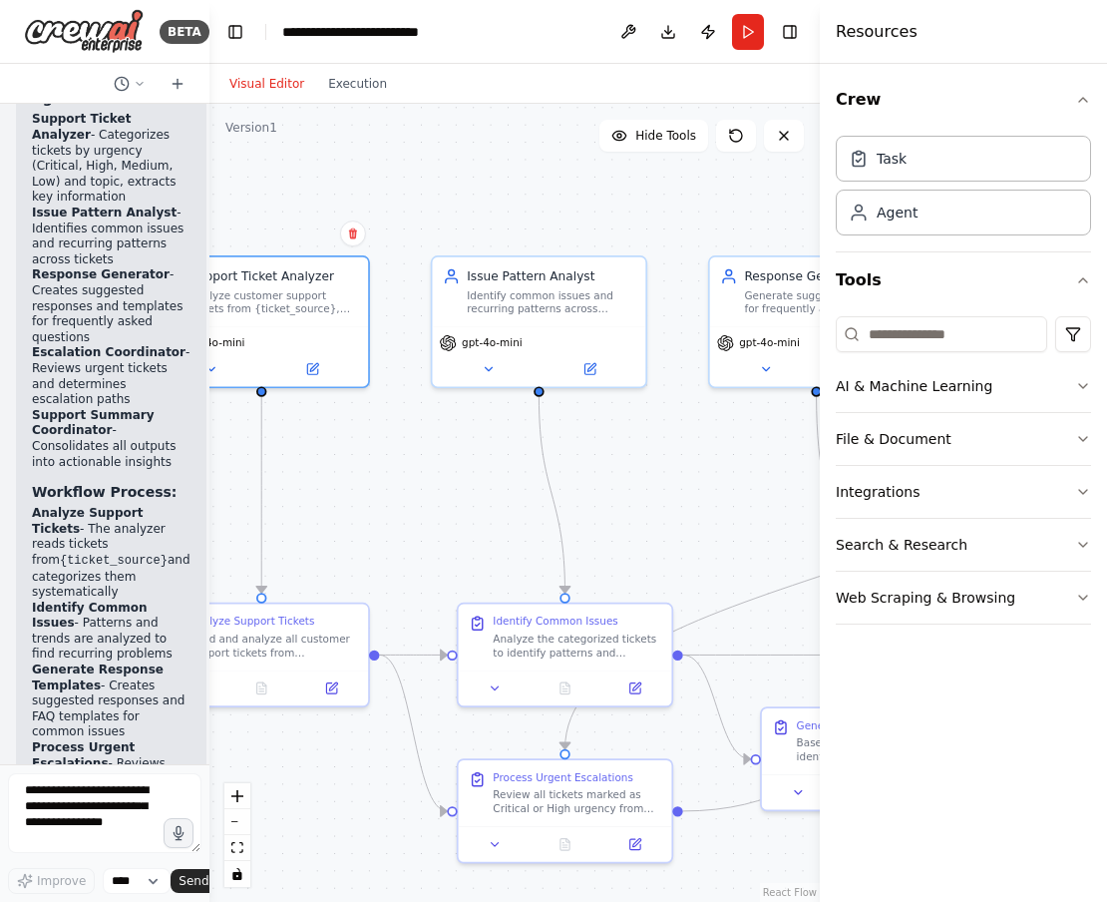
drag, startPoint x: 576, startPoint y: 534, endPoint x: 456, endPoint y: 474, distance: 134.7
click at [456, 474] on div ".deletable-edge-delete-btn { width: 20px; height: 20px; border: 0px solid #ffff…" at bounding box center [514, 503] width 610 height 798
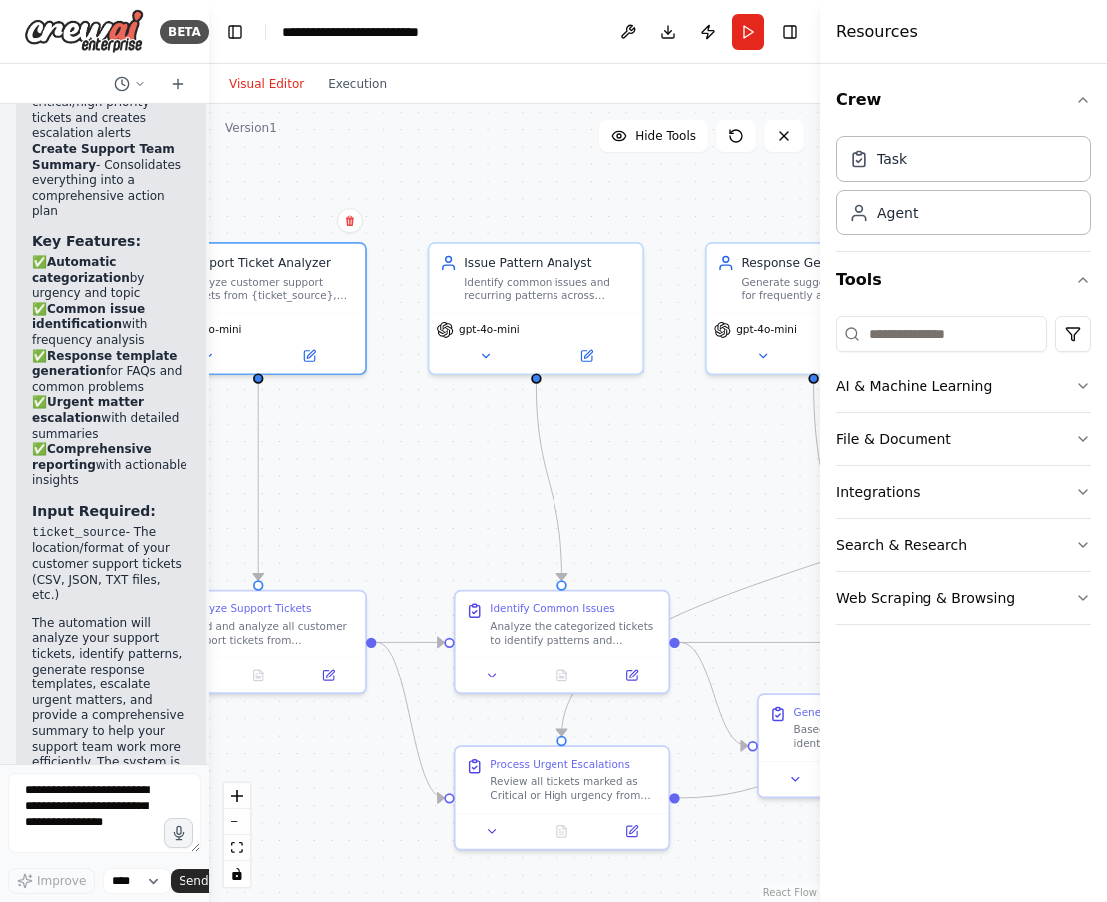
scroll to position [4484, 0]
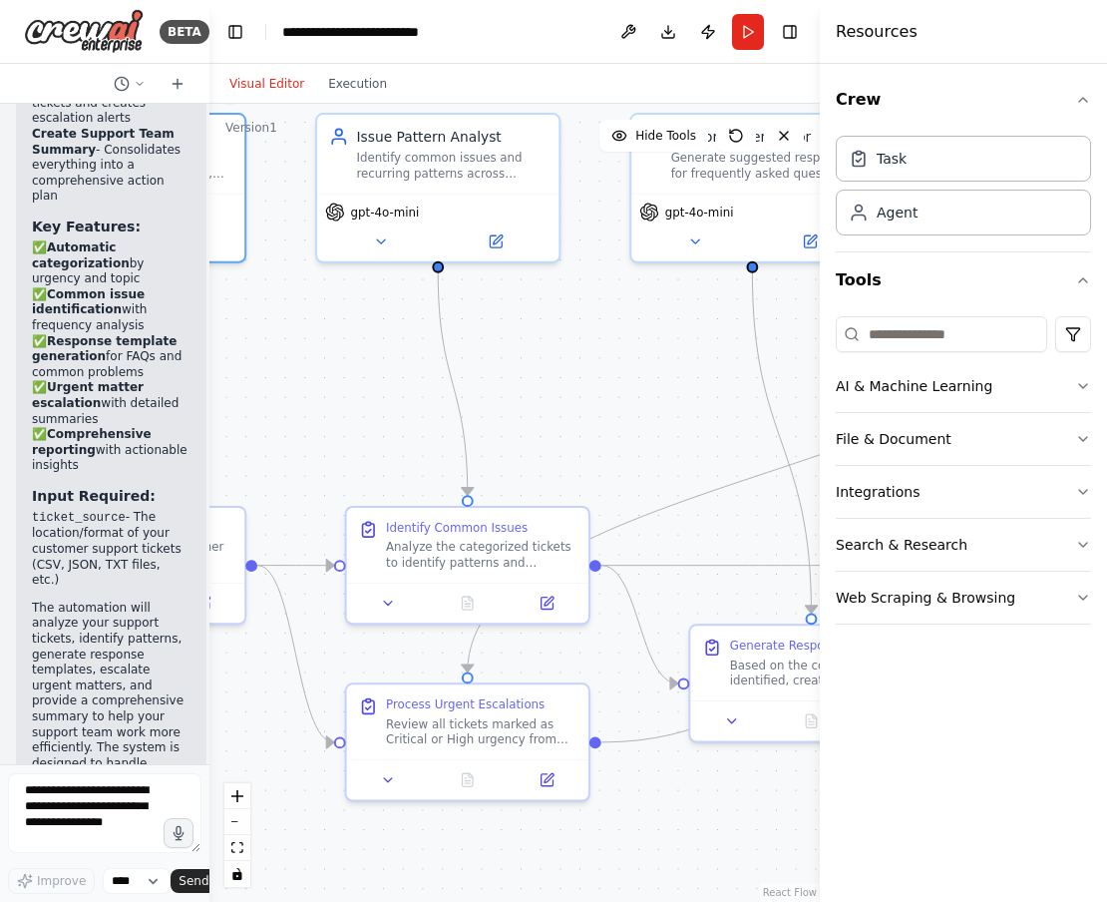
drag, startPoint x: 759, startPoint y: 466, endPoint x: 674, endPoint y: 372, distance: 126.4
click at [674, 372] on div ".deletable-edge-delete-btn { width: 20px; height: 20px; border: 0px solid #ffff…" at bounding box center [514, 503] width 610 height 798
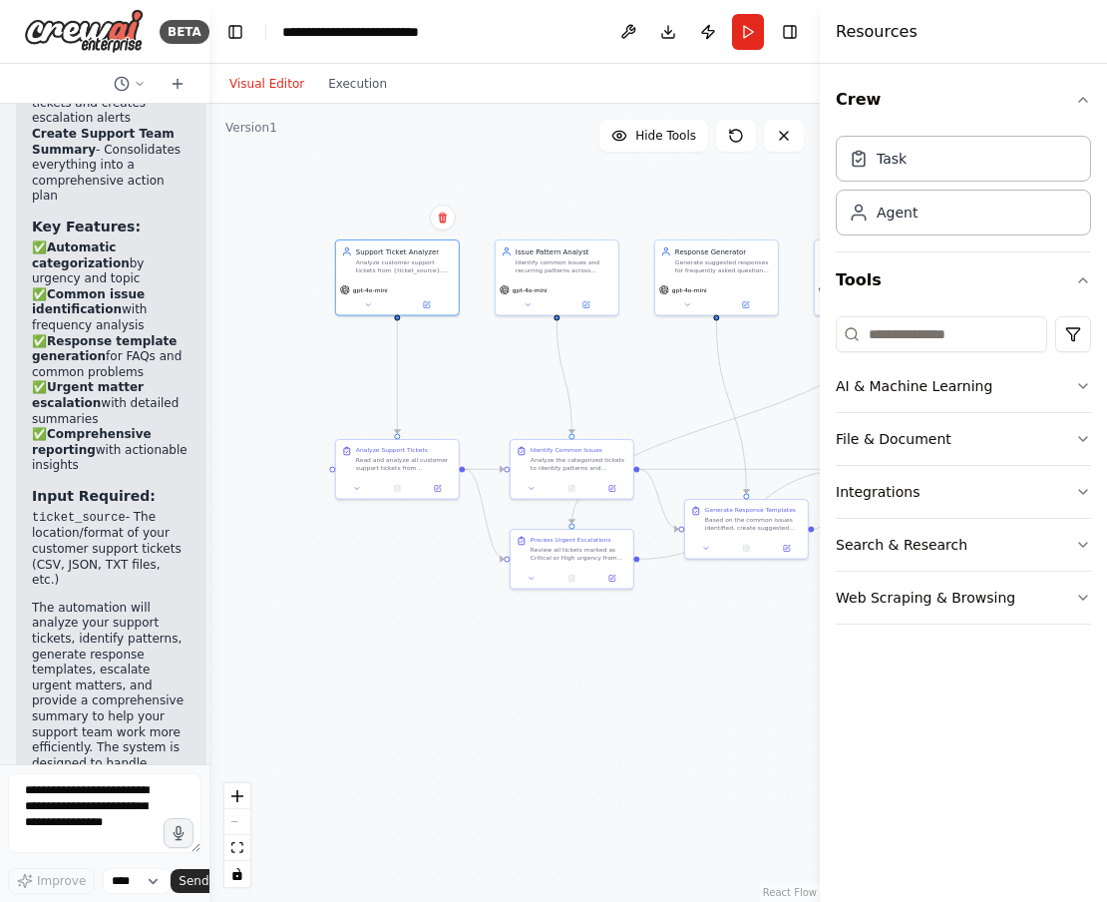
click at [340, 360] on div ".deletable-edge-delete-btn { width: 20px; height: 20px; border: 0px solid #ffff…" at bounding box center [514, 503] width 610 height 798
drag, startPoint x: 462, startPoint y: 467, endPoint x: 506, endPoint y: 309, distance: 163.6
click at [506, 309] on div "Support Ticket Analyzer Analyze customer support tickets from {ticket_source}, …" at bounding box center [437, 388] width 305 height 399
drag, startPoint x: 462, startPoint y: 467, endPoint x: 560, endPoint y: 319, distance: 177.6
click at [560, 319] on div ".deletable-edge-delete-btn { width: 20px; height: 20px; border: 0px solid #ffff…" at bounding box center [514, 503] width 610 height 798
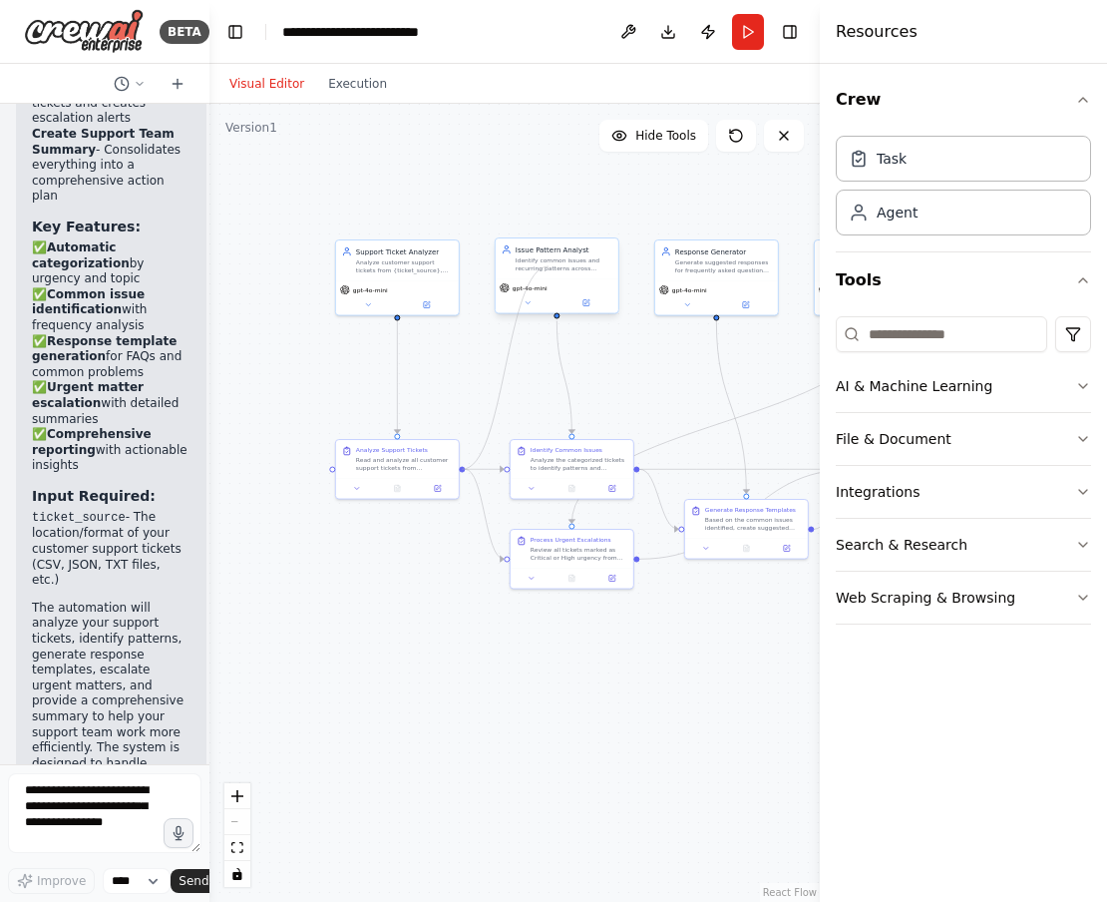
drag, startPoint x: 463, startPoint y: 469, endPoint x: 549, endPoint y: 266, distance: 219.9
click at [549, 266] on div "Support Ticket Analyzer Analyze customer support tickets from {ticket_source}, …" at bounding box center [437, 388] width 305 height 399
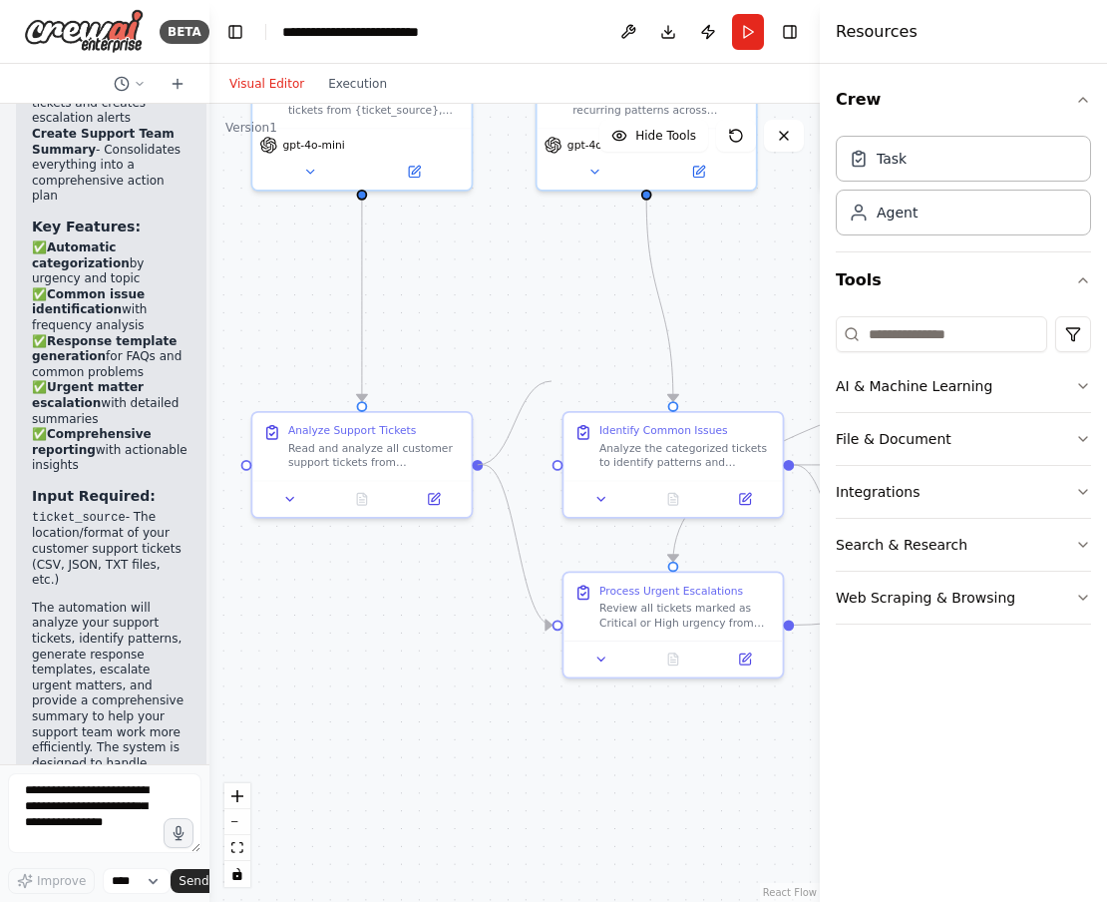
drag, startPoint x: 550, startPoint y: 464, endPoint x: 560, endPoint y: 249, distance: 214.7
click at [560, 249] on div ".deletable-edge-delete-btn { width: 20px; height: 20px; border: 0px solid #ffff…" at bounding box center [514, 503] width 610 height 798
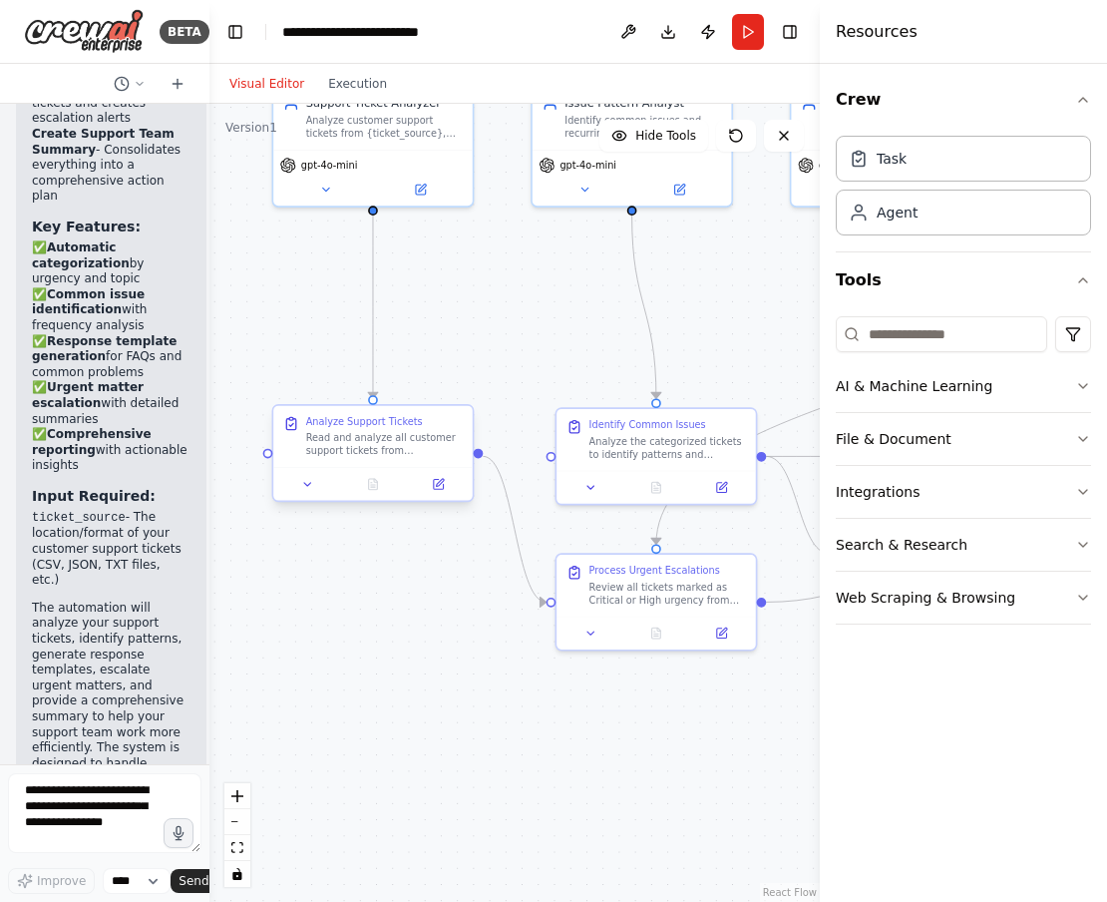
click at [419, 442] on div "Read and analyze all customer support tickets from {ticket_source}. For each ti…" at bounding box center [384, 445] width 157 height 26
click at [439, 491] on button at bounding box center [439, 484] width 56 height 19
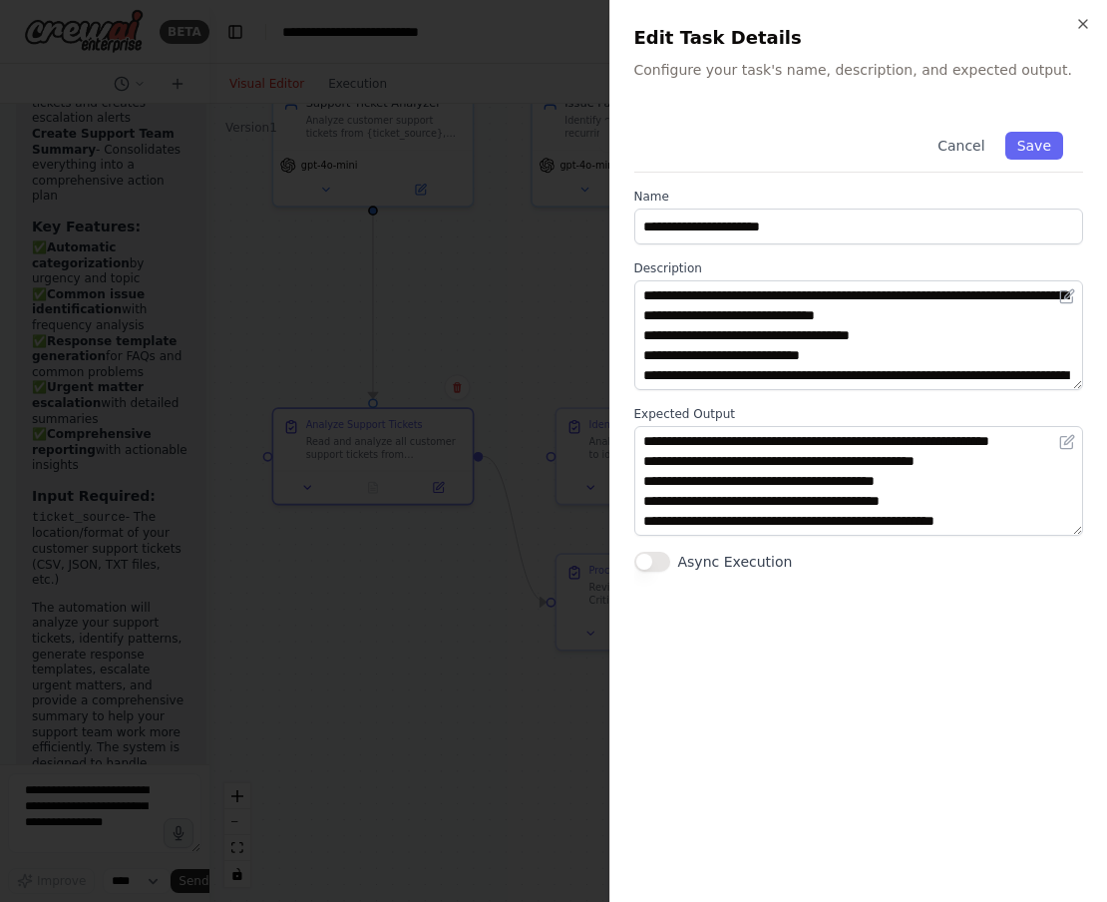
click at [655, 565] on button "Async Execution" at bounding box center [652, 562] width 36 height 20
click at [467, 667] on div at bounding box center [553, 451] width 1107 height 902
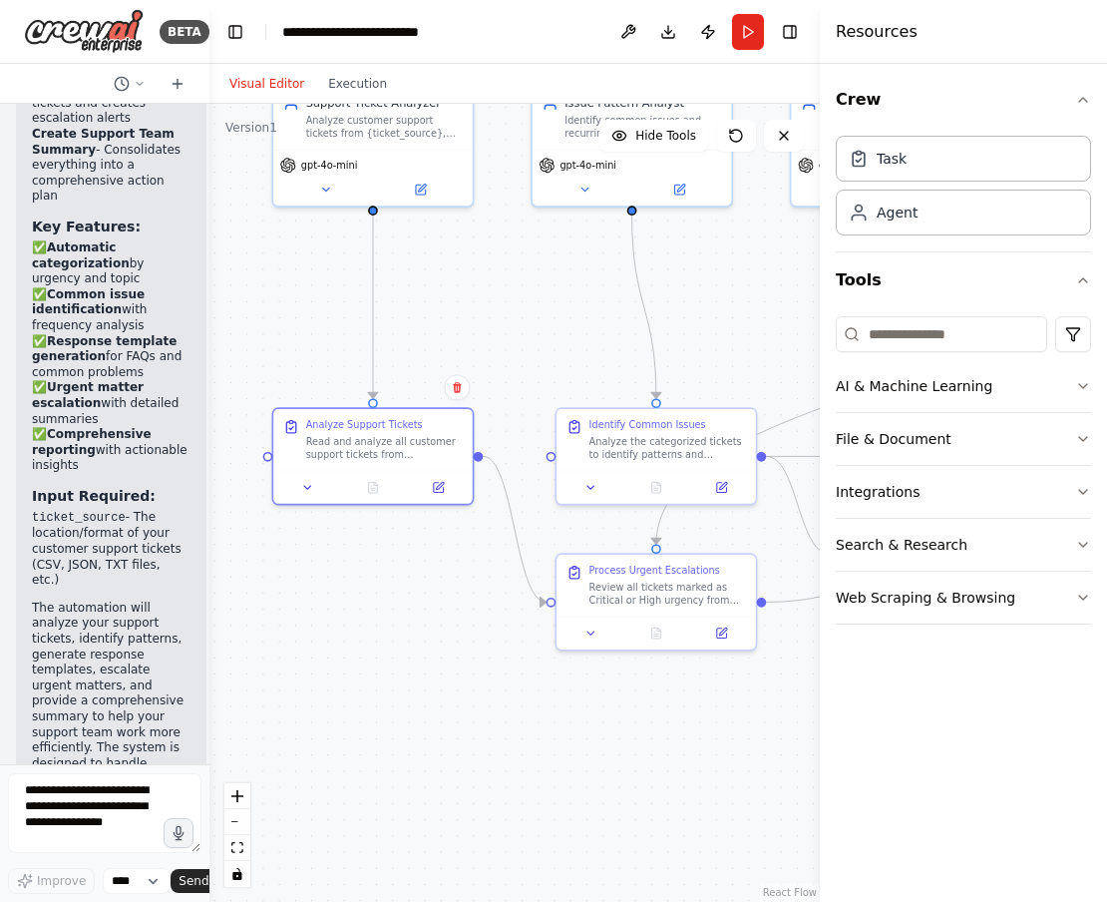
click at [461, 641] on div ".deletable-edge-delete-btn { width: 20px; height: 20px; border: 0px solid #ffff…" at bounding box center [514, 503] width 610 height 798
drag, startPoint x: 476, startPoint y: 456, endPoint x: 553, endPoint y: 453, distance: 76.9
click at [553, 453] on div "Support Ticket Analyzer Analyze customer support tickets from {ticket_source}, …" at bounding box center [438, 325] width 496 height 647
click at [434, 602] on div ".deletable-edge-delete-btn { width: 20px; height: 20px; border: 0px solid #ffff…" at bounding box center [514, 503] width 610 height 798
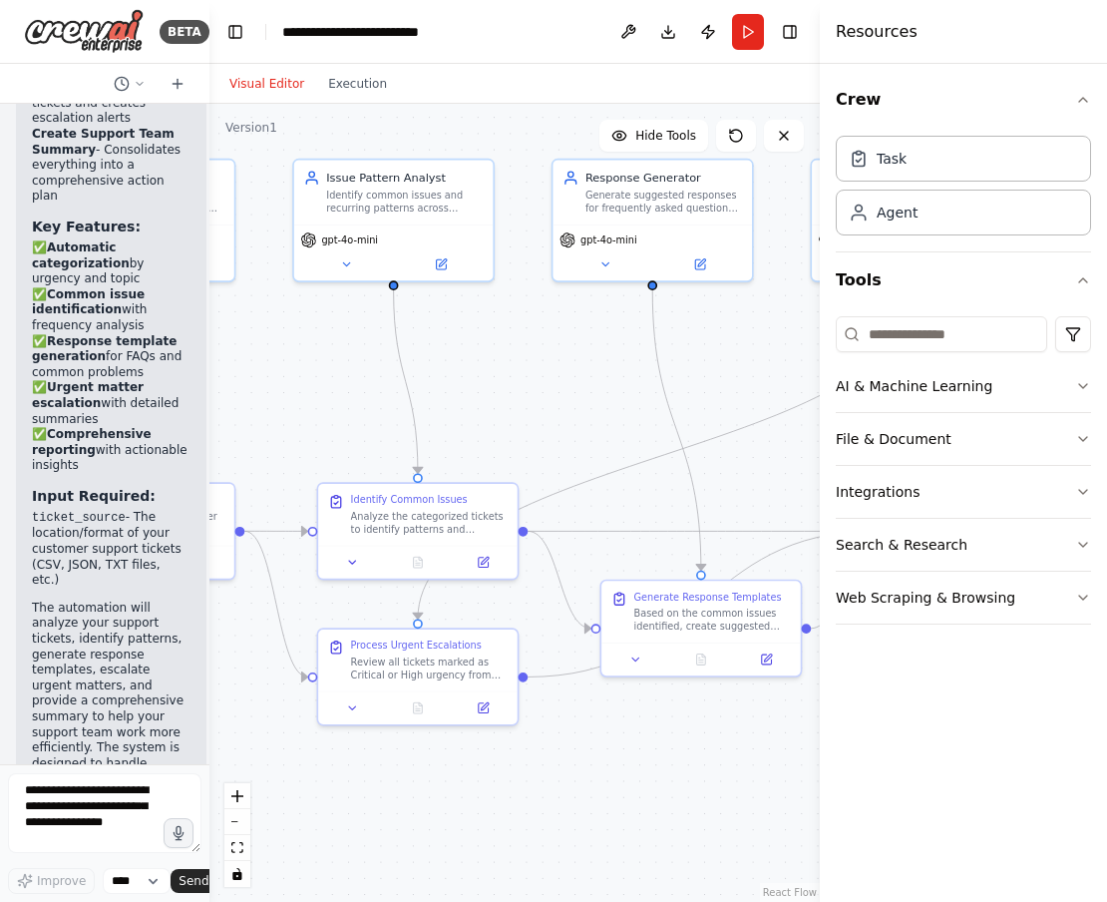
drag, startPoint x: 505, startPoint y: 622, endPoint x: 260, endPoint y: 710, distance: 259.6
click at [260, 710] on div ".deletable-edge-delete-btn { width: 20px; height: 20px; border: 0px solid #ffff…" at bounding box center [514, 503] width 610 height 798
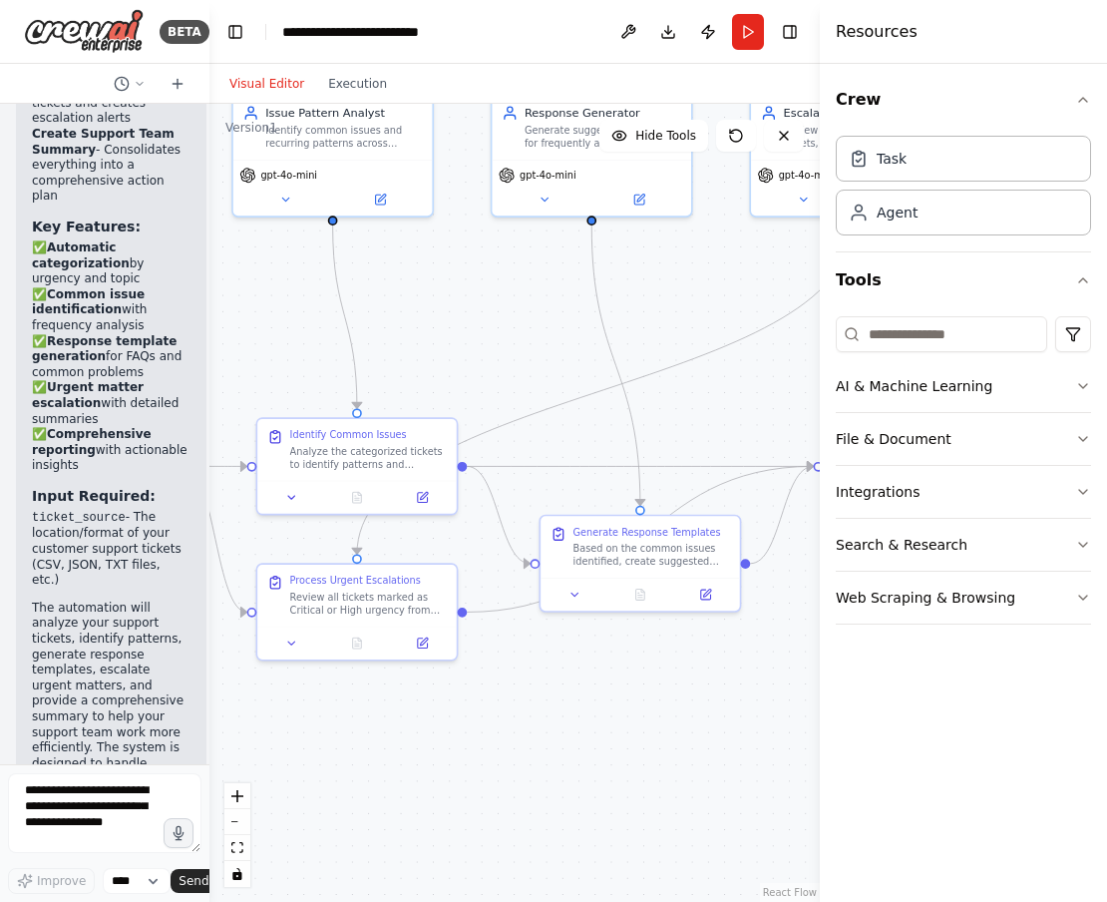
drag, startPoint x: 625, startPoint y: 393, endPoint x: 614, endPoint y: 266, distance: 127.1
click at [614, 266] on div ".deletable-edge-delete-btn { width: 20px; height: 20px; border: 0px solid #ffff…" at bounding box center [514, 503] width 610 height 798
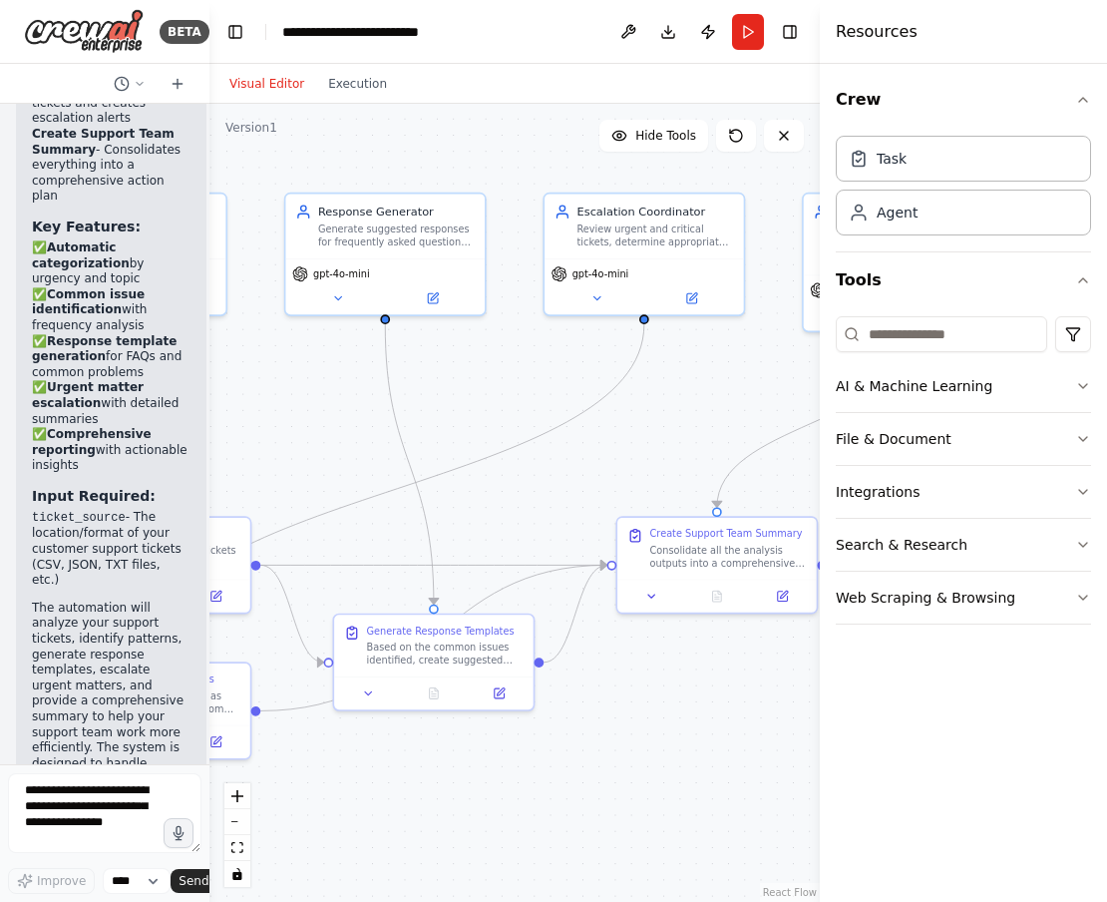
drag, startPoint x: 585, startPoint y: 275, endPoint x: 331, endPoint y: 421, distance: 293.1
click at [331, 421] on div ".deletable-edge-delete-btn { width: 20px; height: 20px; border: 0px solid #ffff…" at bounding box center [514, 503] width 610 height 798
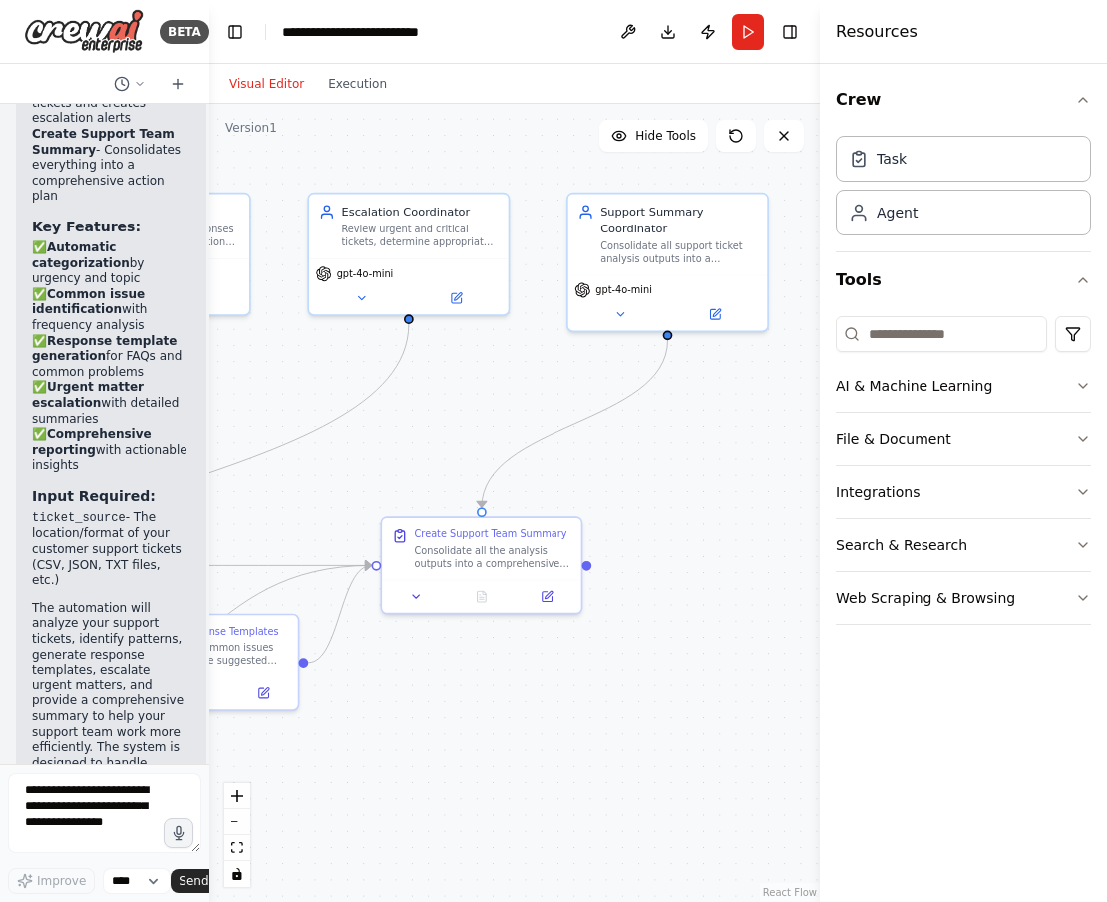
drag, startPoint x: 641, startPoint y: 424, endPoint x: 812, endPoint y: 462, distance: 174.7
click at [812, 462] on div "BETA Create a crew that automatically reads through customer support tickets, c…" at bounding box center [553, 451] width 1107 height 902
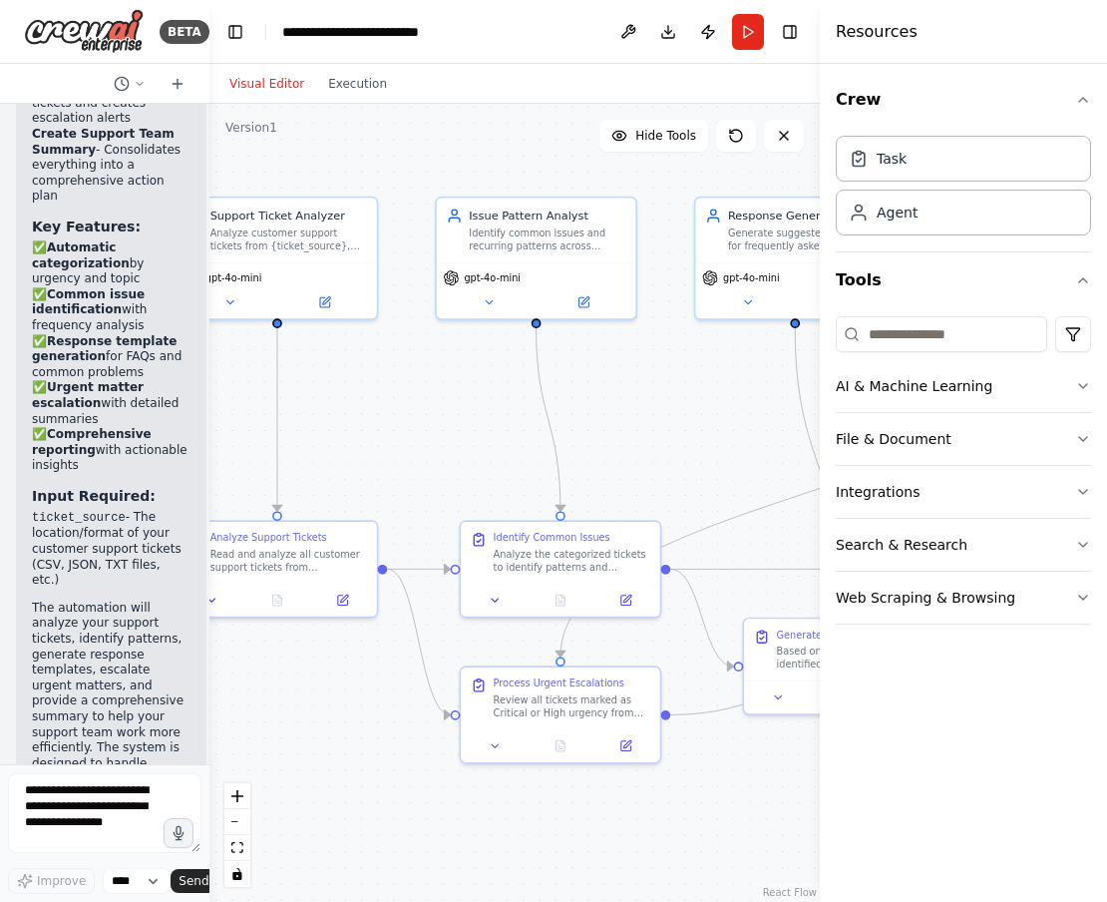
drag, startPoint x: 404, startPoint y: 489, endPoint x: 647, endPoint y: 458, distance: 245.3
click at [647, 458] on div ".deletable-edge-delete-btn { width: 20px; height: 20px; border: 0px solid #ffff…" at bounding box center [514, 503] width 610 height 798
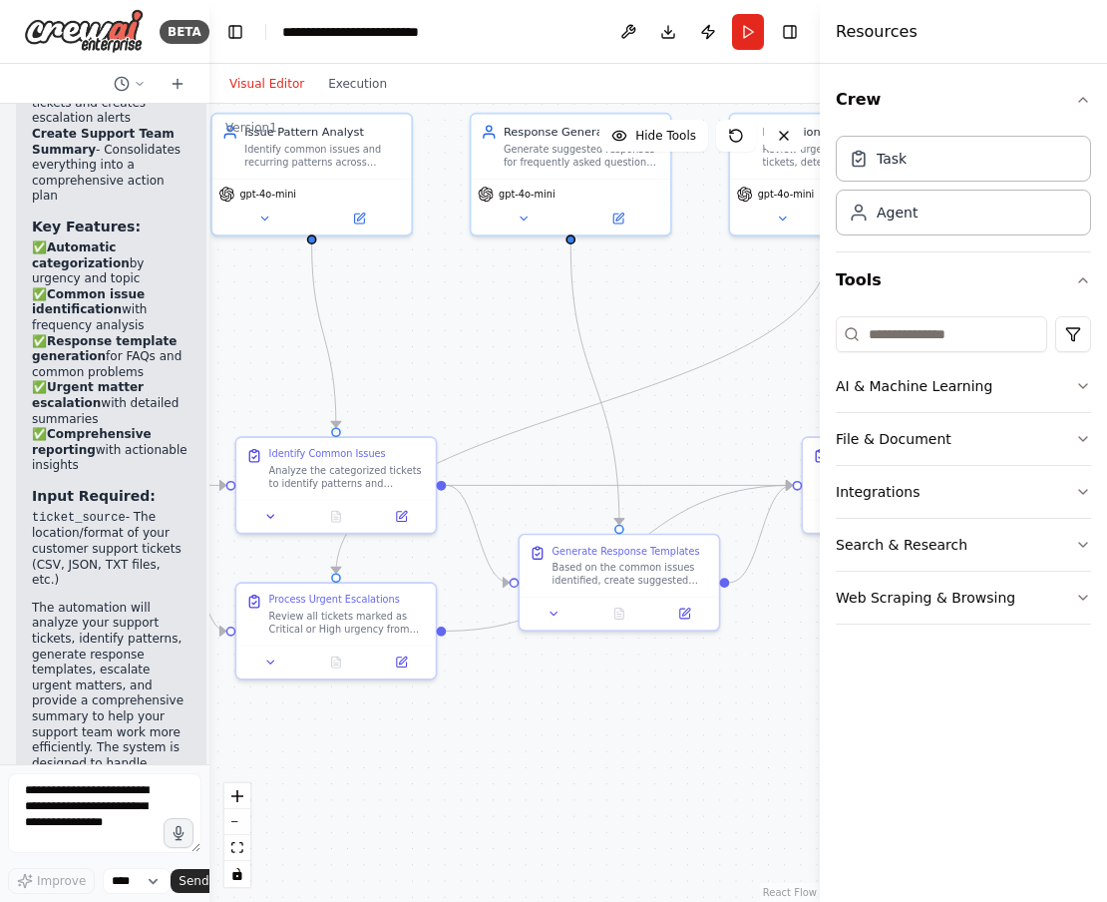
drag, startPoint x: 394, startPoint y: 406, endPoint x: 178, endPoint y: 326, distance: 230.7
click at [178, 326] on div "BETA Create a crew that automatically reads through customer support tickets, c…" at bounding box center [553, 451] width 1107 height 902
drag, startPoint x: 572, startPoint y: 414, endPoint x: 196, endPoint y: 418, distance: 376.0
click at [196, 418] on div "BETA Create a crew that automatically reads through customer support tickets, c…" at bounding box center [553, 451] width 1107 height 902
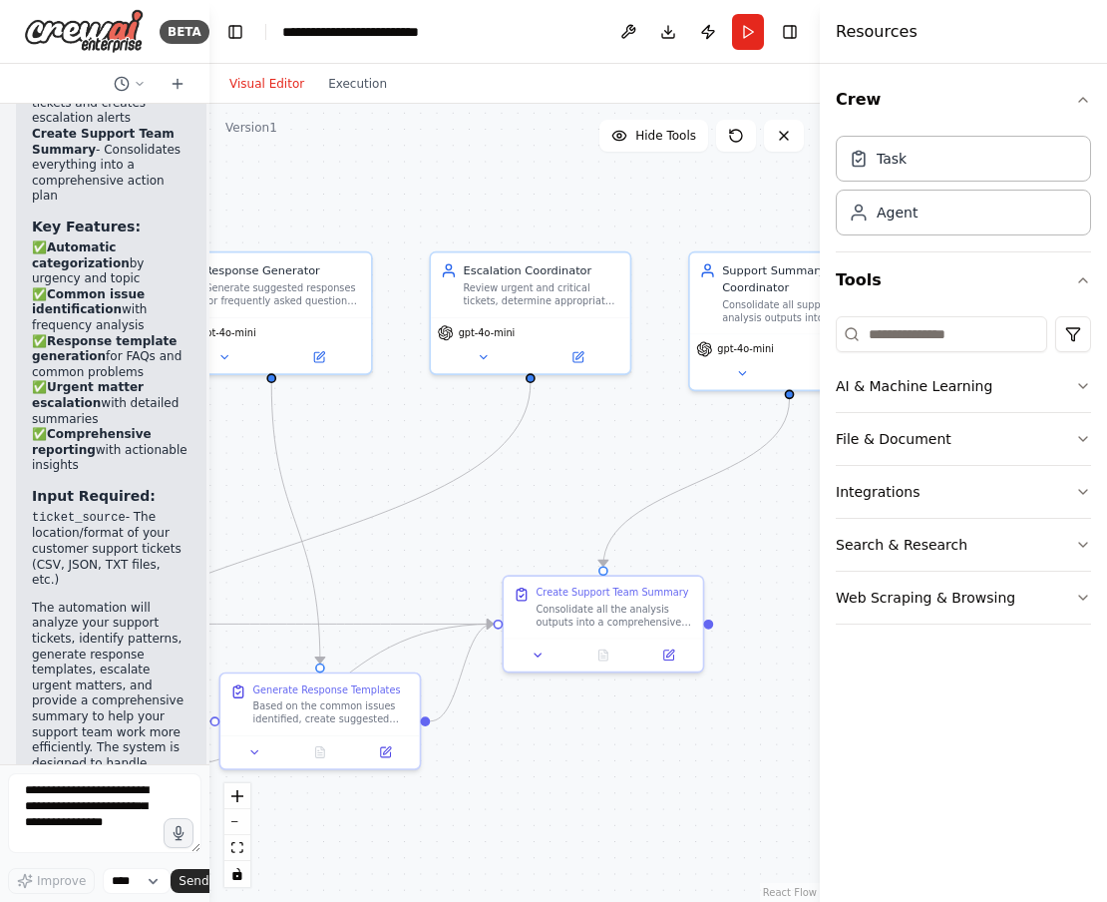
drag, startPoint x: 503, startPoint y: 326, endPoint x: 203, endPoint y: 463, distance: 328.9
click at [203, 463] on div "BETA Create a crew that automatically reads through customer support tickets, c…" at bounding box center [553, 451] width 1107 height 902
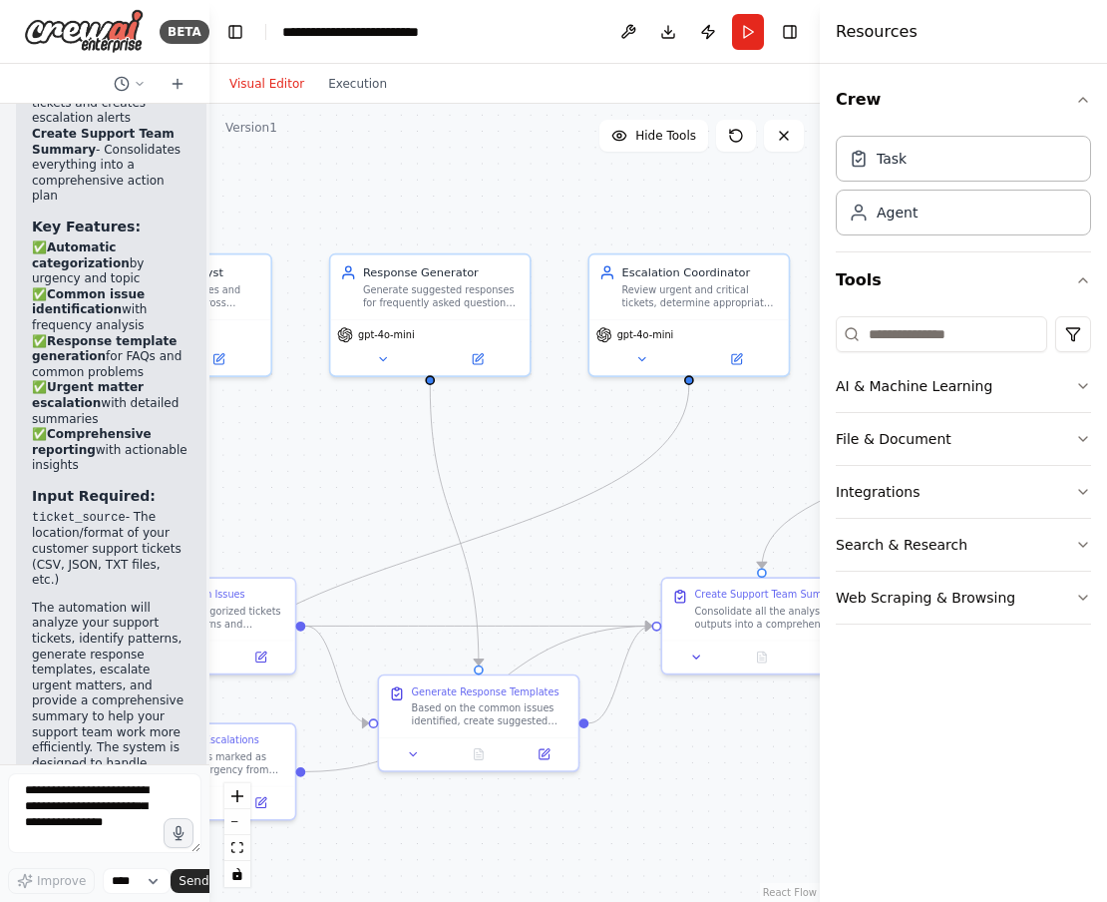
drag, startPoint x: 664, startPoint y: 416, endPoint x: 823, endPoint y: 420, distance: 158.6
click at [823, 420] on div "BETA Create a crew that automatically reads through customer support tickets, c…" at bounding box center [553, 451] width 1107 height 902
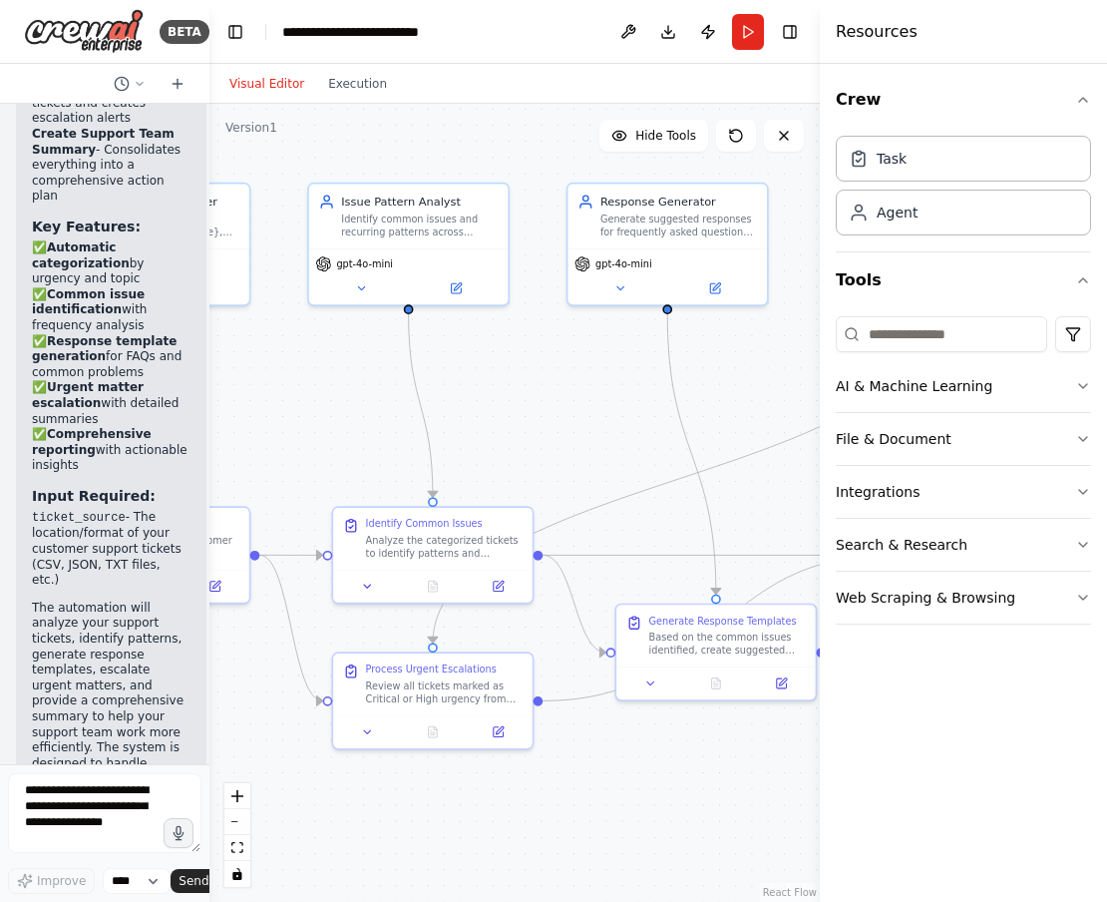
drag, startPoint x: 474, startPoint y: 466, endPoint x: 741, endPoint y: 386, distance: 278.9
click at [741, 386] on div ".deletable-edge-delete-btn { width: 20px; height: 20px; border: 0px solid #ffff…" at bounding box center [514, 503] width 610 height 798
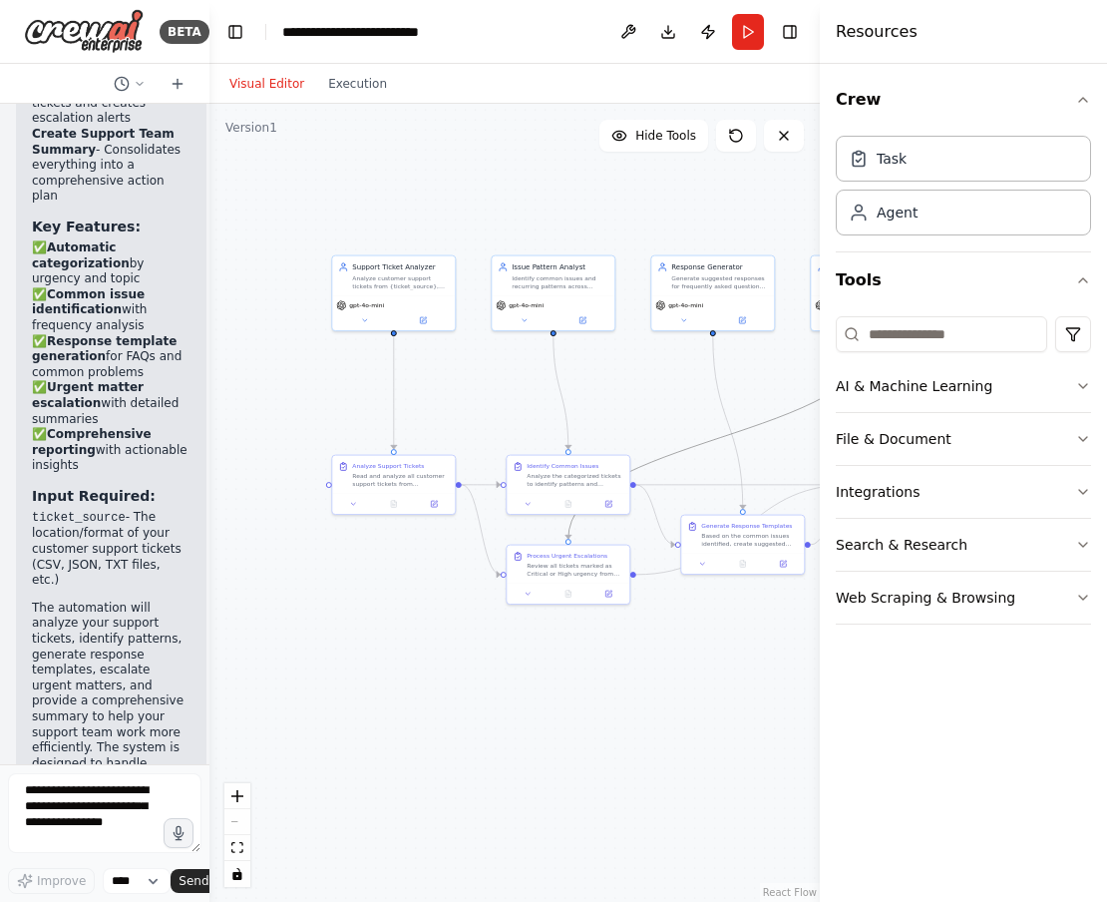
drag, startPoint x: 765, startPoint y: 417, endPoint x: 584, endPoint y: 446, distance: 182.8
click at [584, 446] on div ".deletable-edge-delete-btn { width: 20px; height: 20px; border: 0px solid #ffff…" at bounding box center [514, 503] width 610 height 798
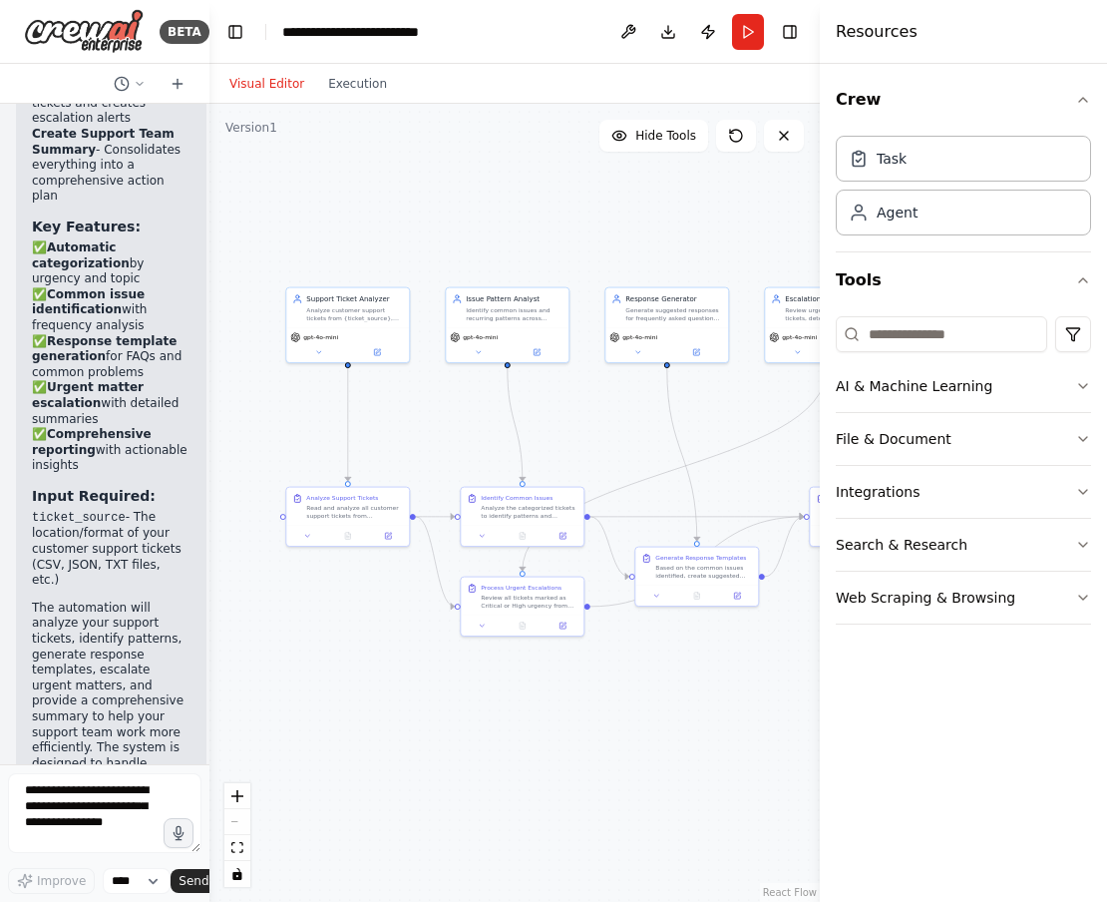
drag, startPoint x: 624, startPoint y: 402, endPoint x: 564, endPoint y: 430, distance: 66.0
click at [564, 430] on div ".deletable-edge-delete-btn { width: 20px; height: 20px; border: 0px solid #ffff…" at bounding box center [514, 503] width 610 height 798
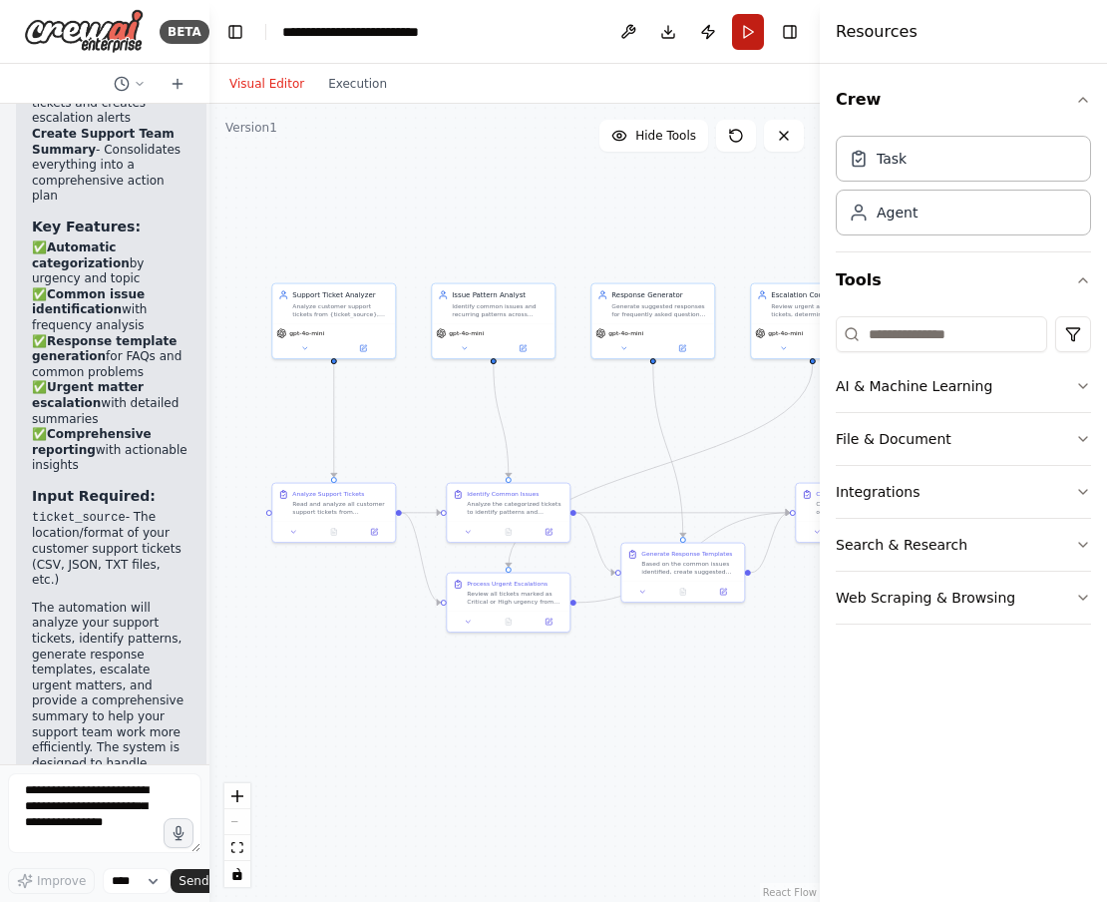
click at [737, 28] on button "Run" at bounding box center [748, 32] width 32 height 36
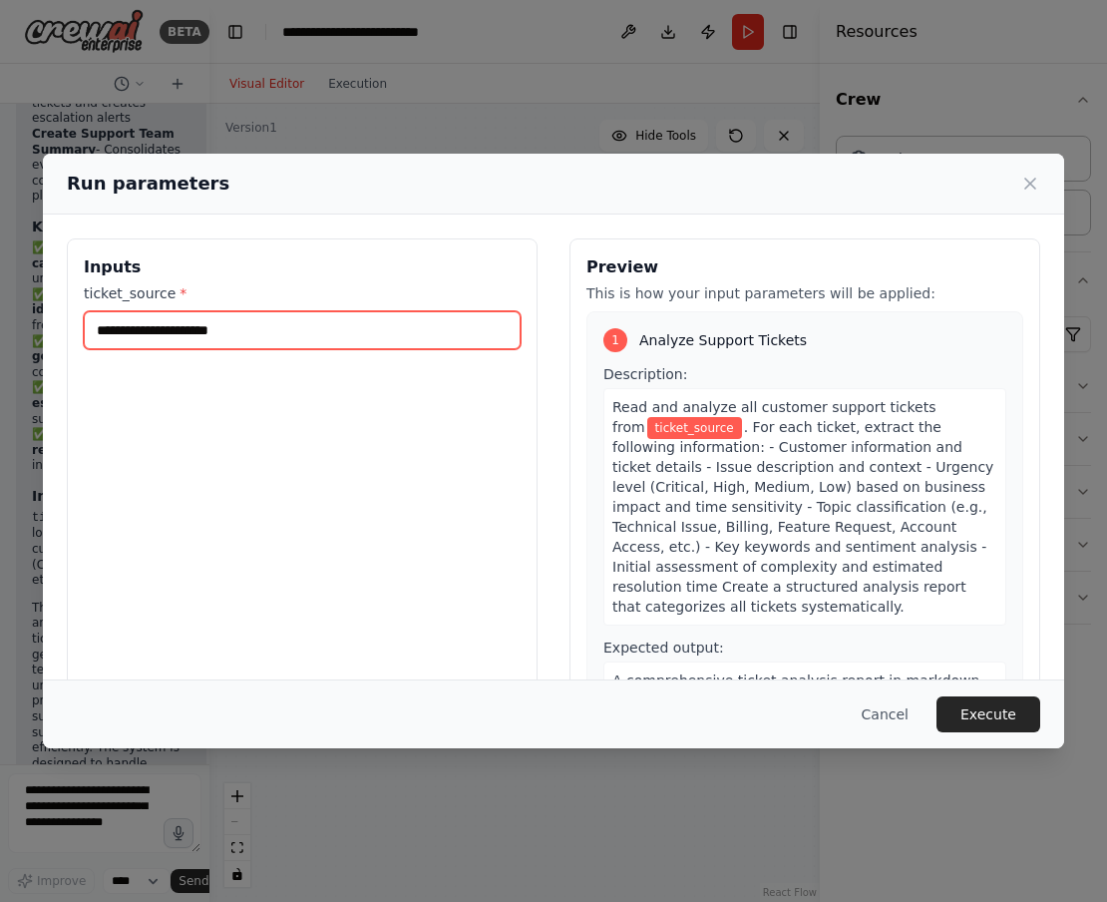
click at [301, 329] on input "ticket_source *" at bounding box center [302, 330] width 437 height 38
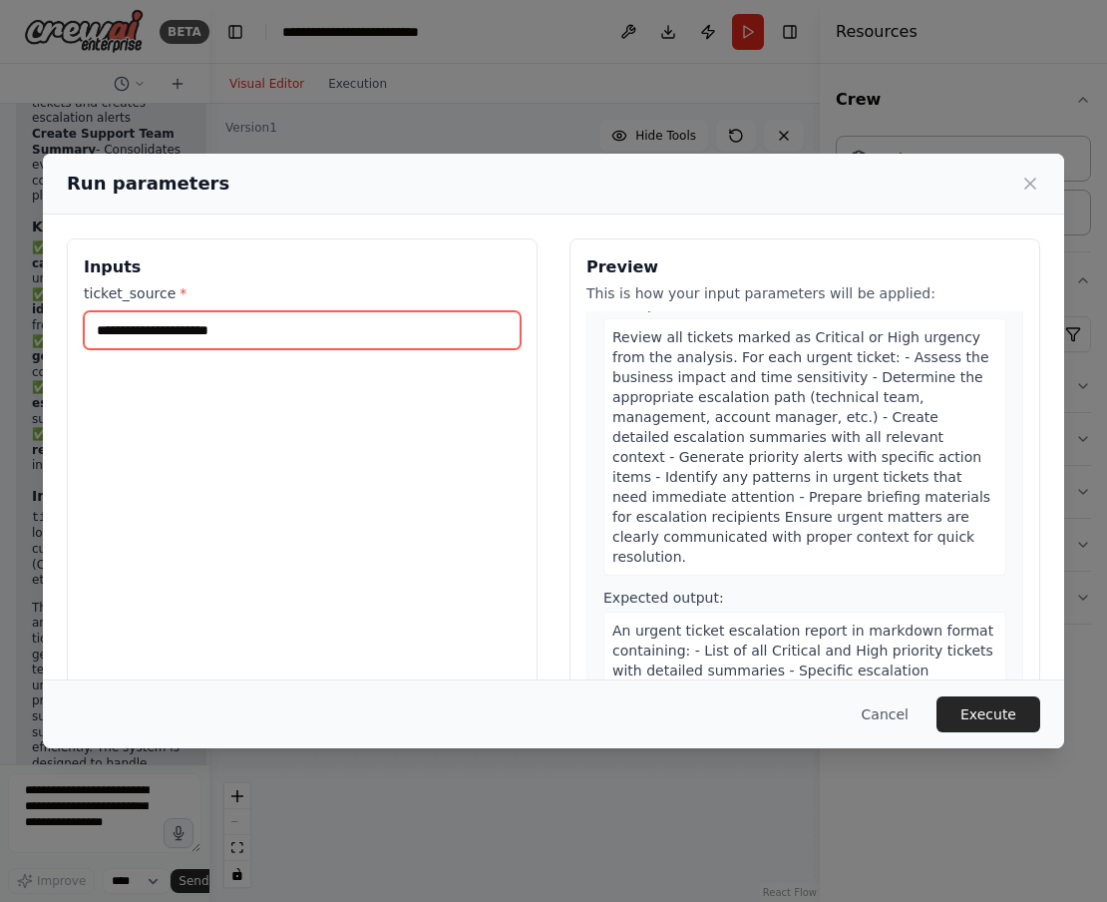
scroll to position [1801, 0]
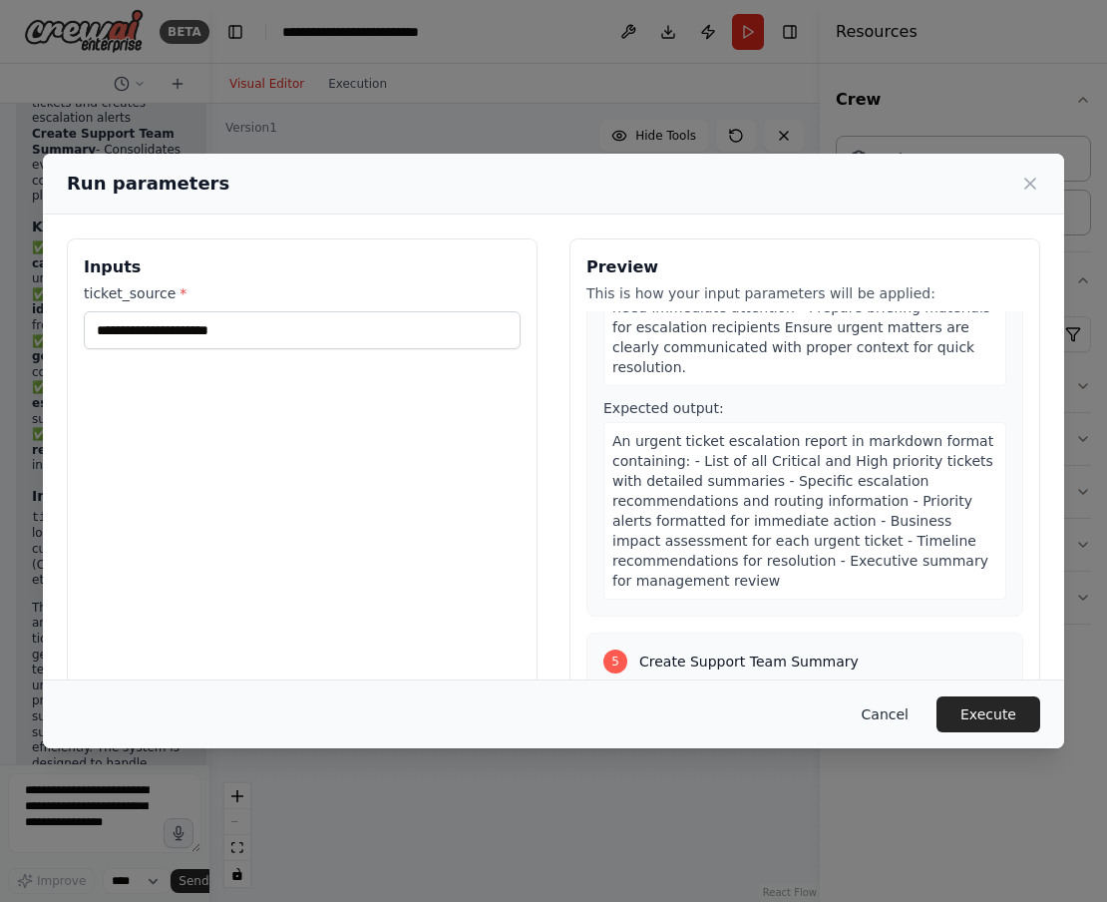
click at [887, 717] on button "Cancel" at bounding box center [885, 714] width 79 height 36
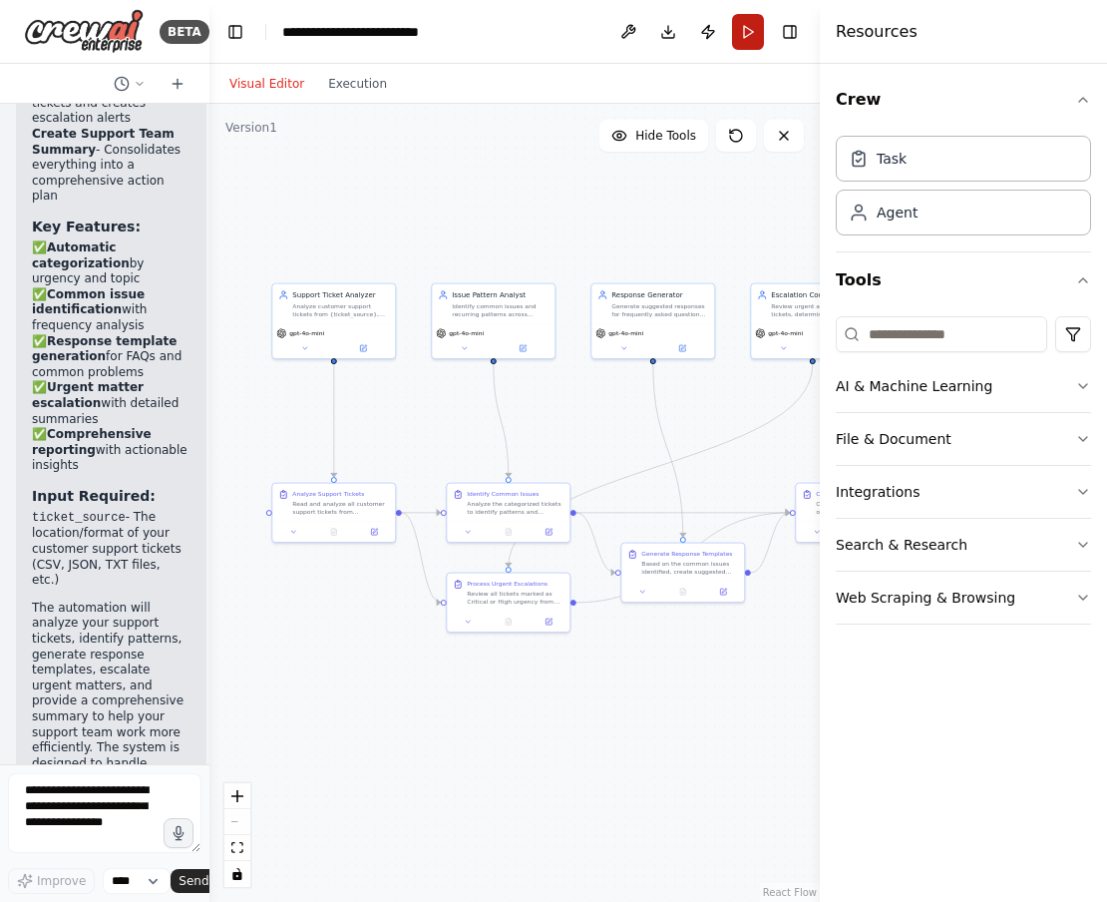
click at [752, 33] on button "Run" at bounding box center [748, 32] width 32 height 36
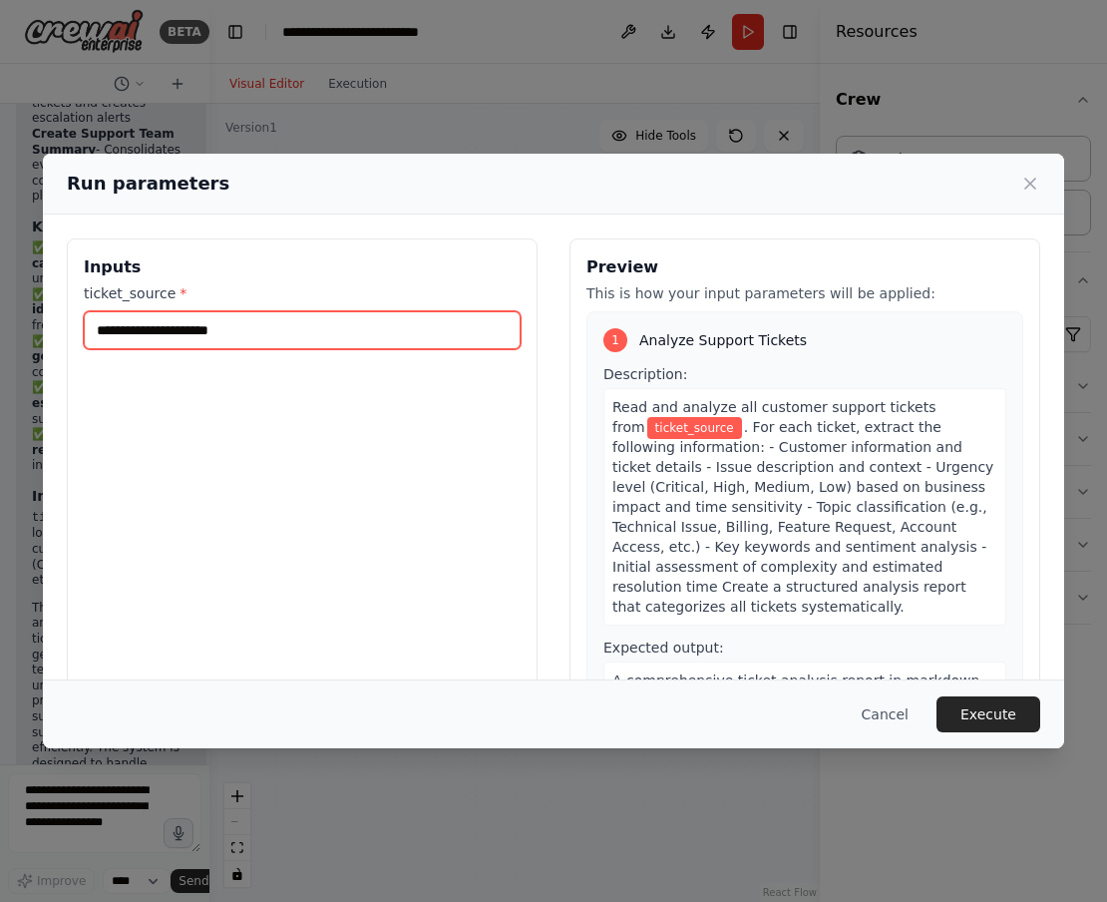
click at [321, 327] on input "ticket_source *" at bounding box center [302, 330] width 437 height 38
type input "*"
type input "**********"
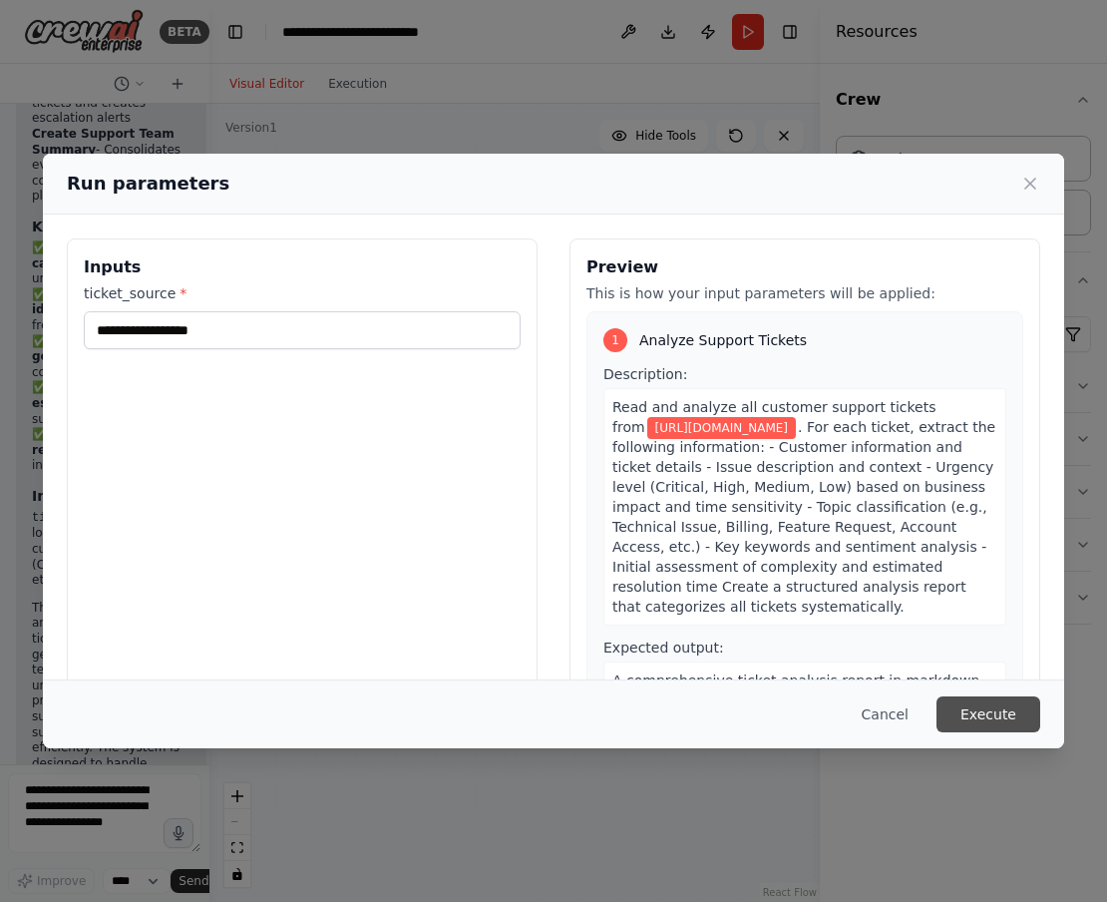
click at [979, 710] on button "Execute" at bounding box center [988, 714] width 104 height 36
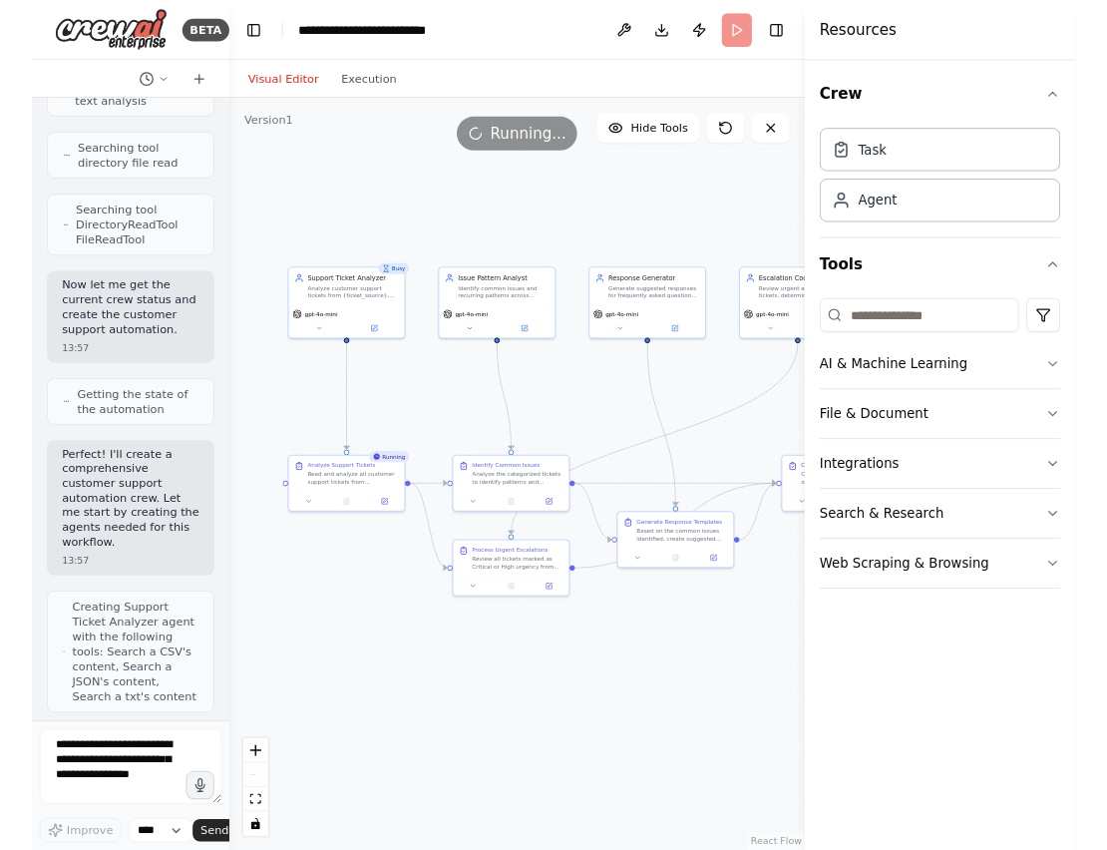
scroll to position [0, 0]
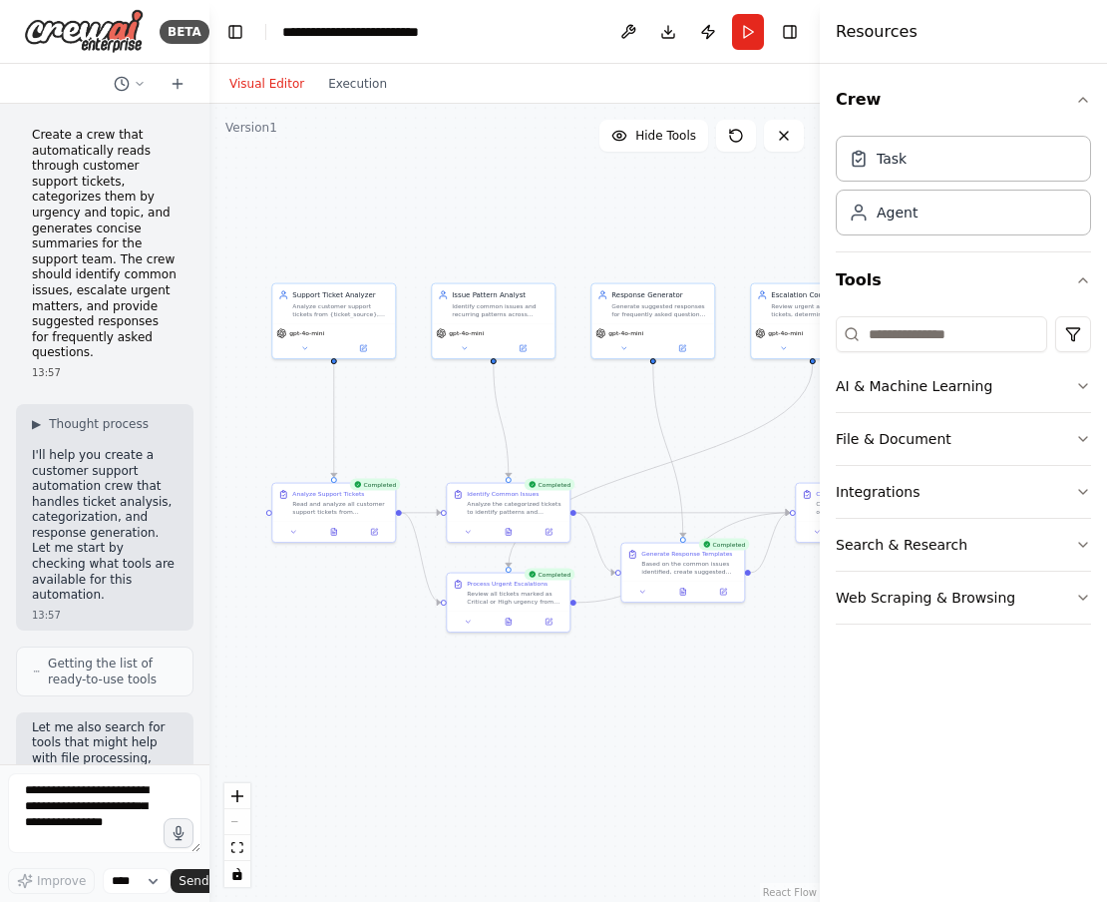
click at [560, 437] on div ".deletable-edge-delete-btn { width: 20px; height: 20px; border: 0px solid #ffff…" at bounding box center [514, 503] width 610 height 798
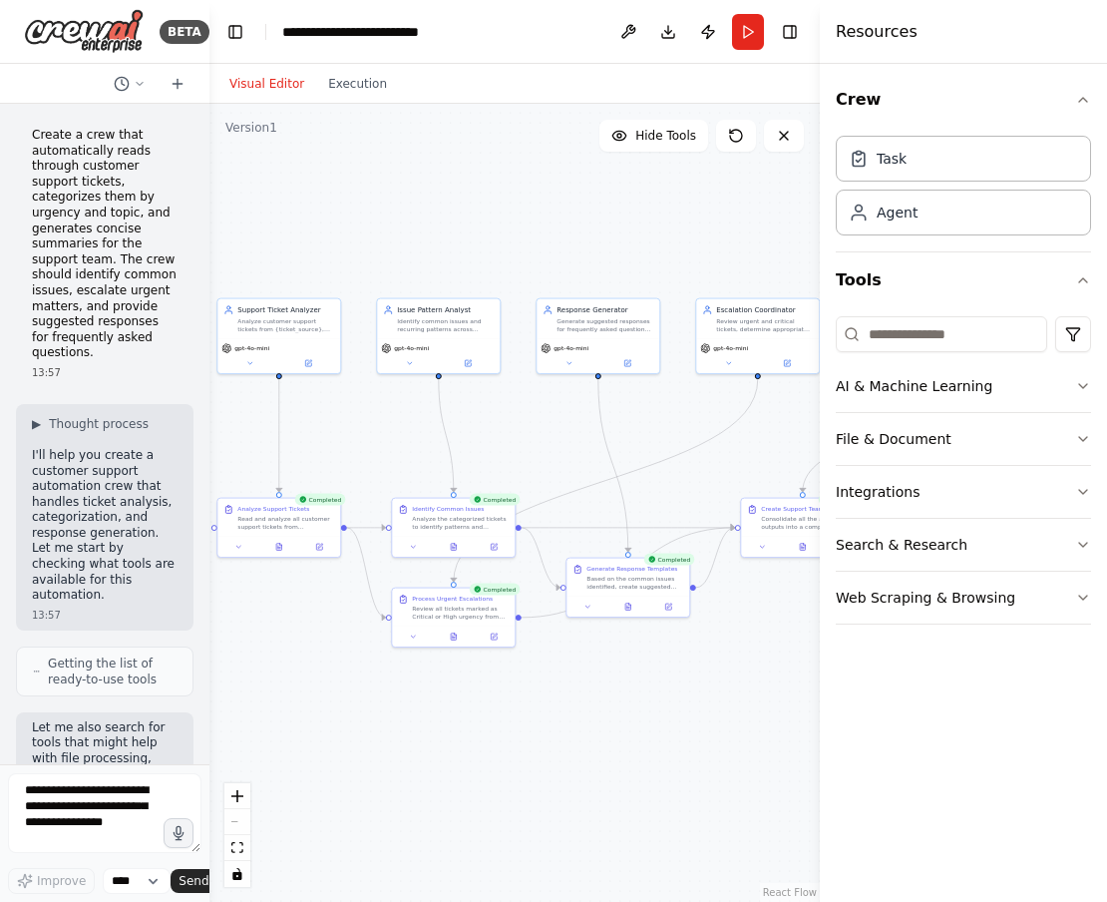
drag, startPoint x: 590, startPoint y: 420, endPoint x: 536, endPoint y: 430, distance: 55.8
click at [536, 430] on div ".deletable-edge-delete-btn { width: 20px; height: 20px; border: 0px solid #ffff…" at bounding box center [514, 503] width 610 height 798
